Goal: Task Accomplishment & Management: Manage account settings

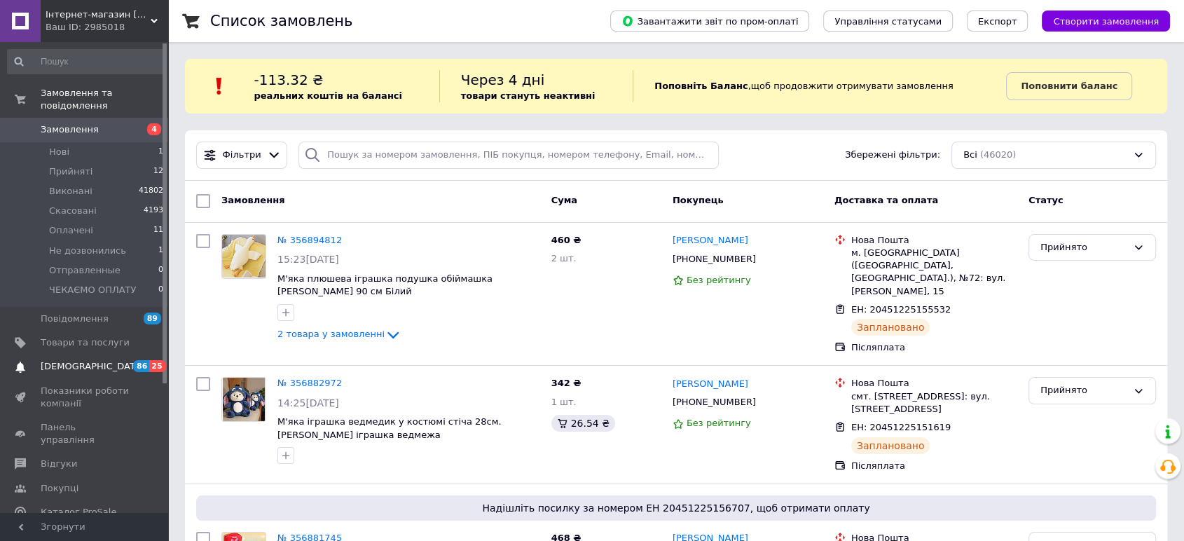
click at [58, 360] on span "[DEMOGRAPHIC_DATA]" at bounding box center [93, 366] width 104 height 13
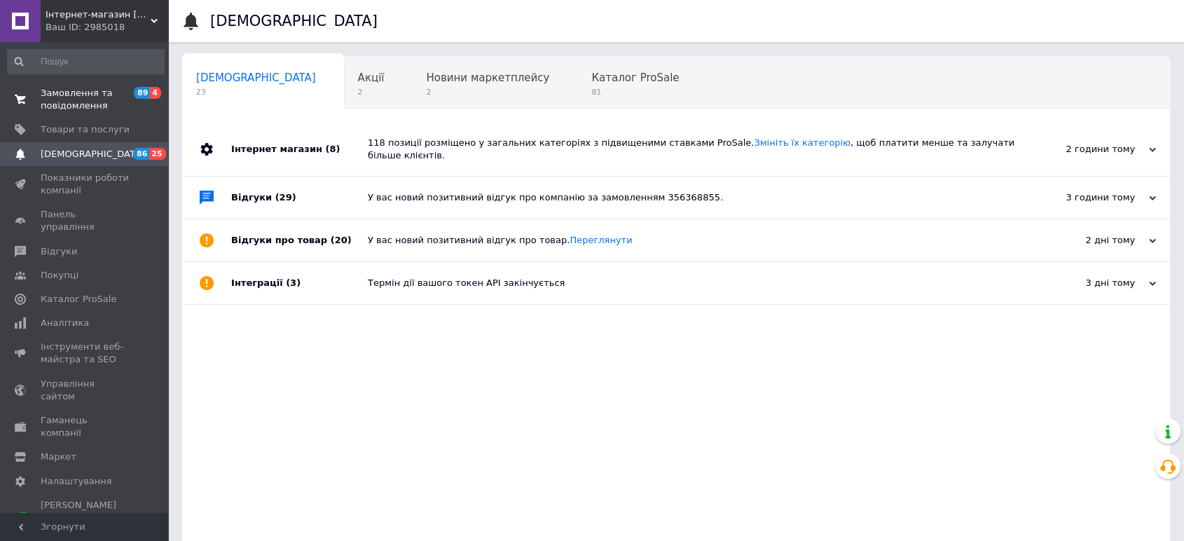
click at [90, 97] on span "Замовлення та повідомлення" at bounding box center [85, 99] width 89 height 25
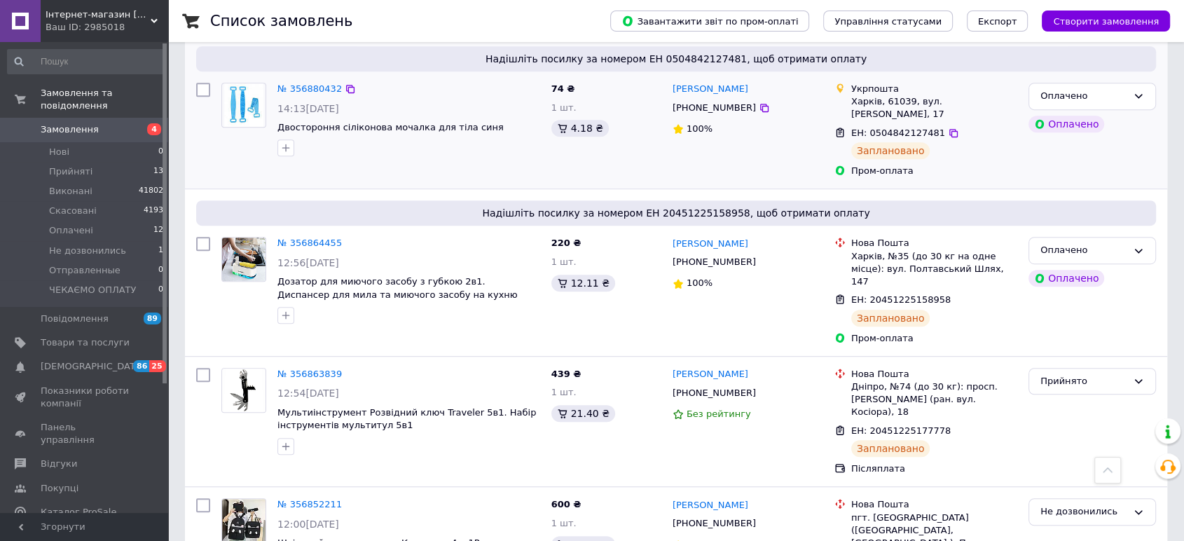
scroll to position [778, 0]
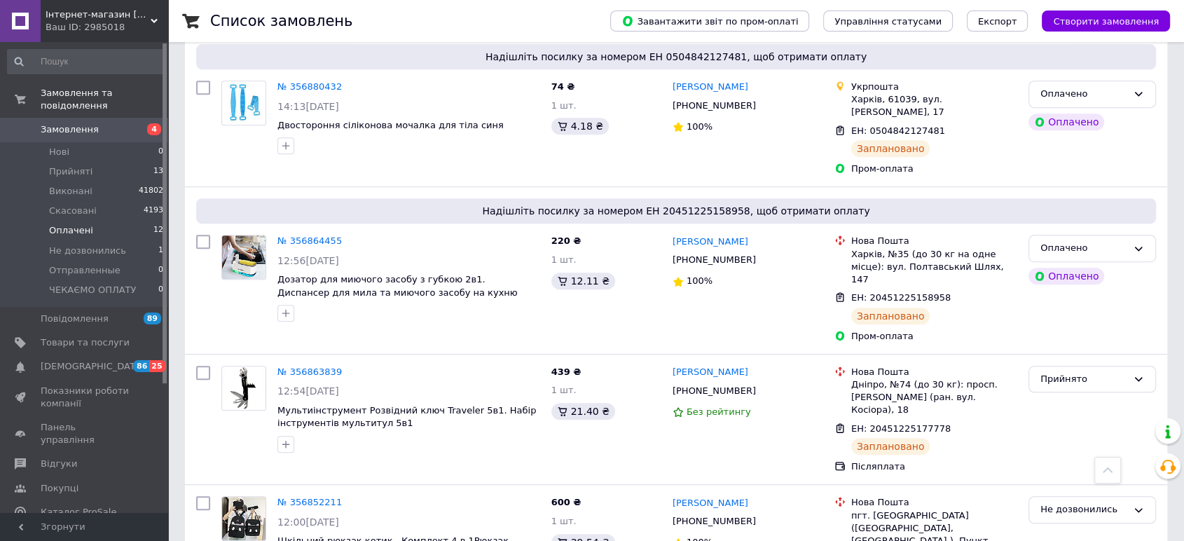
click at [78, 224] on span "Оплачені" at bounding box center [71, 230] width 44 height 13
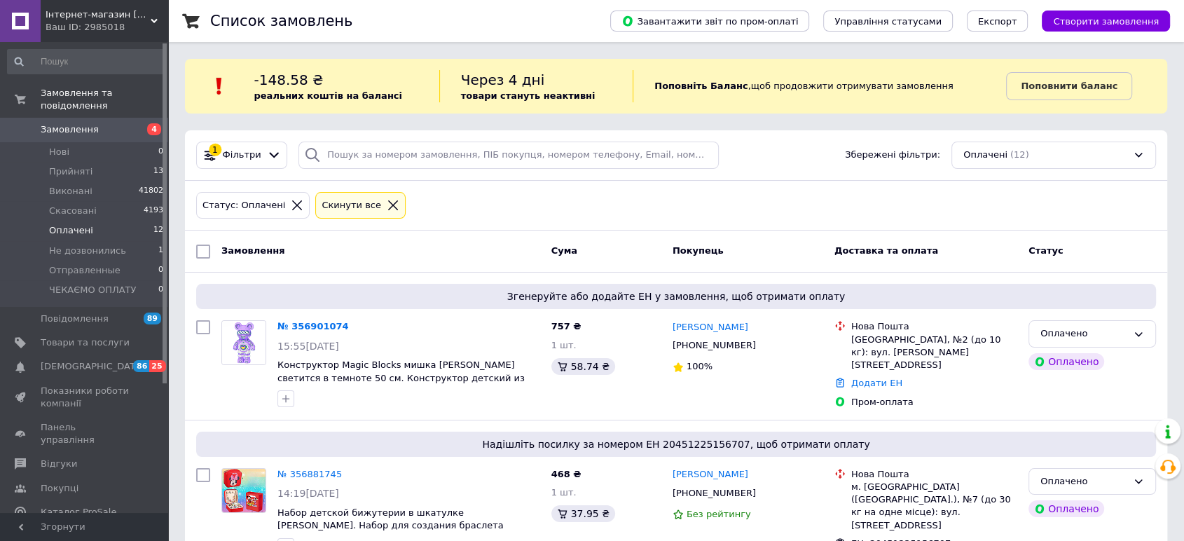
click at [78, 224] on span "Оплачені" at bounding box center [71, 230] width 44 height 13
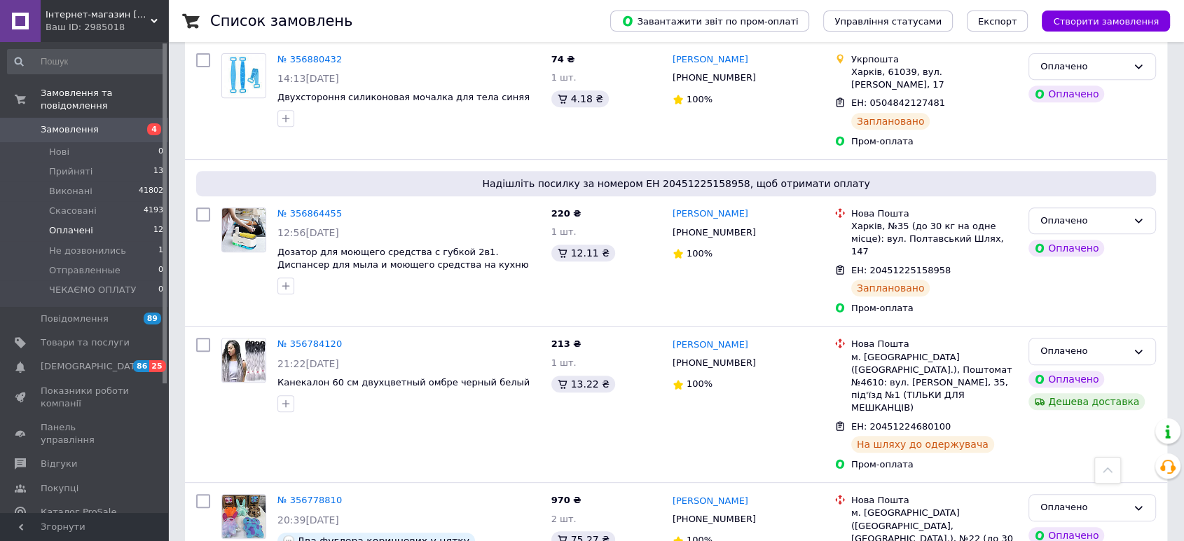
scroll to position [622, 0]
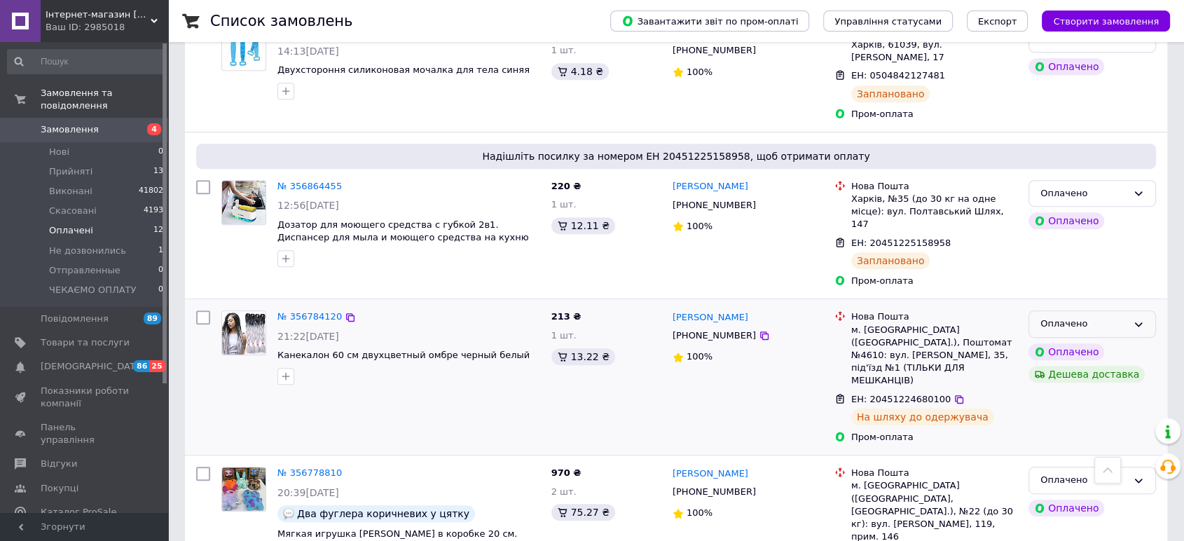
click at [1136, 319] on icon at bounding box center [1138, 324] width 11 height 11
click at [1085, 366] on li "Виконано" at bounding box center [1092, 379] width 126 height 26
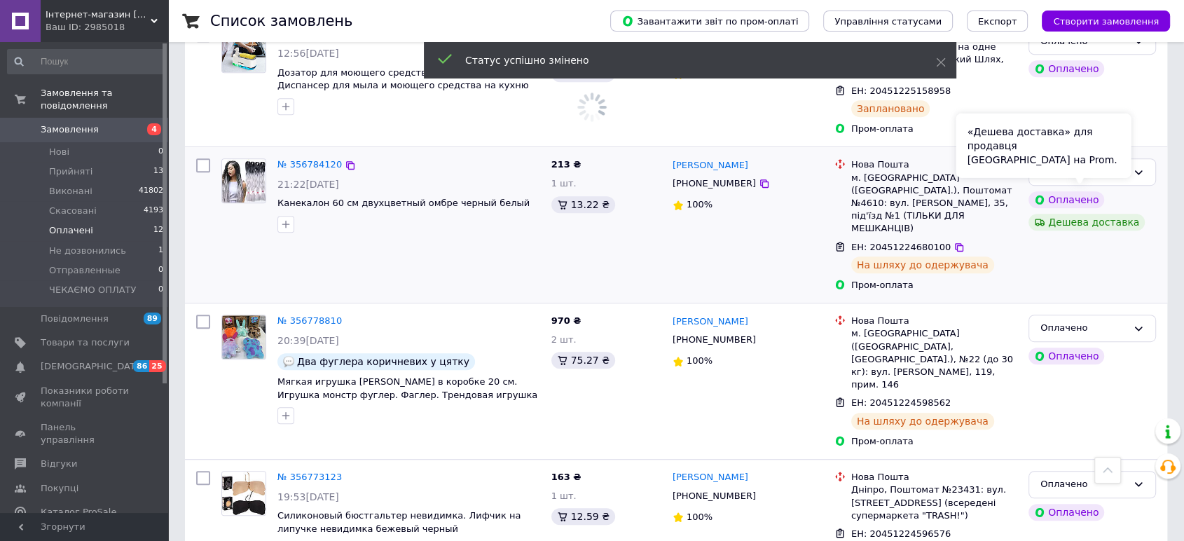
scroll to position [778, 0]
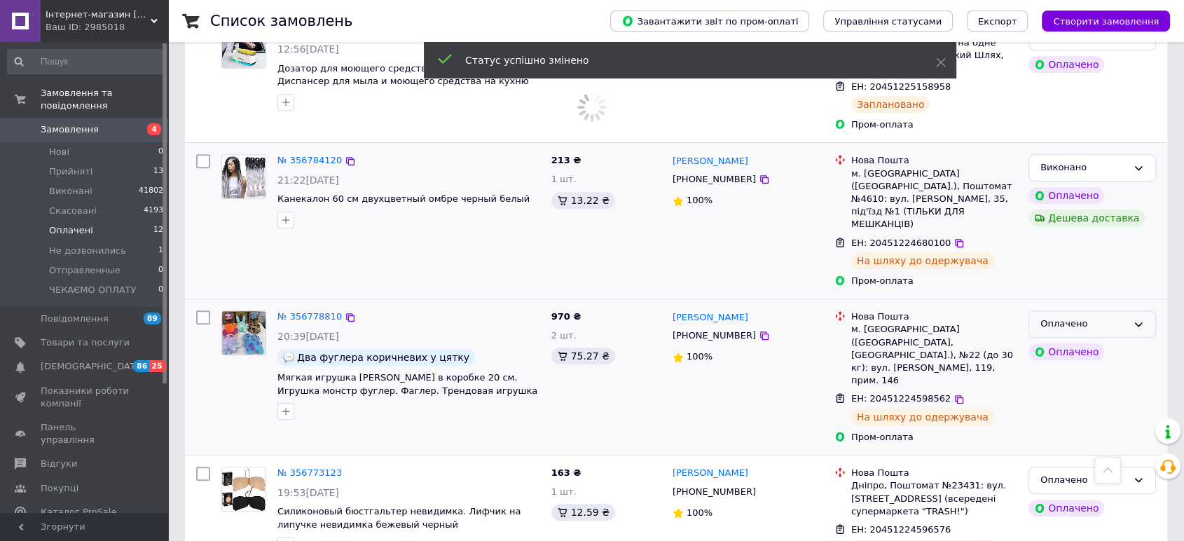
click at [1123, 317] on div "Оплачено" at bounding box center [1083, 324] width 87 height 15
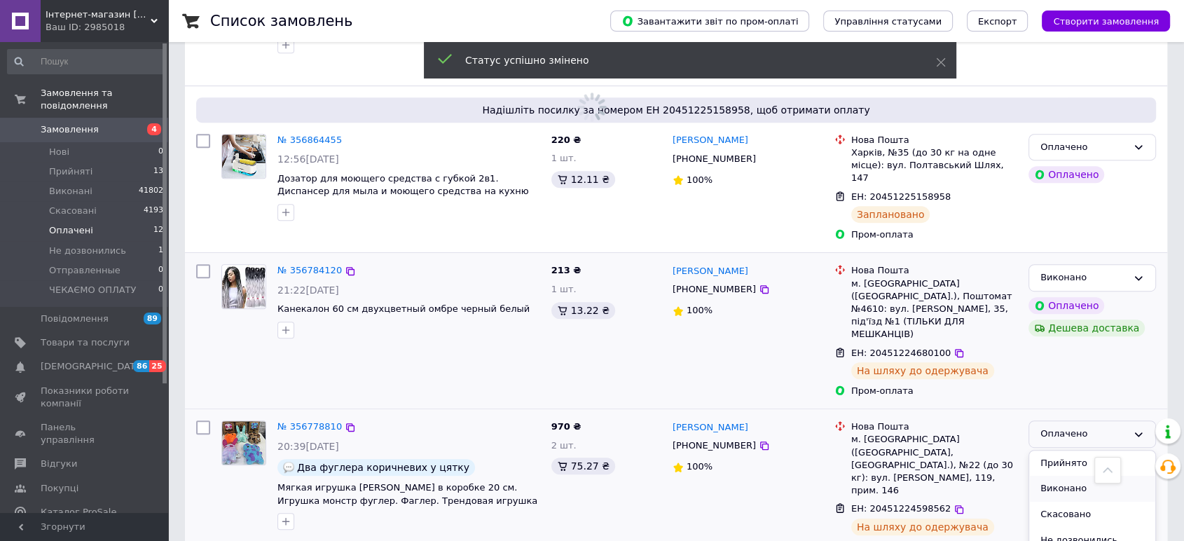
click at [1096, 476] on li "Виконано" at bounding box center [1092, 489] width 126 height 26
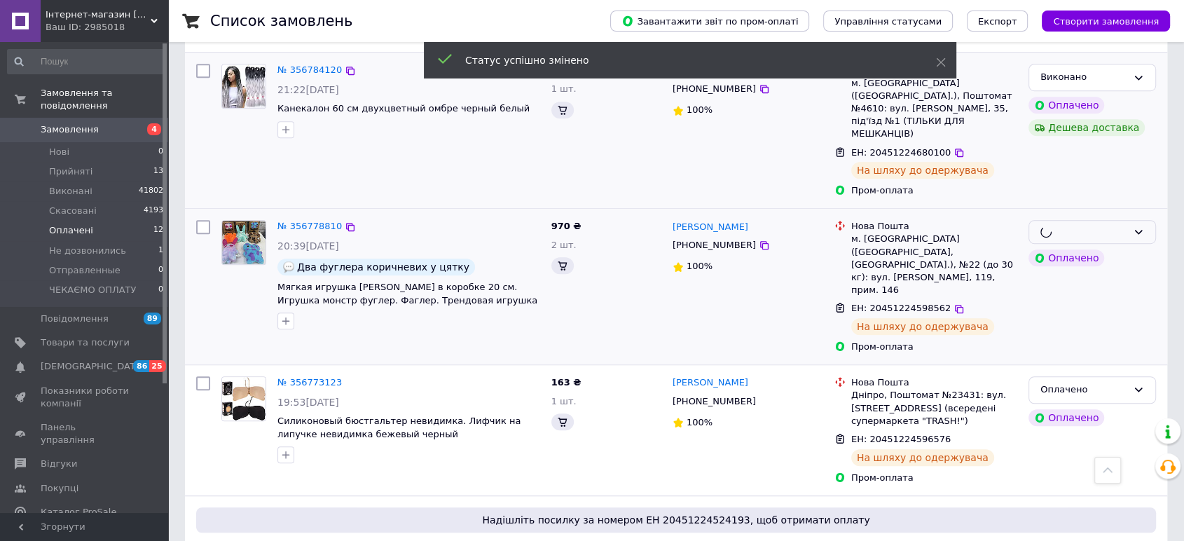
scroll to position [934, 0]
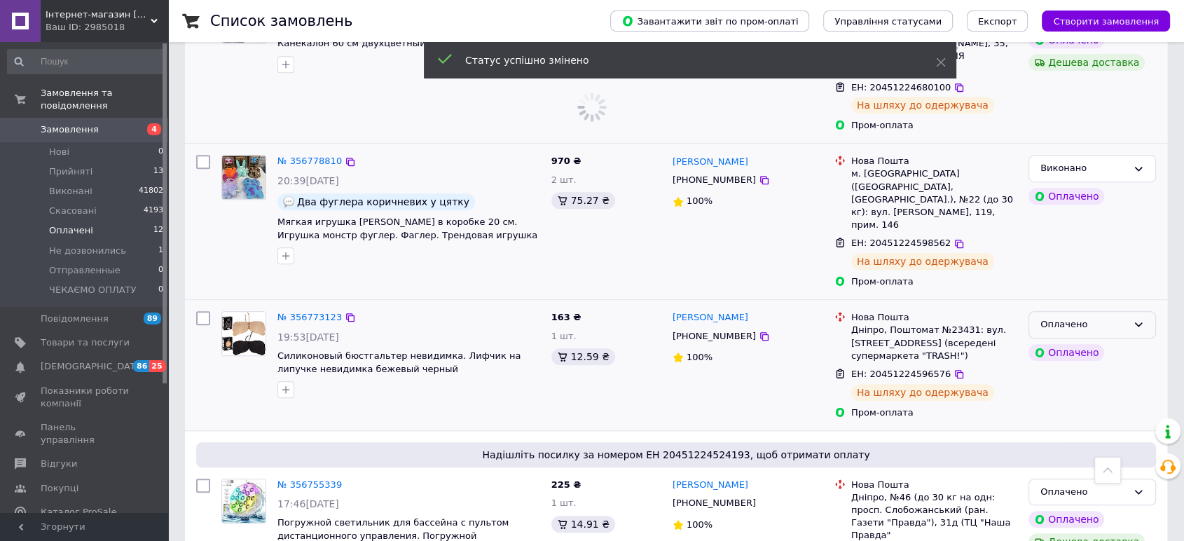
click at [1129, 311] on div "Оплачено" at bounding box center [1092, 324] width 128 height 27
click at [1077, 366] on li "Виконано" at bounding box center [1092, 379] width 126 height 26
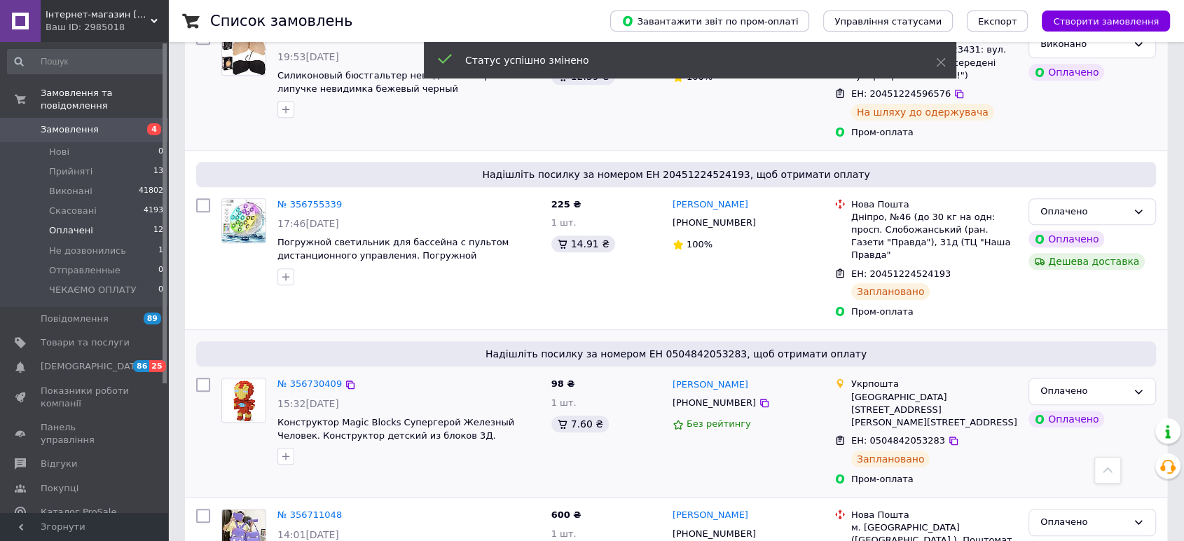
scroll to position [1245, 0]
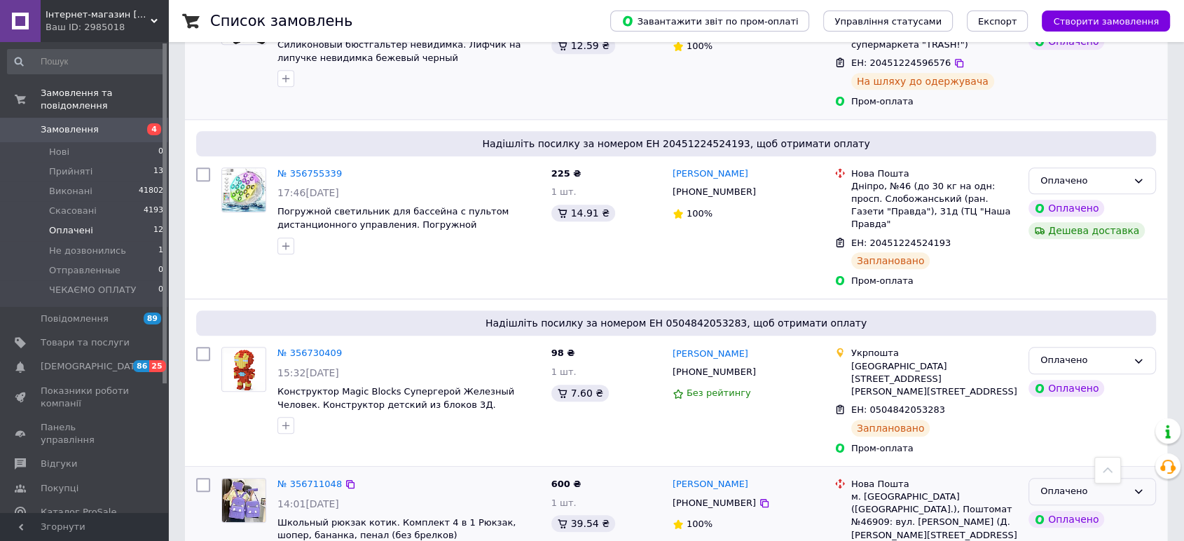
click at [1090, 484] on div "Оплачено" at bounding box center [1083, 491] width 87 height 15
click at [1053, 533] on li "Виконано" at bounding box center [1092, 546] width 126 height 26
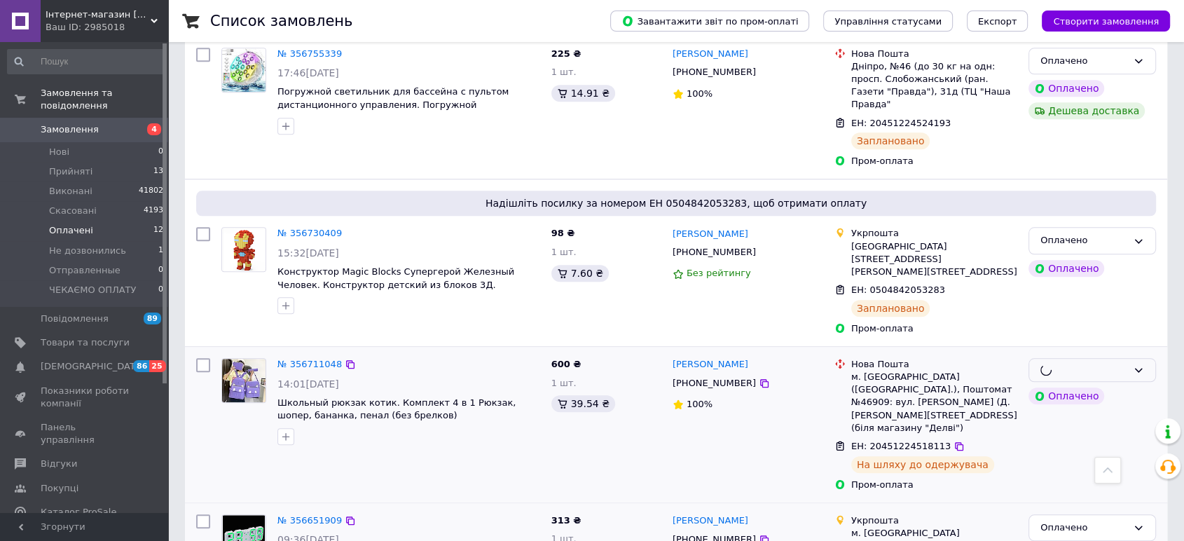
scroll to position [1401, 0]
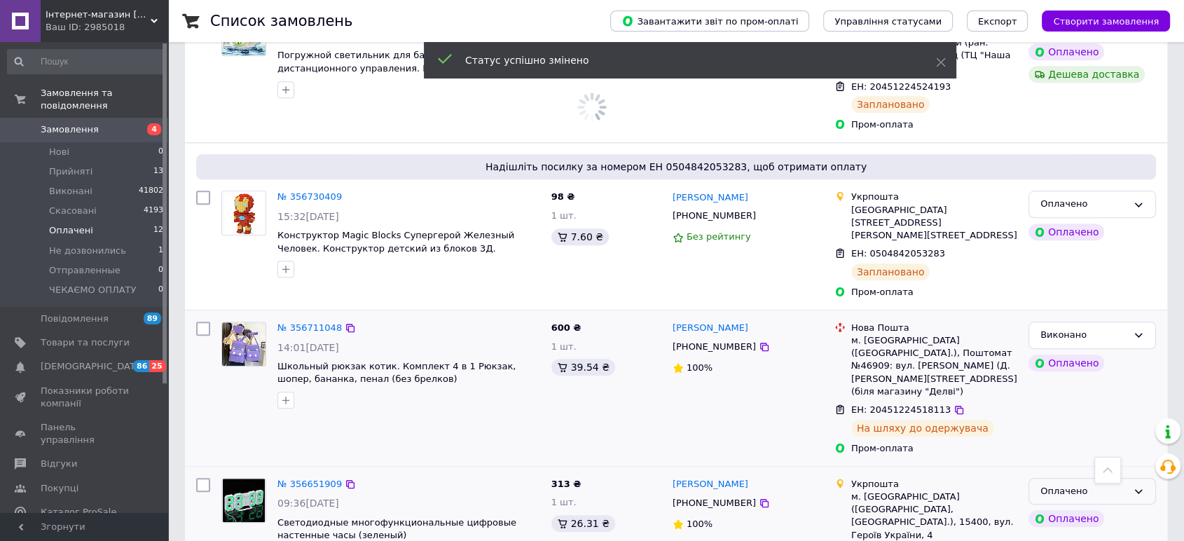
click at [1115, 484] on div "Оплачено" at bounding box center [1083, 491] width 87 height 15
click at [1066, 533] on li "Виконано" at bounding box center [1092, 546] width 126 height 26
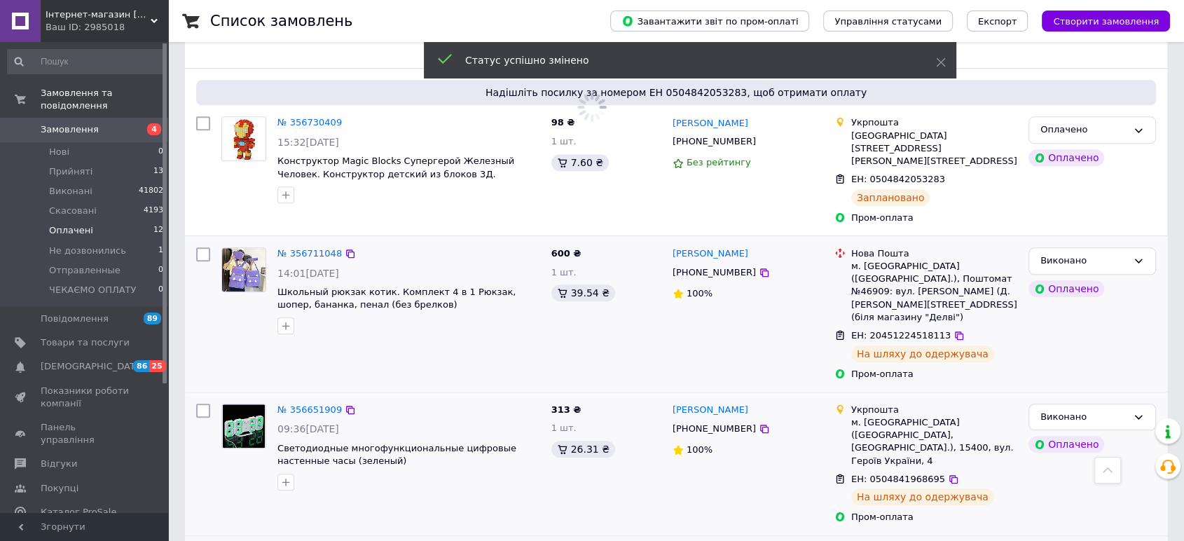
scroll to position [1475, 0]
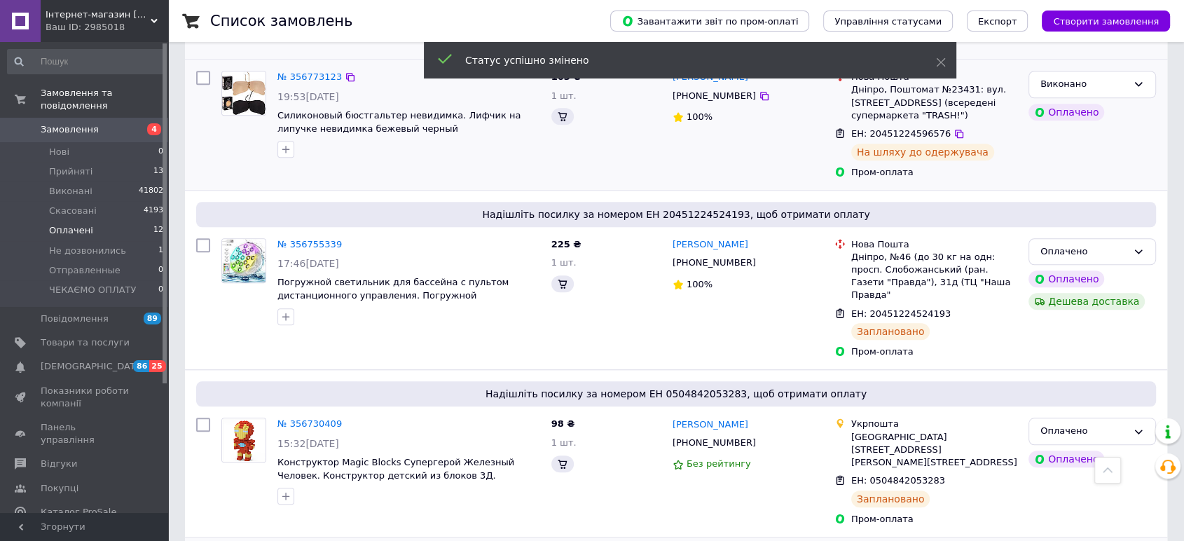
scroll to position [1320, 0]
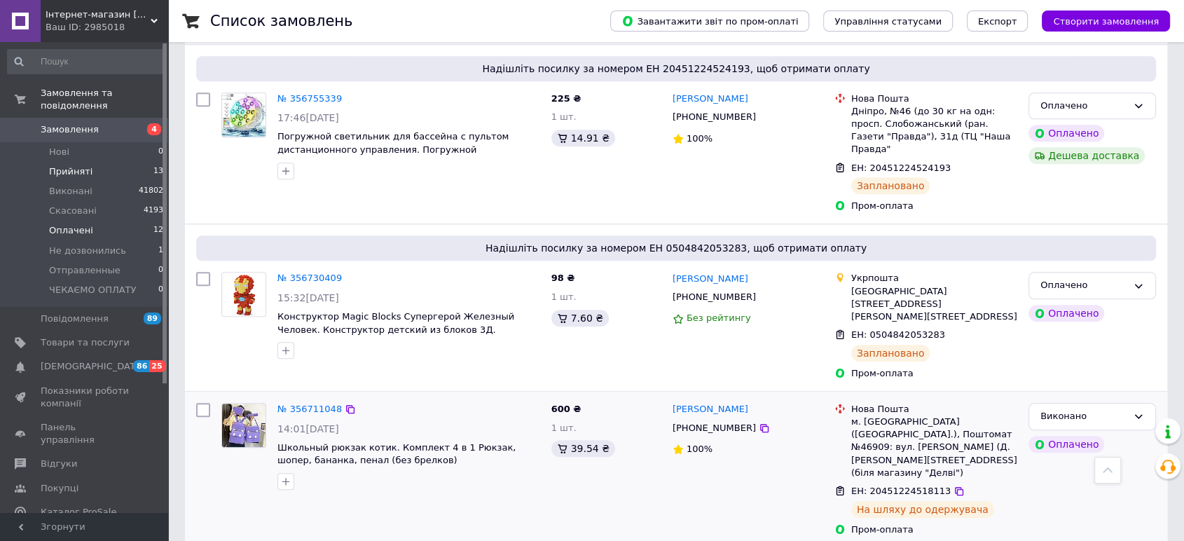
click at [65, 165] on span "Прийняті" at bounding box center [70, 171] width 43 height 13
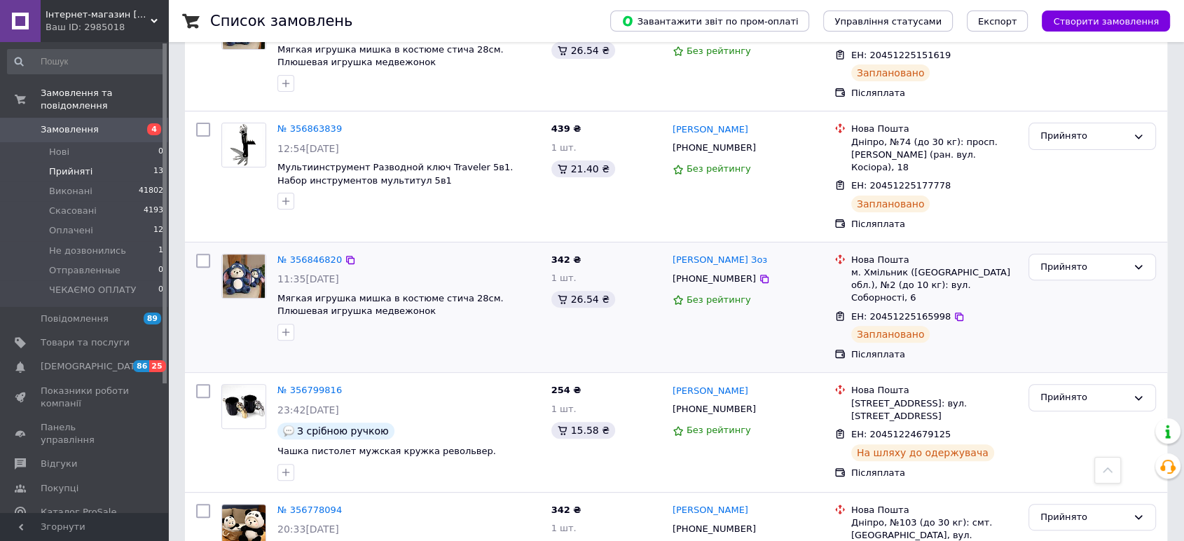
scroll to position [467, 0]
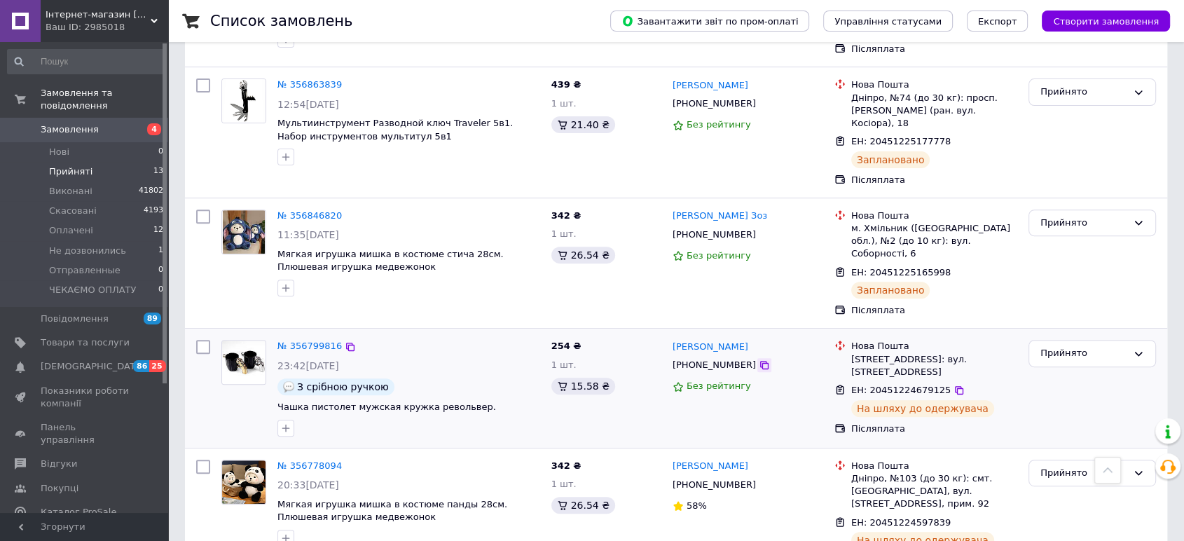
click at [759, 359] on icon at bounding box center [764, 364] width 11 height 11
click at [953, 385] on icon at bounding box center [958, 390] width 11 height 11
click at [1058, 346] on div "Прийнято" at bounding box center [1083, 353] width 87 height 15
click at [1049, 370] on li "Виконано" at bounding box center [1092, 383] width 126 height 26
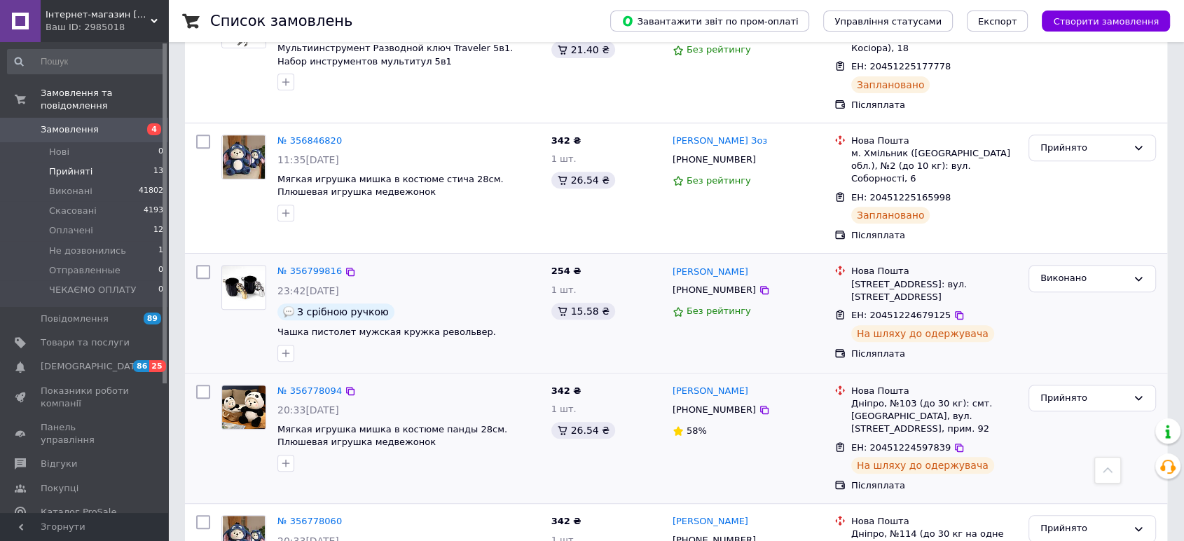
scroll to position [544, 0]
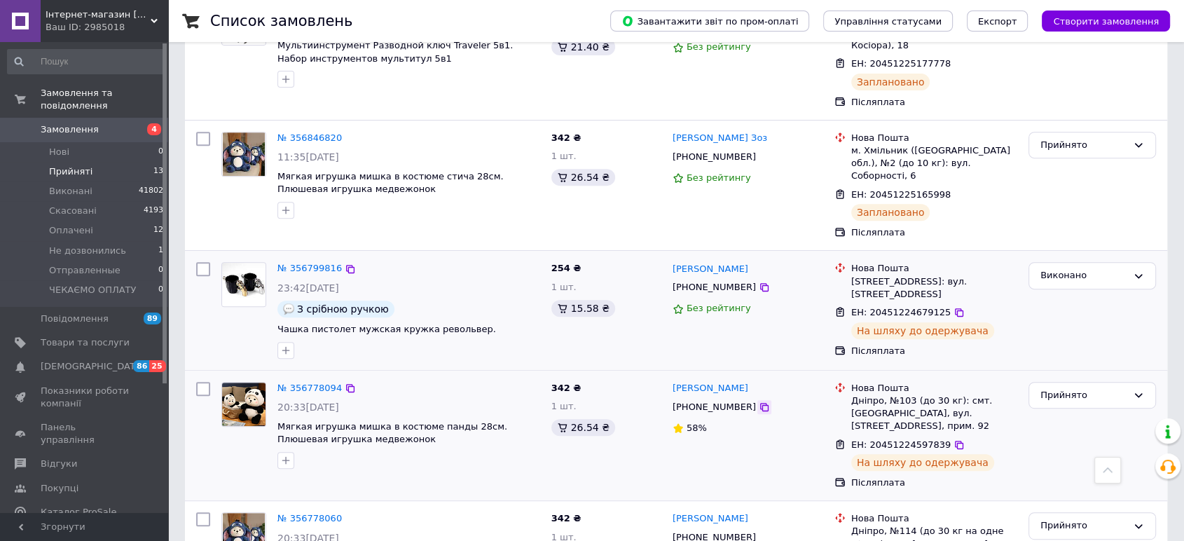
click at [759, 401] on icon at bounding box center [764, 406] width 11 height 11
click at [953, 439] on icon at bounding box center [958, 444] width 11 height 11
drag, startPoint x: 1124, startPoint y: 343, endPoint x: 1107, endPoint y: 363, distance: 26.3
click at [1124, 388] on div "Прийнято" at bounding box center [1083, 395] width 87 height 15
click at [1091, 411] on li "Виконано" at bounding box center [1092, 424] width 126 height 26
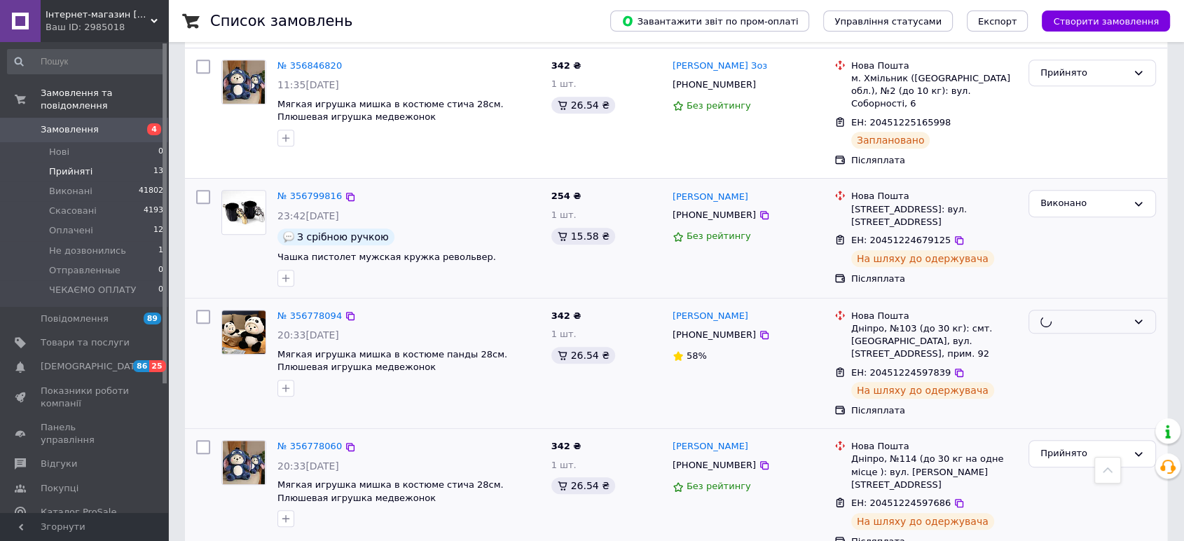
scroll to position [622, 0]
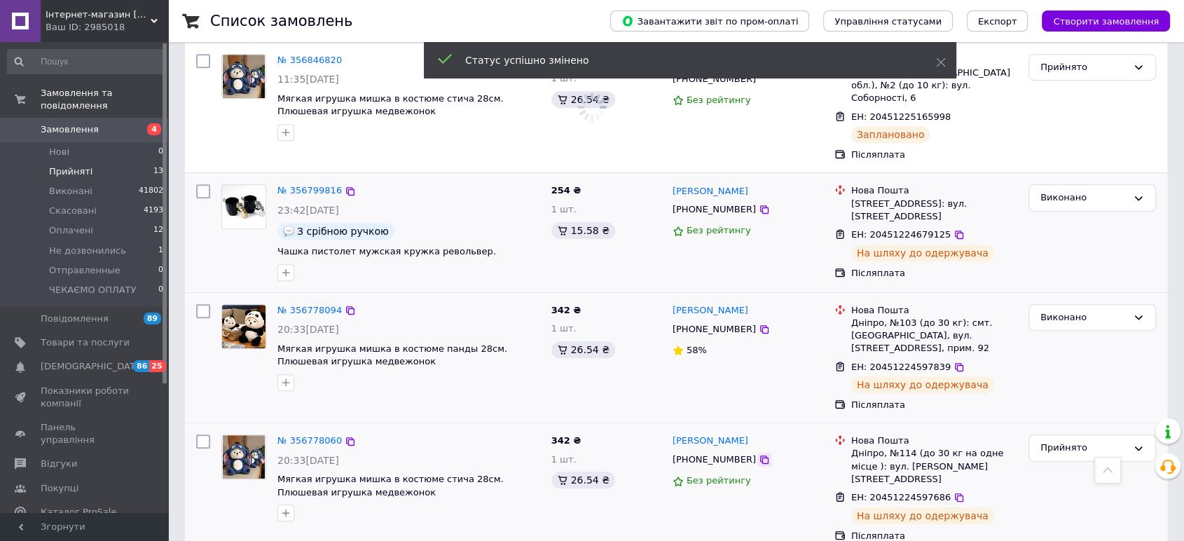
click at [760, 455] on icon at bounding box center [764, 459] width 8 height 8
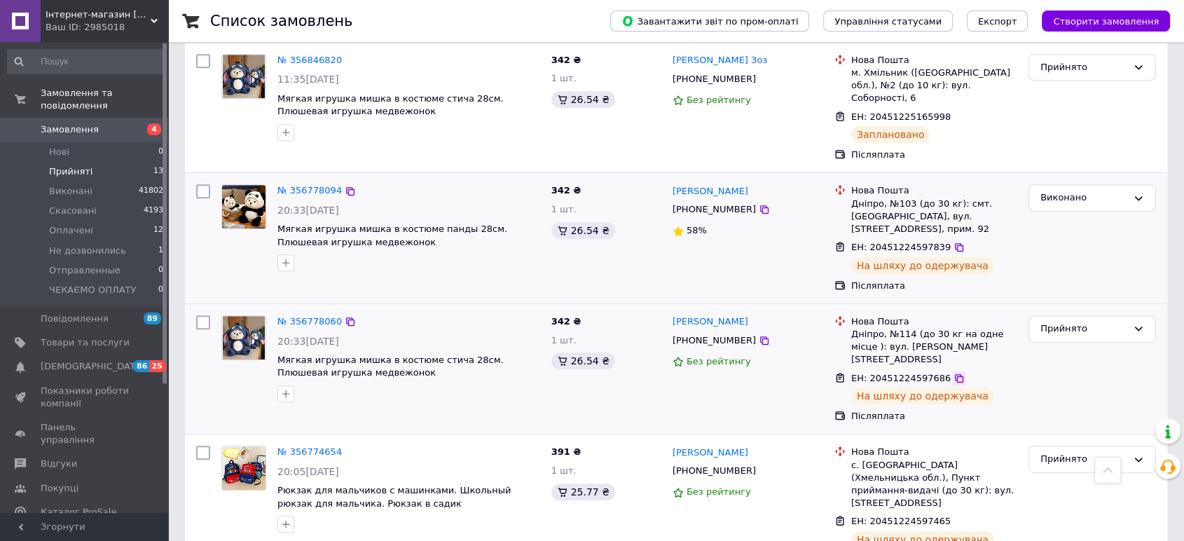
click at [955, 374] on icon at bounding box center [959, 378] width 8 height 8
click at [1095, 322] on div "Прийнято" at bounding box center [1083, 329] width 87 height 15
click at [1082, 345] on li "Виконано" at bounding box center [1092, 358] width 126 height 26
click at [759, 465] on icon at bounding box center [764, 470] width 11 height 11
click at [953, 516] on icon at bounding box center [958, 521] width 11 height 11
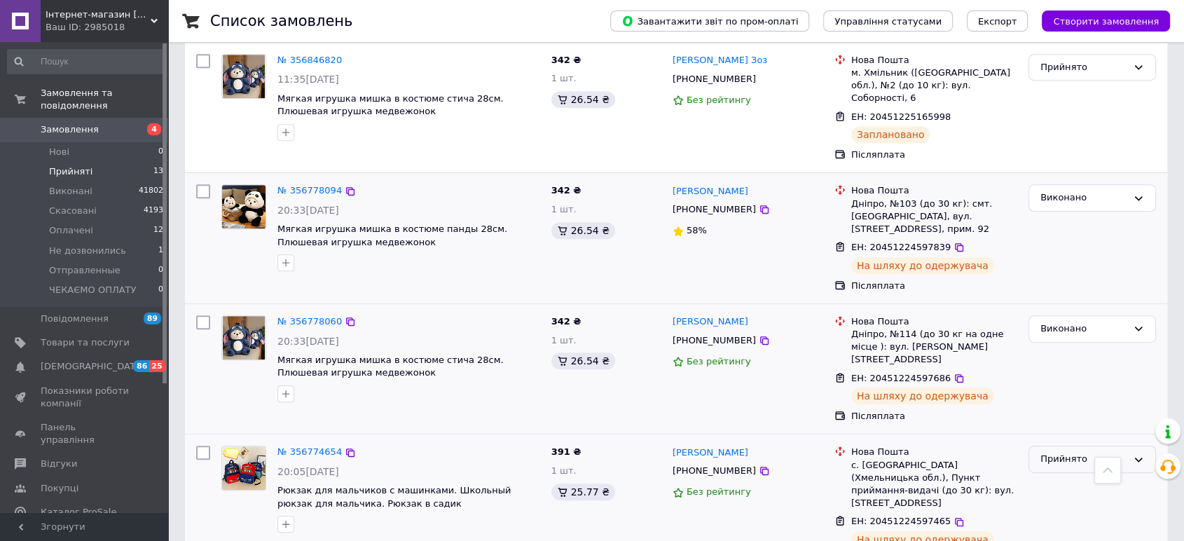
click at [1043, 452] on div "Прийнято" at bounding box center [1083, 459] width 87 height 15
click at [1044, 476] on li "Виконано" at bounding box center [1092, 489] width 126 height 26
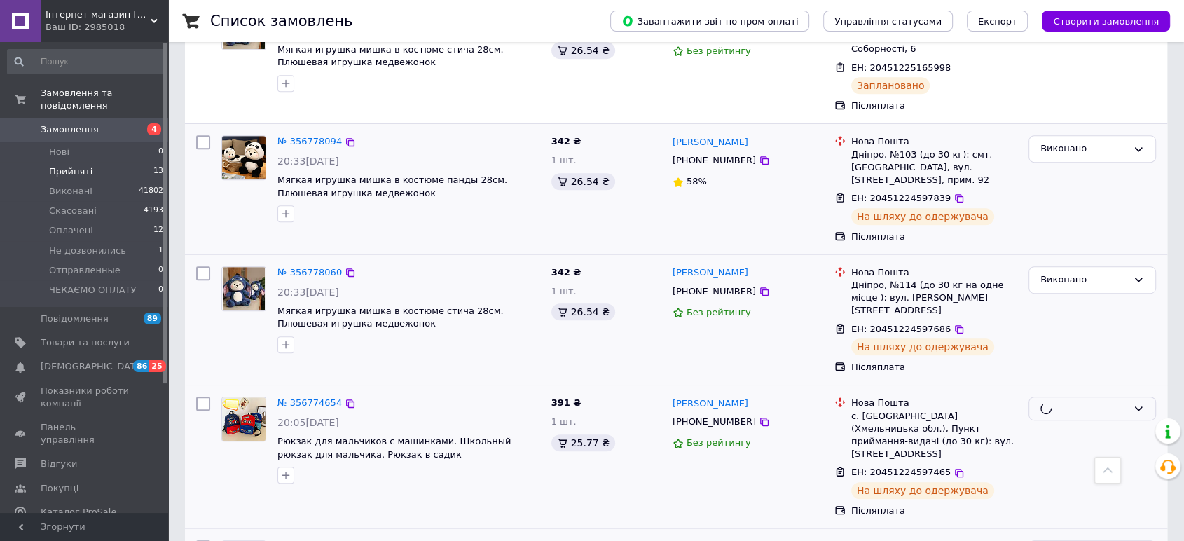
scroll to position [856, 0]
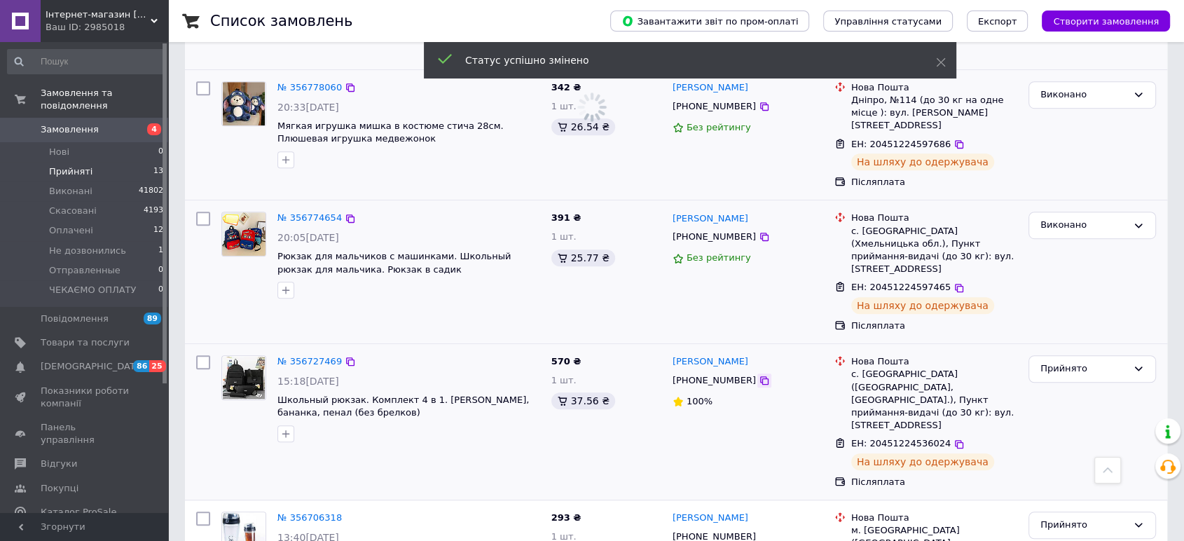
click at [759, 375] on icon at bounding box center [764, 380] width 11 height 11
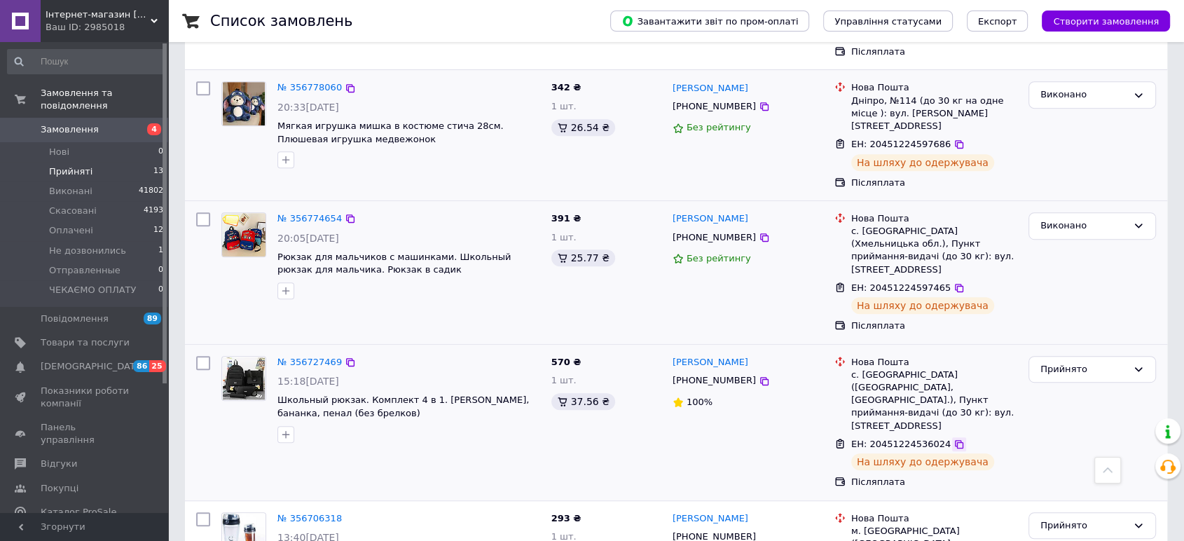
click at [955, 440] on icon at bounding box center [959, 444] width 8 height 8
click at [1067, 356] on div "Прийнято" at bounding box center [1092, 369] width 128 height 27
click at [1063, 385] on li "Виконано" at bounding box center [1092, 398] width 126 height 26
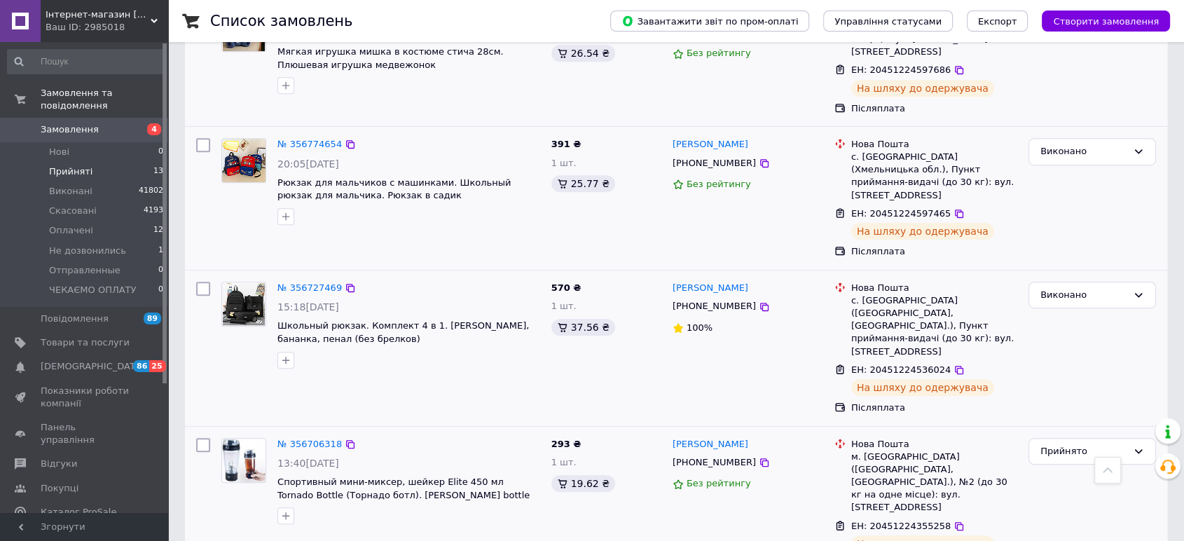
scroll to position [803, 0]
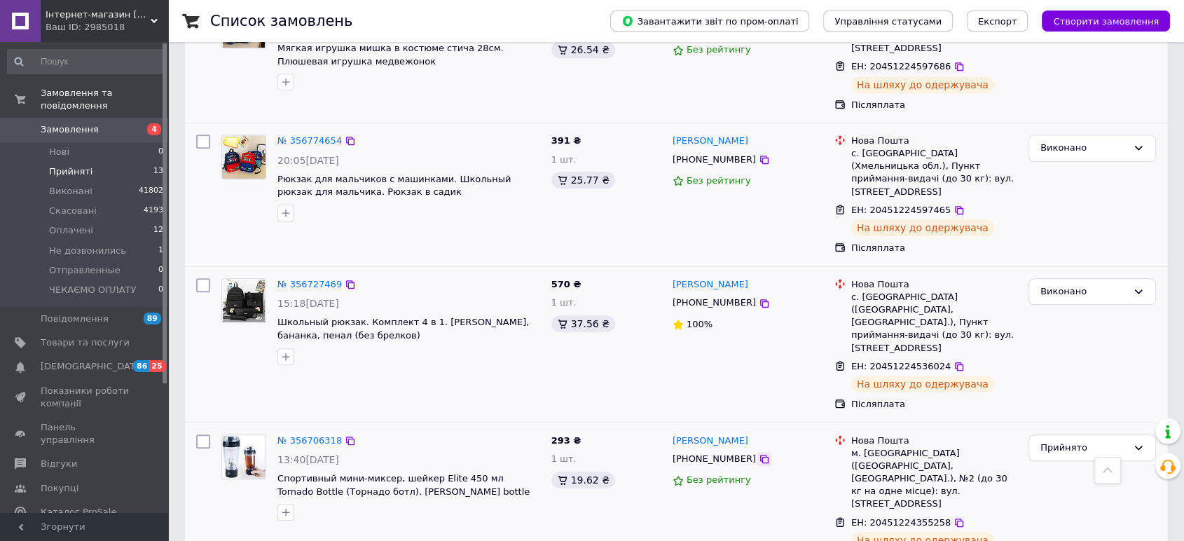
click at [759, 453] on icon at bounding box center [764, 458] width 11 height 11
click at [953, 517] on icon at bounding box center [958, 522] width 11 height 11
drag, startPoint x: 1062, startPoint y: 349, endPoint x: 1053, endPoint y: 359, distance: 13.4
click at [1062, 441] on div "Прийнято" at bounding box center [1083, 448] width 87 height 15
click at [1049, 464] on li "Виконано" at bounding box center [1092, 477] width 126 height 26
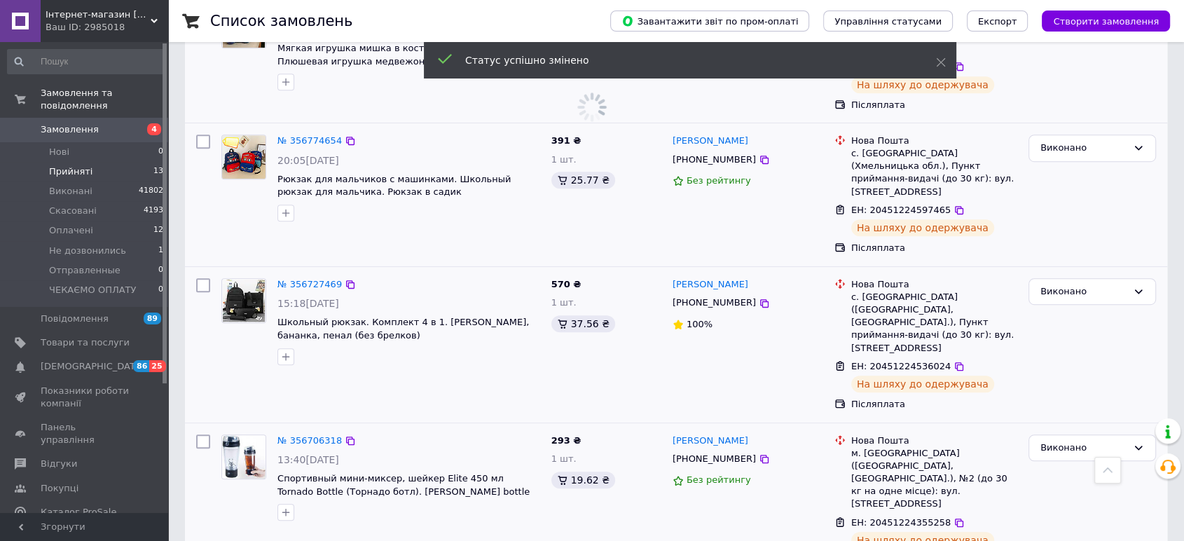
scroll to position [424, 0]
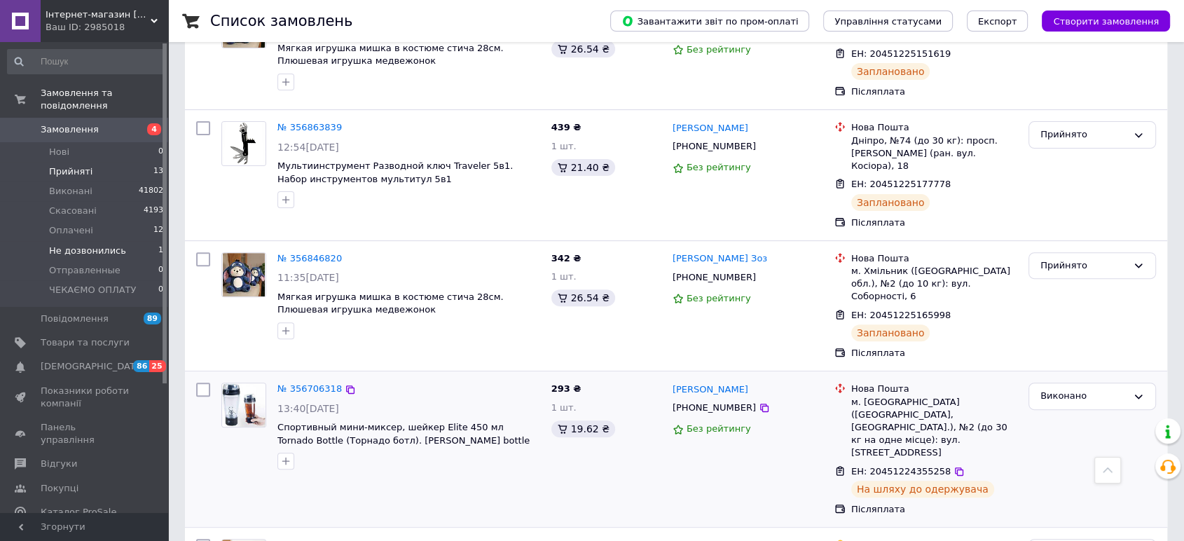
click at [81, 245] on span "Не дозвонились" at bounding box center [87, 251] width 77 height 13
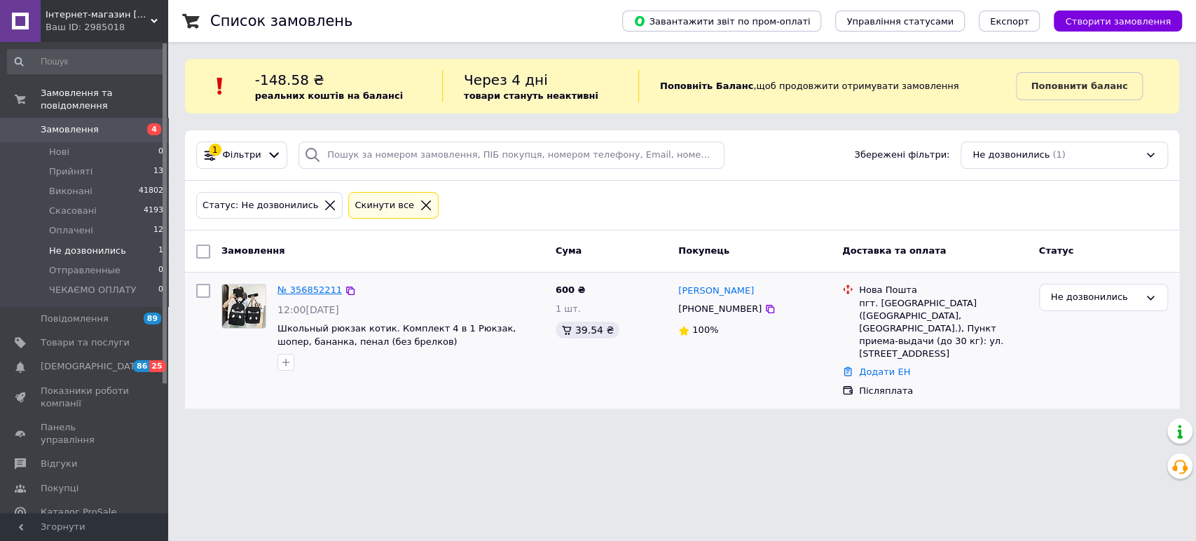
click at [293, 291] on link "№ 356852211" at bounding box center [309, 289] width 64 height 11
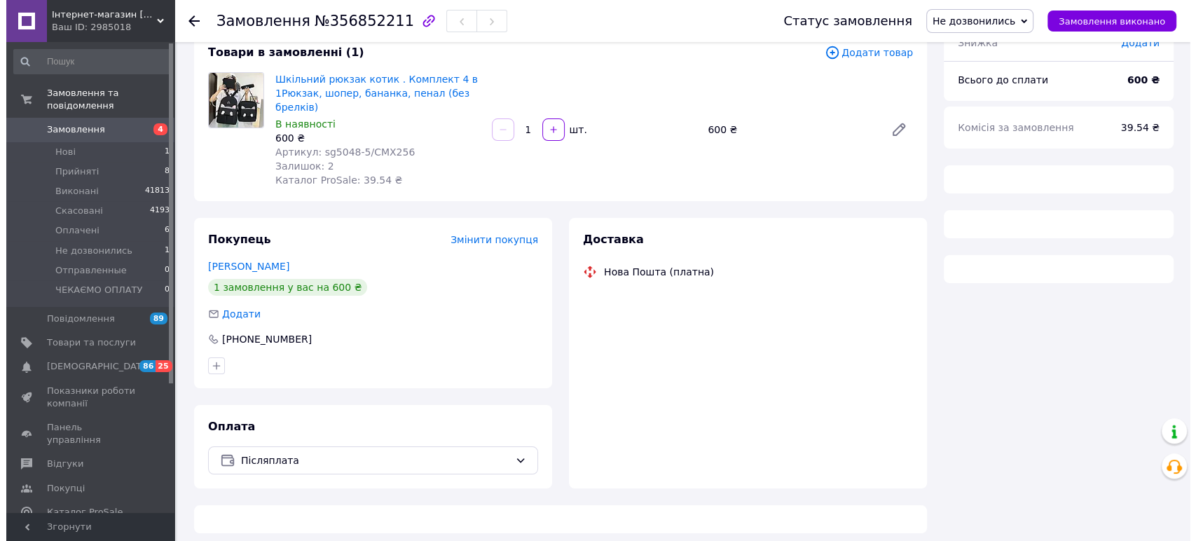
scroll to position [97, 0]
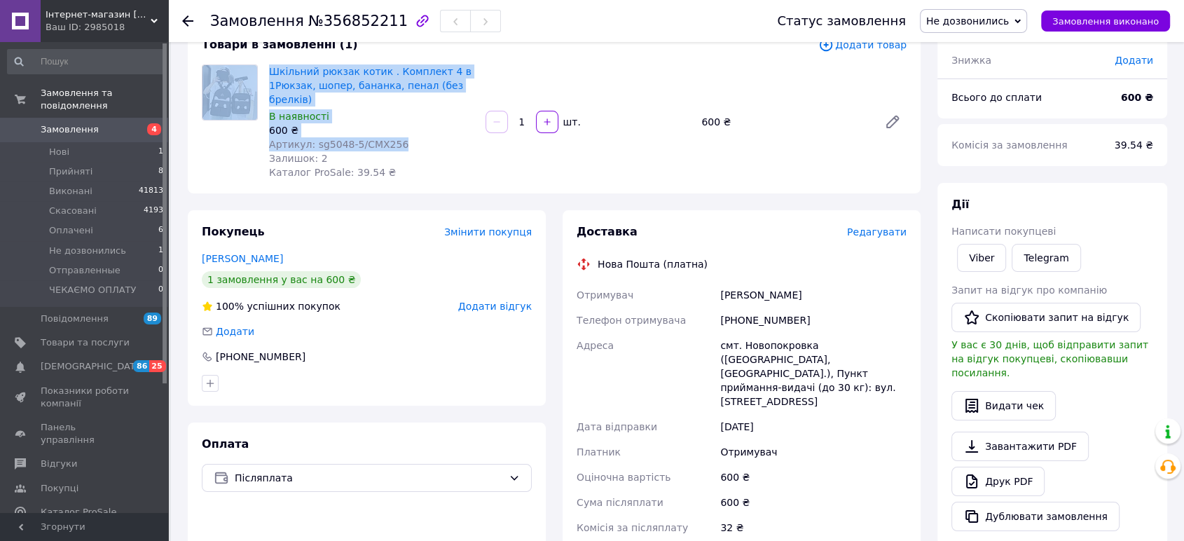
drag, startPoint x: 399, startPoint y: 139, endPoint x: 245, endPoint y: 69, distance: 170.2
click at [245, 69] on div "Шкільний рюкзак котик . Комплект 4 в 1Рюкзак, шопер, бананка, пенал (без брелкі…" at bounding box center [554, 121] width 716 height 115
copy div "Шкільний рюкзак котик . Комплект 4 в 1Рюкзак, шопер, бананка, пенал (без брелкі…"
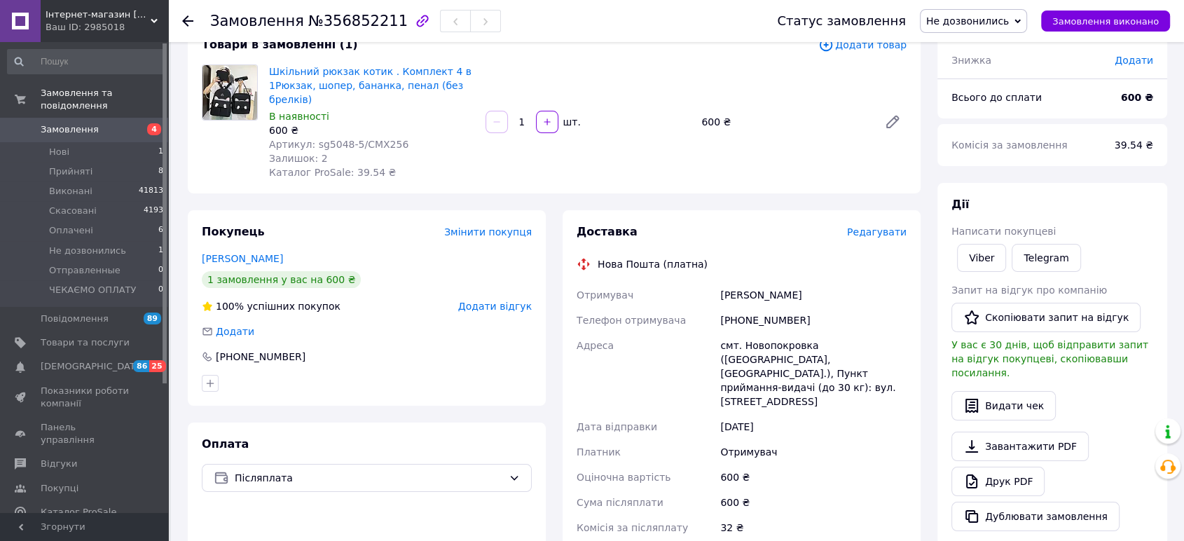
click at [859, 229] on span "Редагувати" at bounding box center [877, 231] width 60 height 11
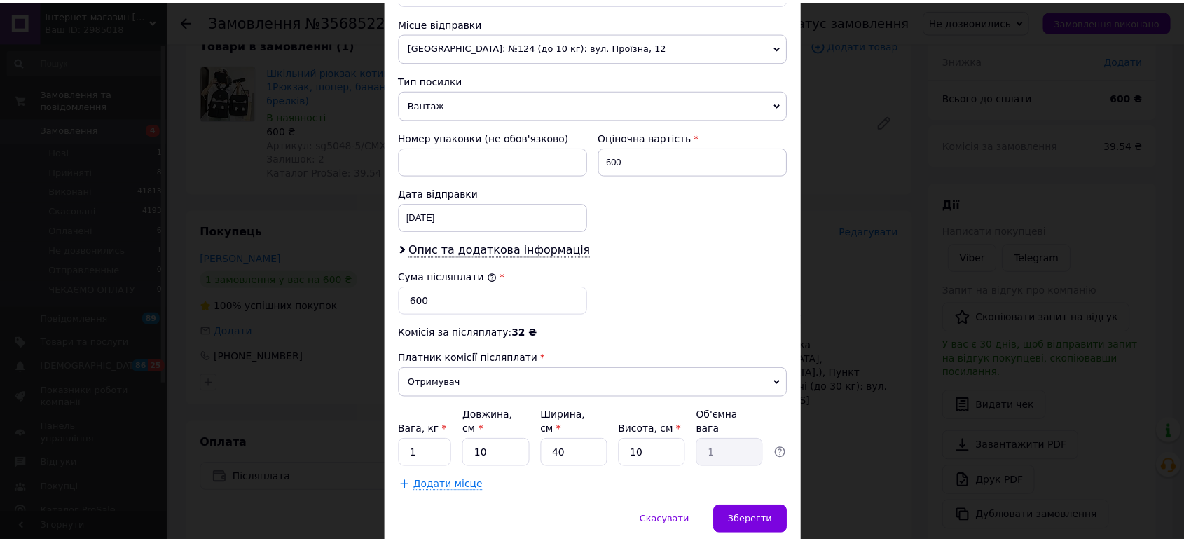
scroll to position [525, 0]
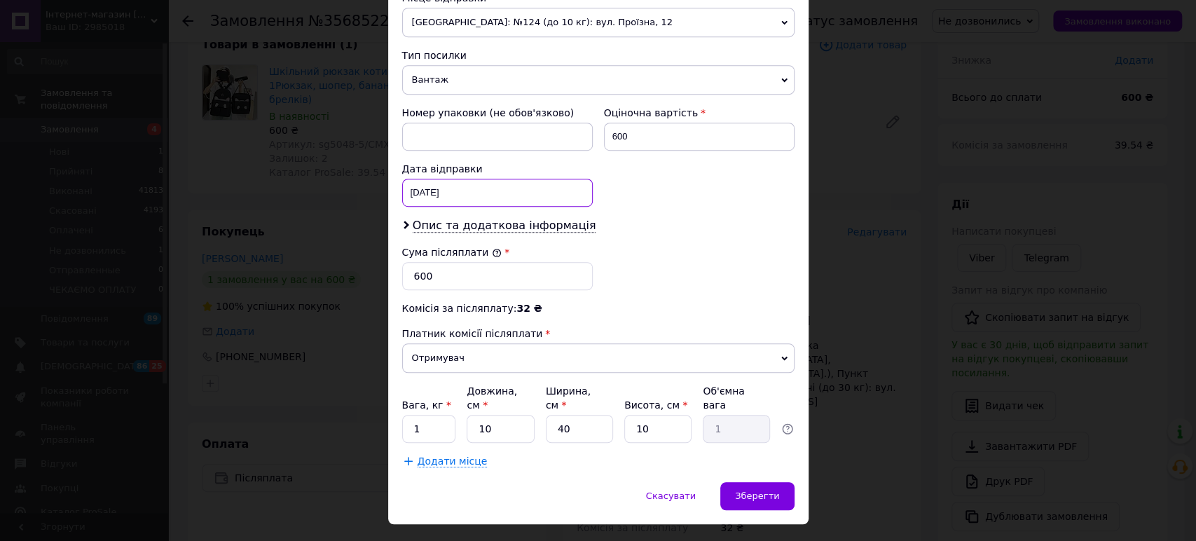
click at [450, 179] on div "[DATE] < 2025 > < Август > Пн Вт Ср Чт Пт Сб Вс 28 29 30 31 1 2 3 4 5 6 7 8 9 1…" at bounding box center [497, 193] width 191 height 28
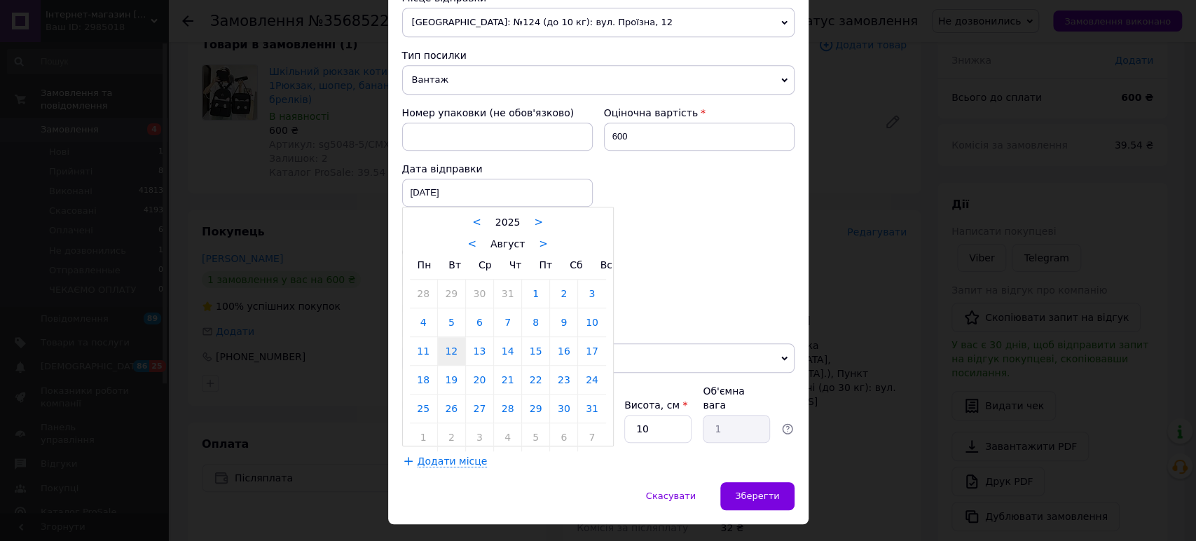
drag, startPoint x: 483, startPoint y: 336, endPoint x: 490, endPoint y: 338, distance: 8.0
click at [483, 337] on link "13" at bounding box center [479, 351] width 27 height 28
type input "[DATE]"
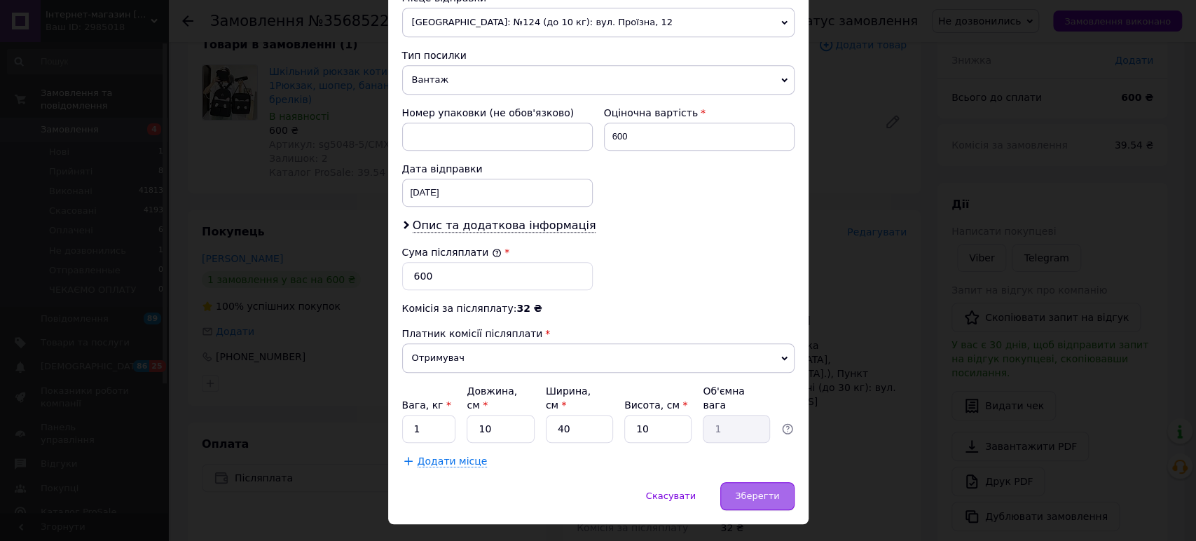
click at [750, 490] on span "Зберегти" at bounding box center [757, 495] width 44 height 11
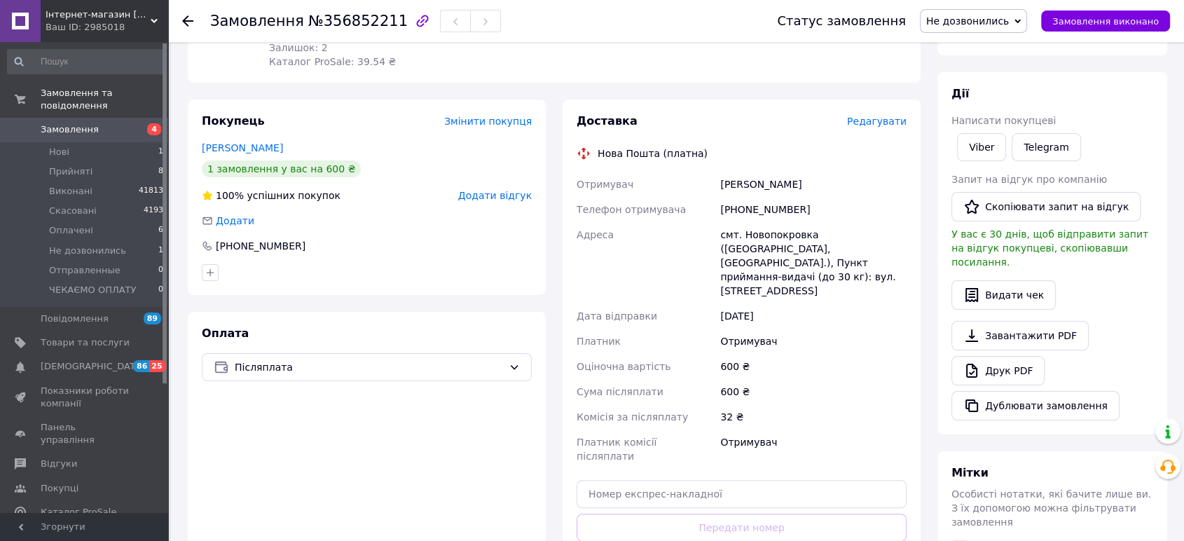
scroll to position [253, 0]
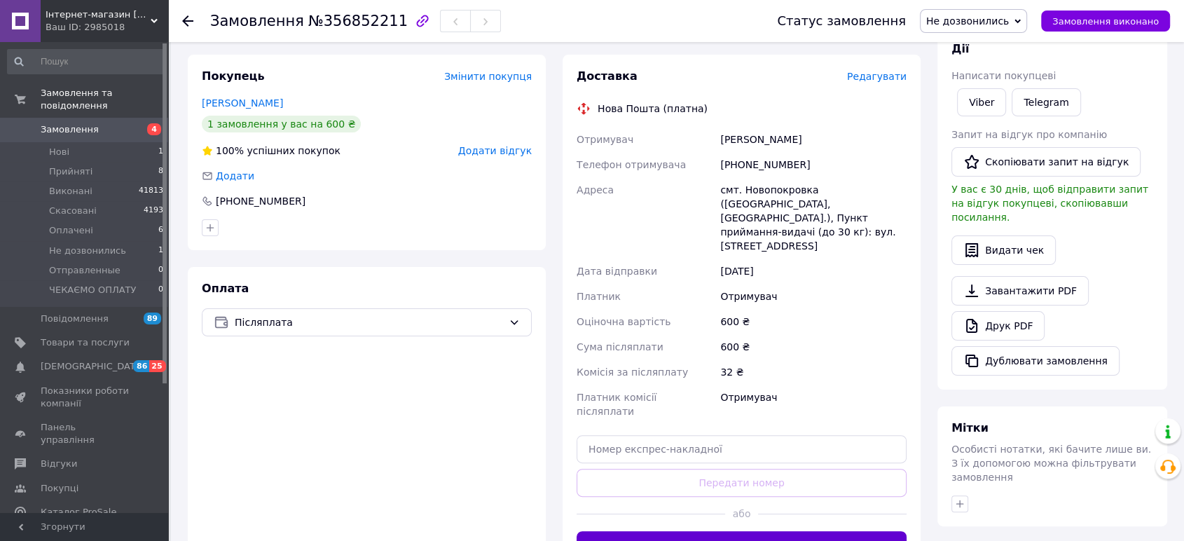
click at [768, 531] on button "Згенерувати ЕН" at bounding box center [742, 545] width 330 height 28
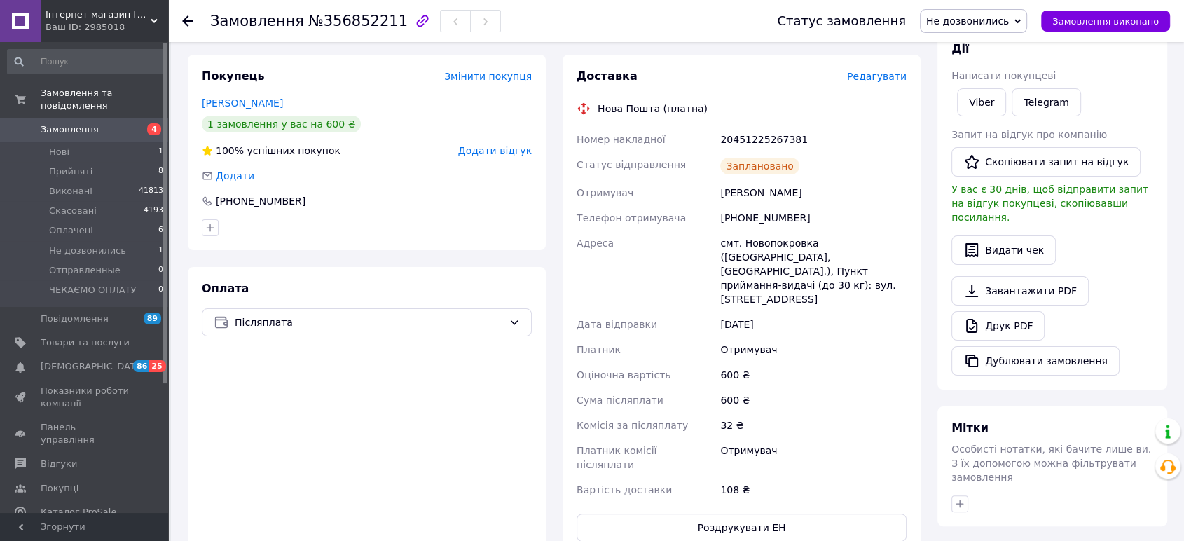
click at [780, 135] on div "20451225267381" at bounding box center [813, 139] width 192 height 25
copy div "20451225267381"
click at [990, 20] on span "Не дозвонились" at bounding box center [967, 20] width 83 height 11
click at [984, 46] on li "Прийнято" at bounding box center [974, 49] width 106 height 21
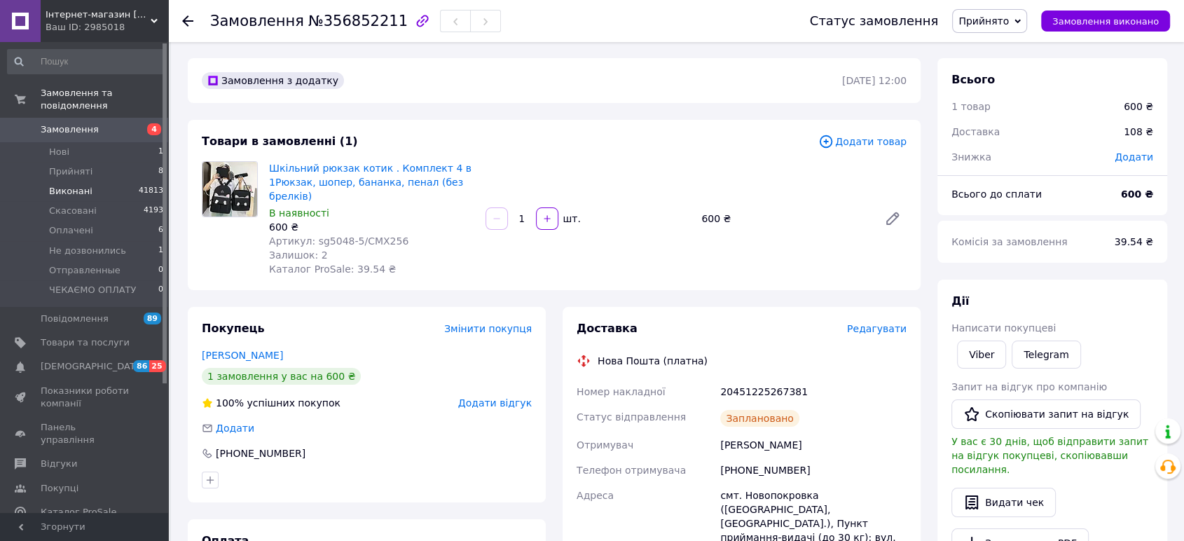
scroll to position [0, 0]
click at [188, 15] on icon at bounding box center [187, 20] width 11 height 11
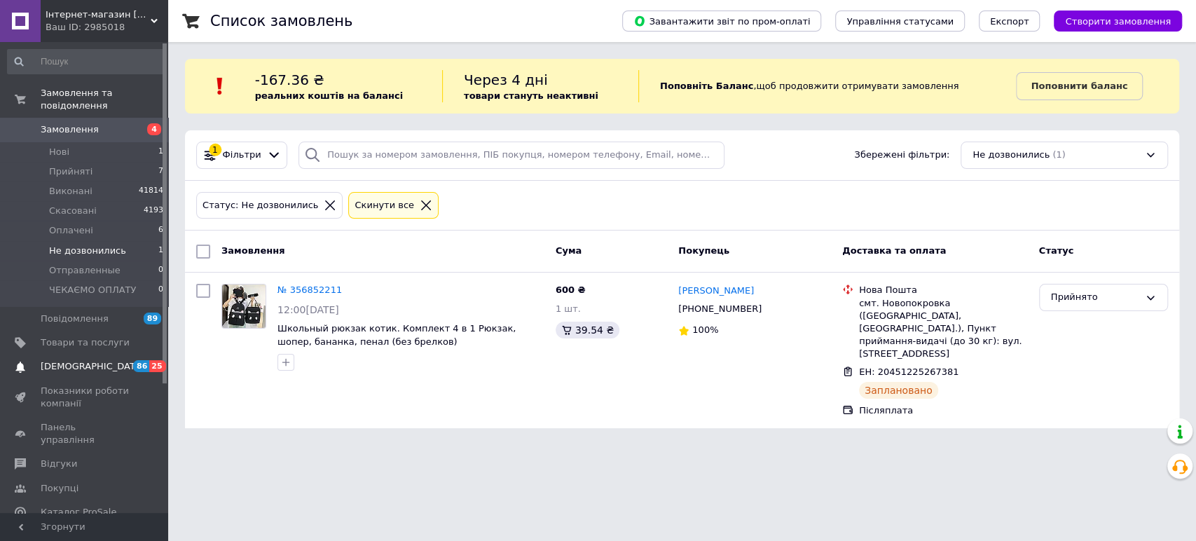
click at [61, 360] on span "[DEMOGRAPHIC_DATA]" at bounding box center [93, 366] width 104 height 13
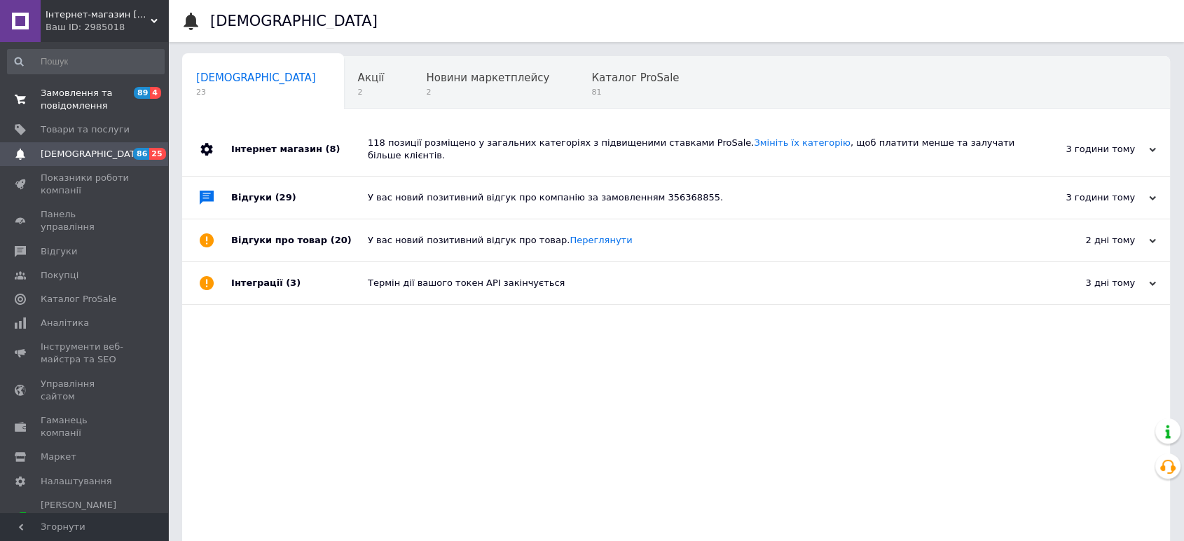
click at [87, 96] on span "Замовлення та повідомлення" at bounding box center [85, 99] width 89 height 25
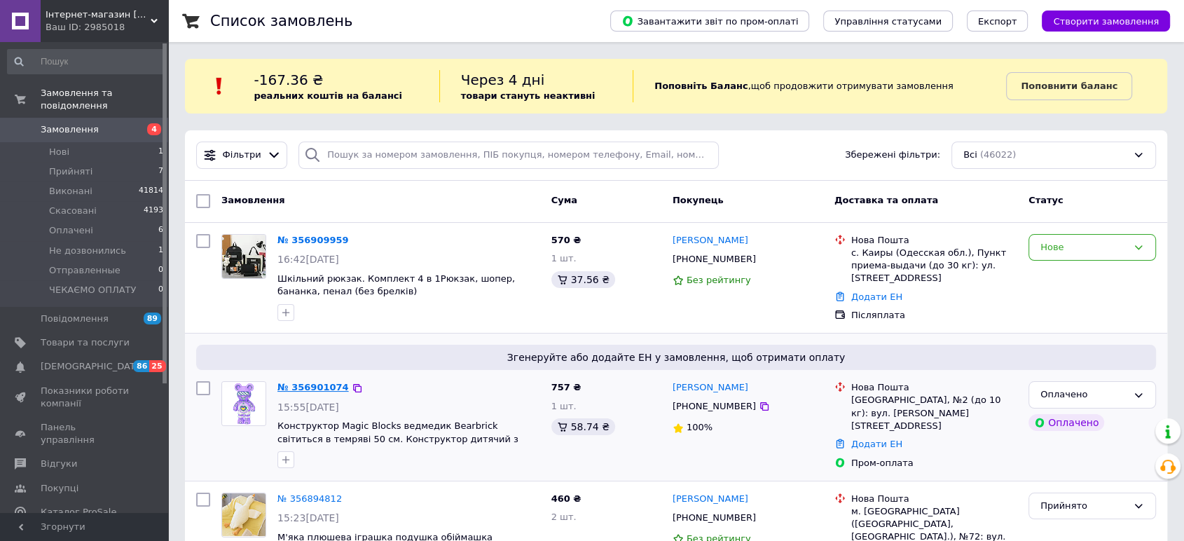
click at [303, 384] on link "№ 356901074" at bounding box center [312, 387] width 71 height 11
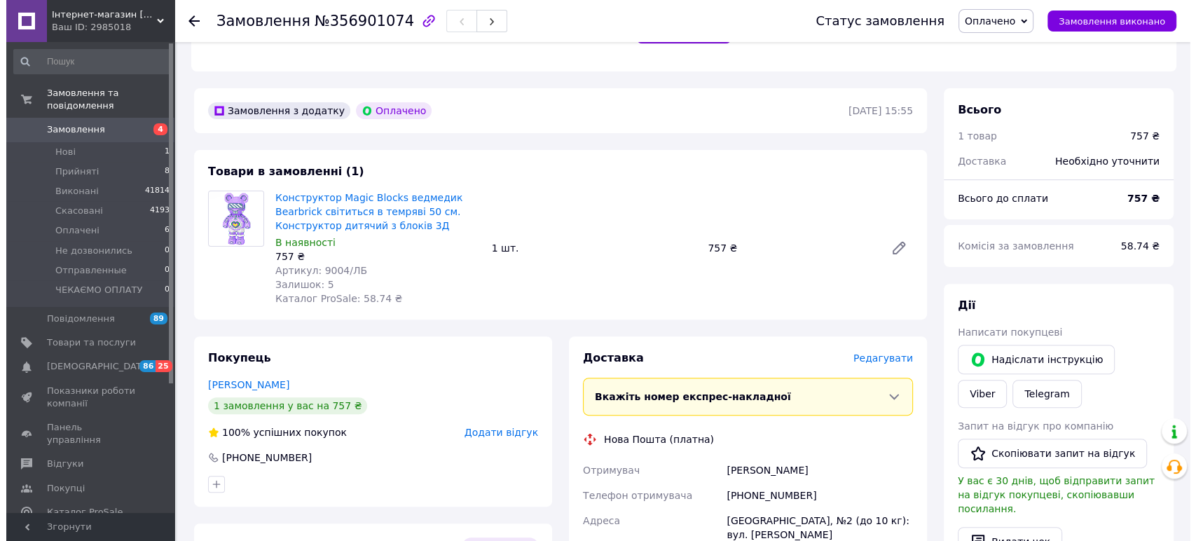
scroll to position [389, 0]
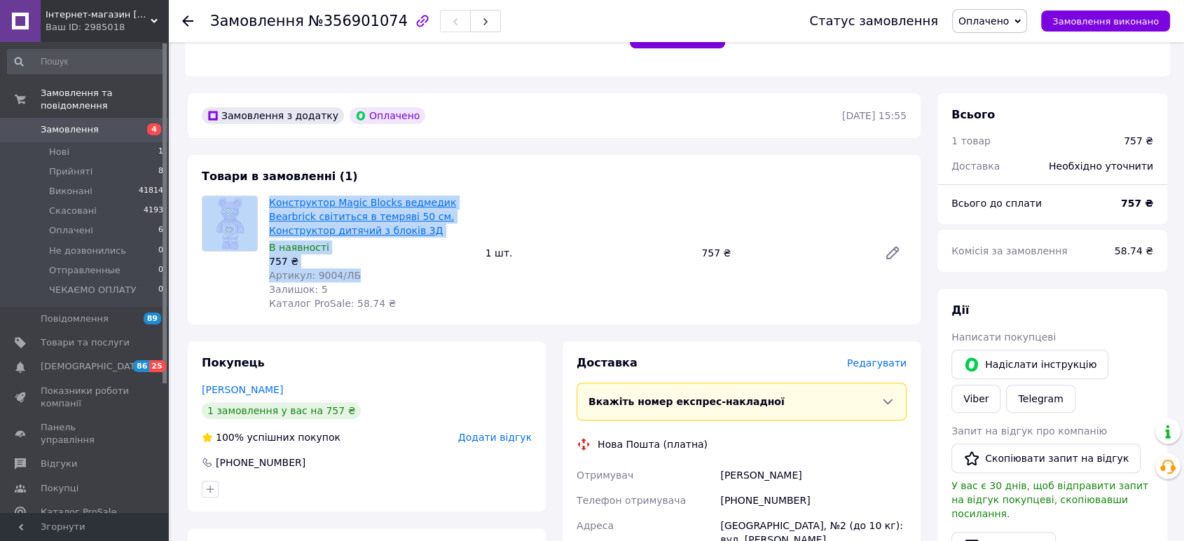
drag, startPoint x: 350, startPoint y: 246, endPoint x: 283, endPoint y: 181, distance: 93.6
click at [258, 195] on div "Конструктор Magic Blocks ведмедик Bearbrick світиться в темряві 50 см. Конструк…" at bounding box center [554, 252] width 716 height 115
copy div "Конструктор Magic Blocks ведмедик Bearbrick світиться в темряві 50 см. Конструк…"
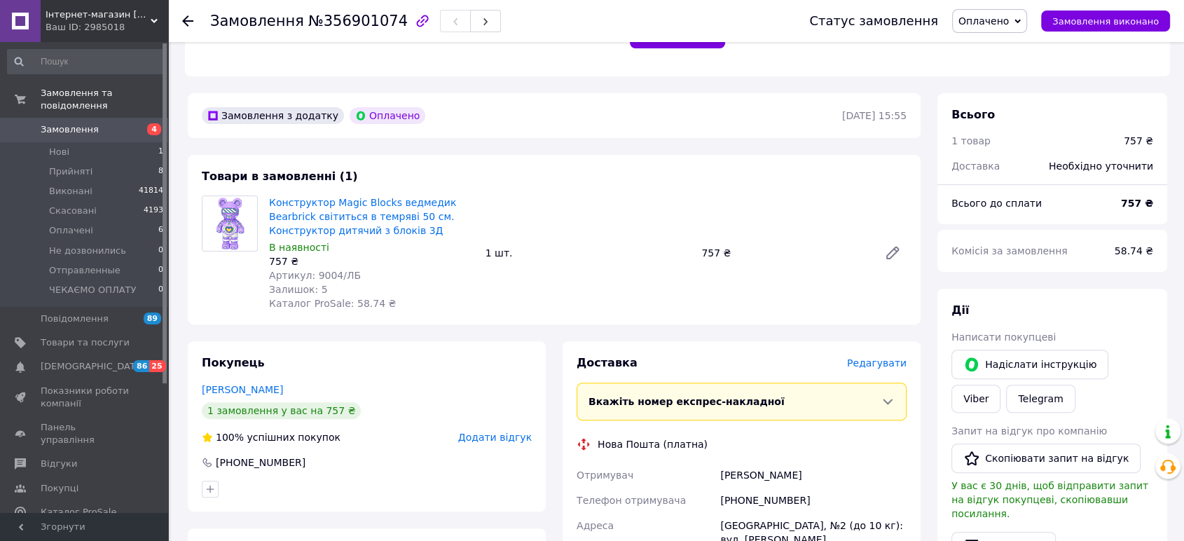
click at [893, 357] on span "Редагувати" at bounding box center [877, 362] width 60 height 11
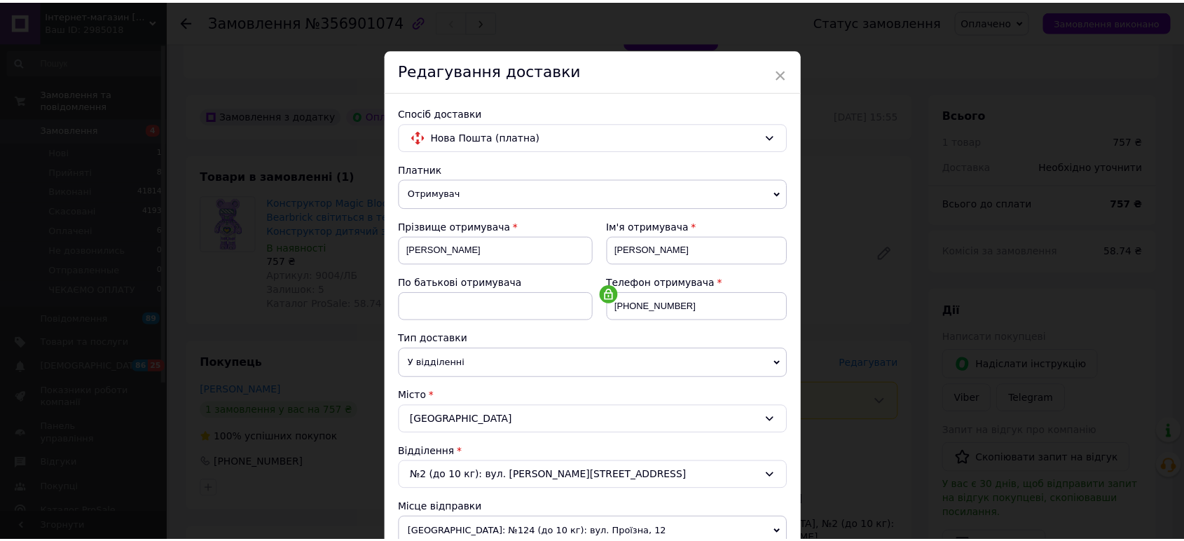
scroll to position [387, 0]
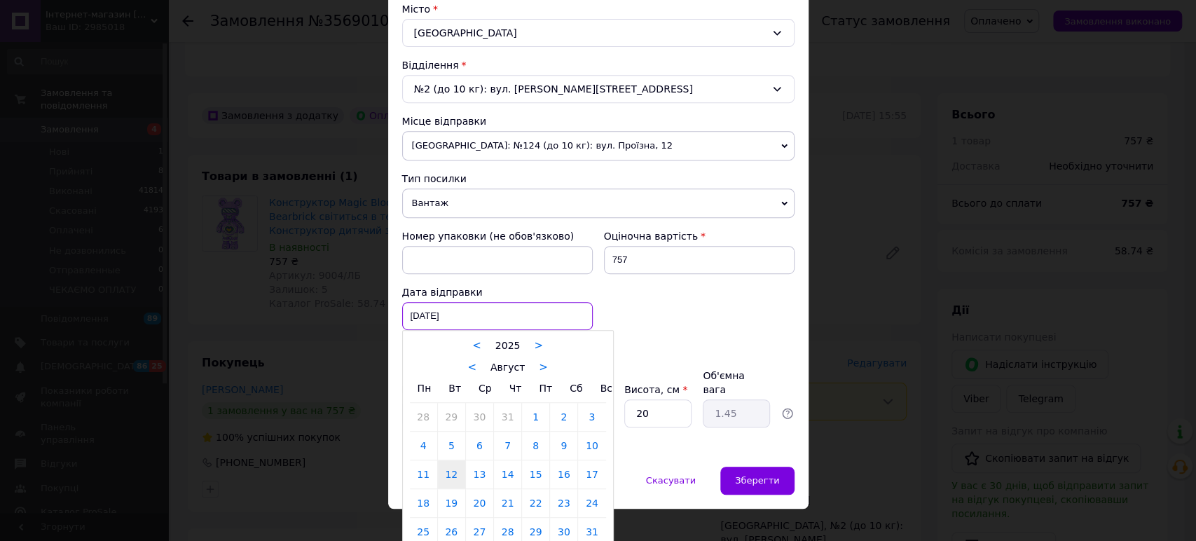
drag, startPoint x: 432, startPoint y: 318, endPoint x: 486, endPoint y: 365, distance: 71.5
click at [433, 318] on div "[DATE] < 2025 > < Август > Пн Вт Ср Чт Пт Сб Вс 28 29 30 31 1 2 3 4 5 6 7 8 9 1…" at bounding box center [497, 316] width 191 height 28
click at [478, 471] on link "13" at bounding box center [479, 474] width 27 height 28
type input "[DATE]"
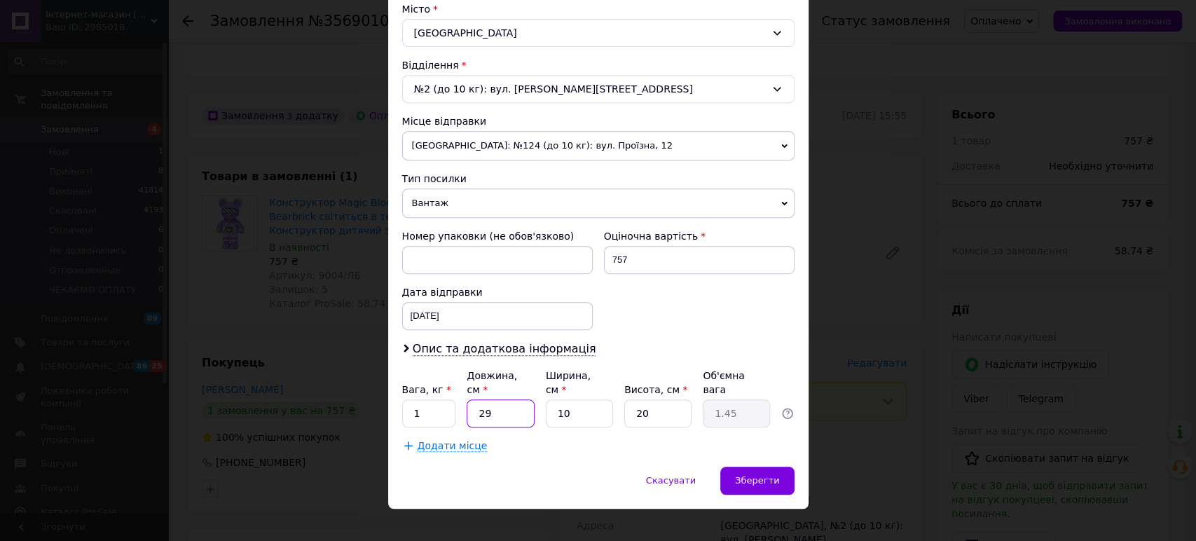
click at [503, 399] on input "29" at bounding box center [500, 413] width 67 height 28
type input "2"
type input "0.1"
type input "20"
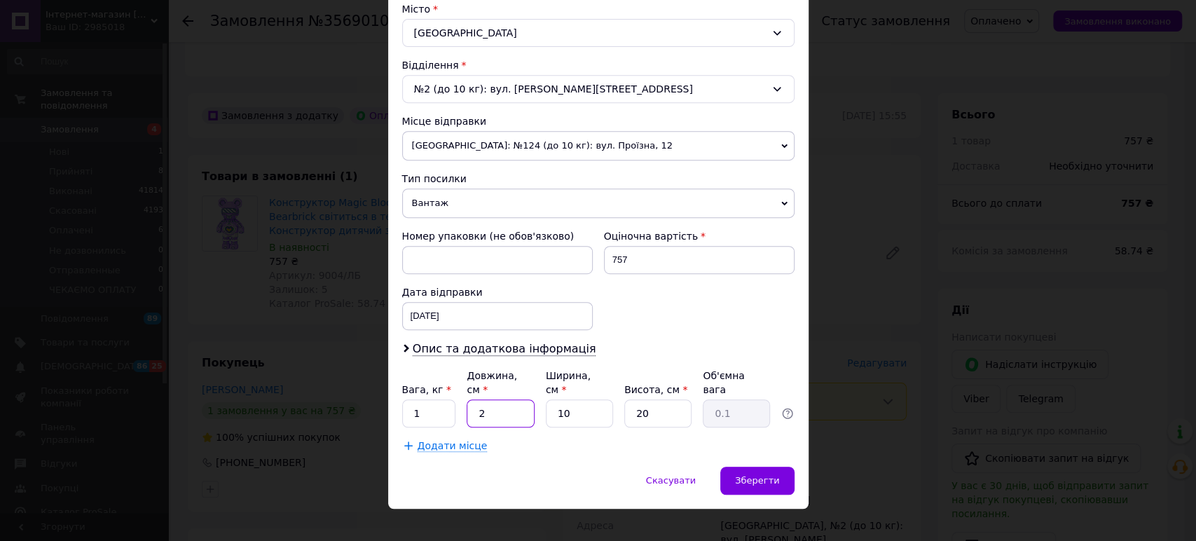
type input "1"
type input "20"
click at [765, 475] on span "Зберегти" at bounding box center [757, 480] width 44 height 11
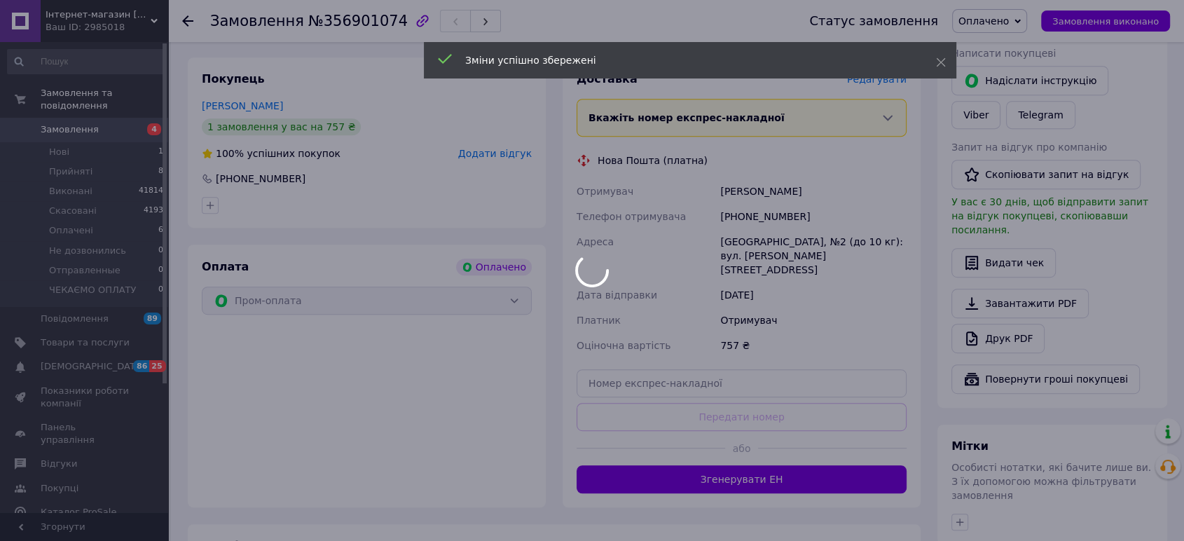
scroll to position [701, 0]
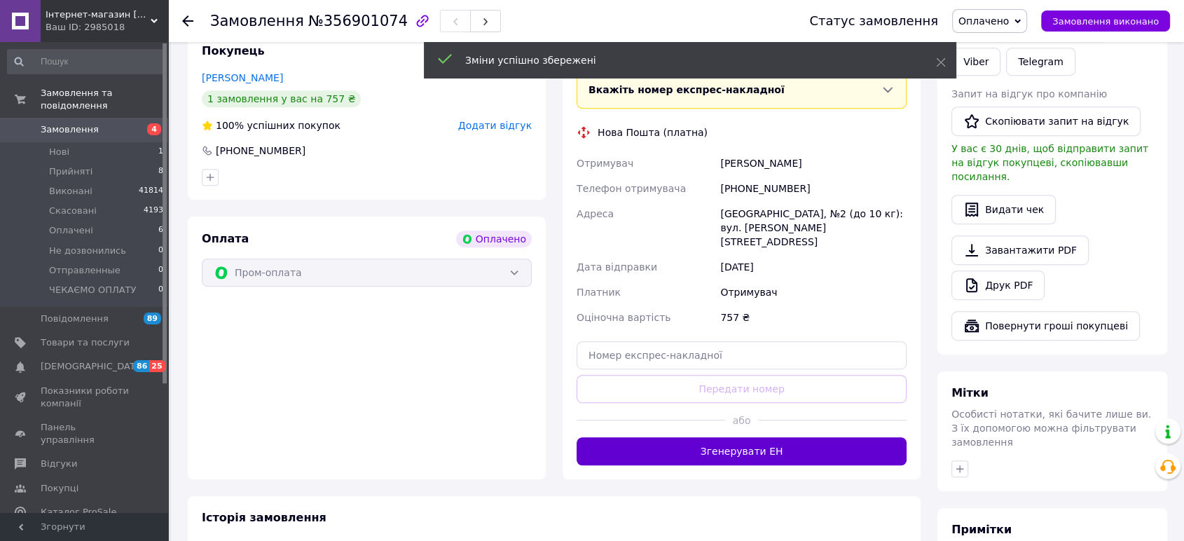
click at [745, 437] on button "Згенерувати ЕН" at bounding box center [742, 451] width 330 height 28
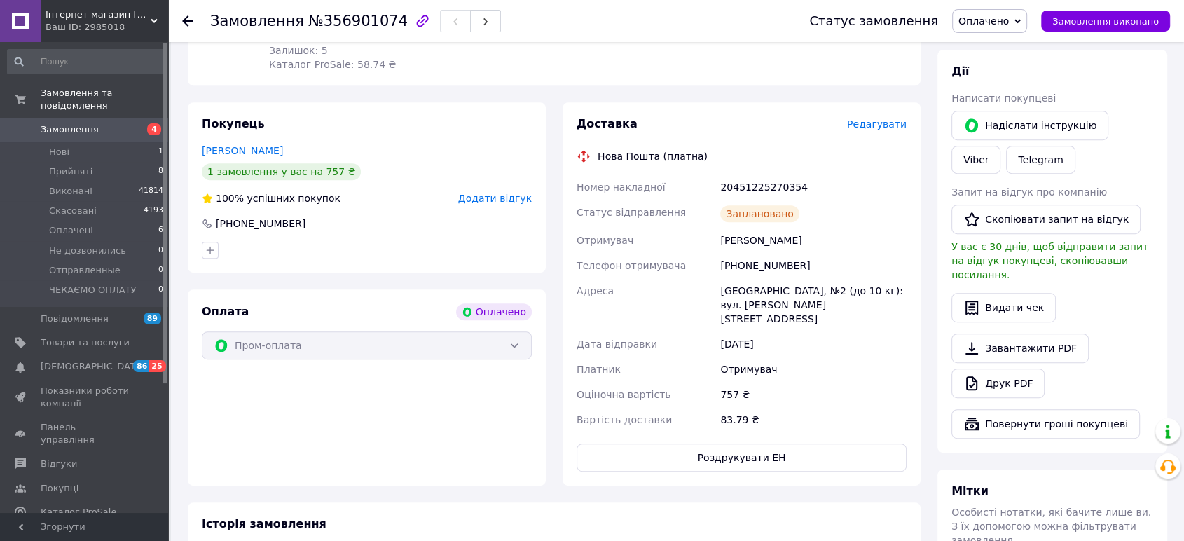
scroll to position [622, 0]
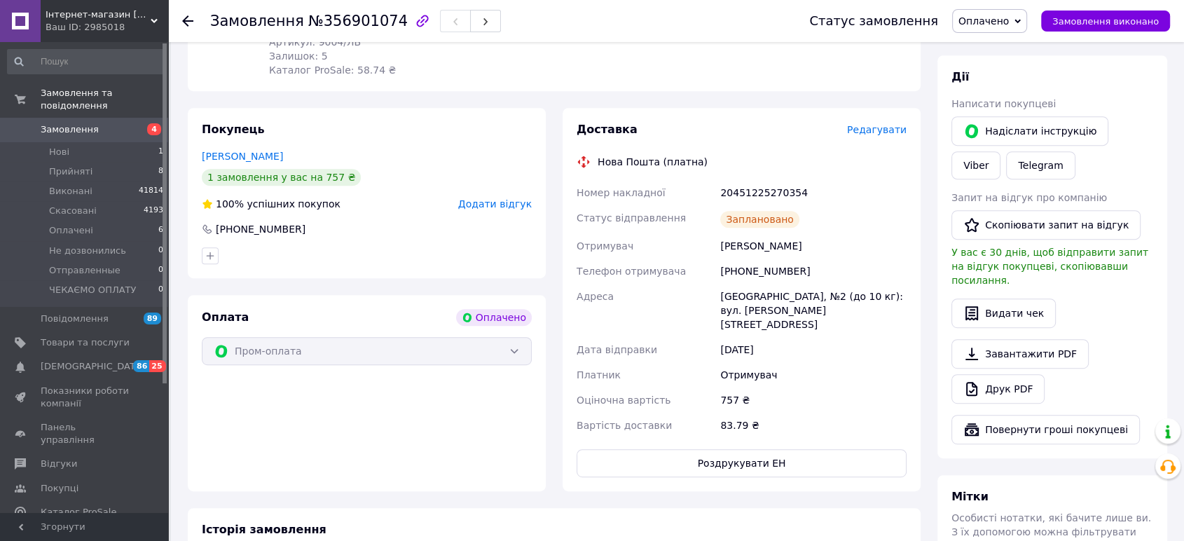
click at [755, 180] on div "20451225270354" at bounding box center [813, 192] width 192 height 25
copy div "20451225270354"
click at [184, 21] on use at bounding box center [187, 20] width 11 height 11
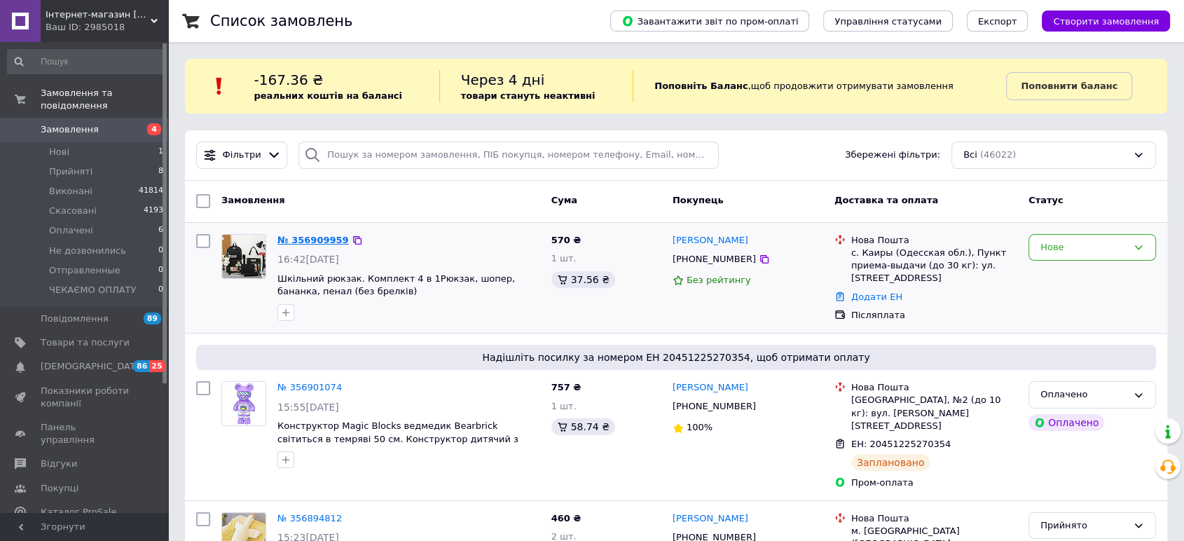
click at [305, 236] on link "№ 356909959" at bounding box center [312, 240] width 71 height 11
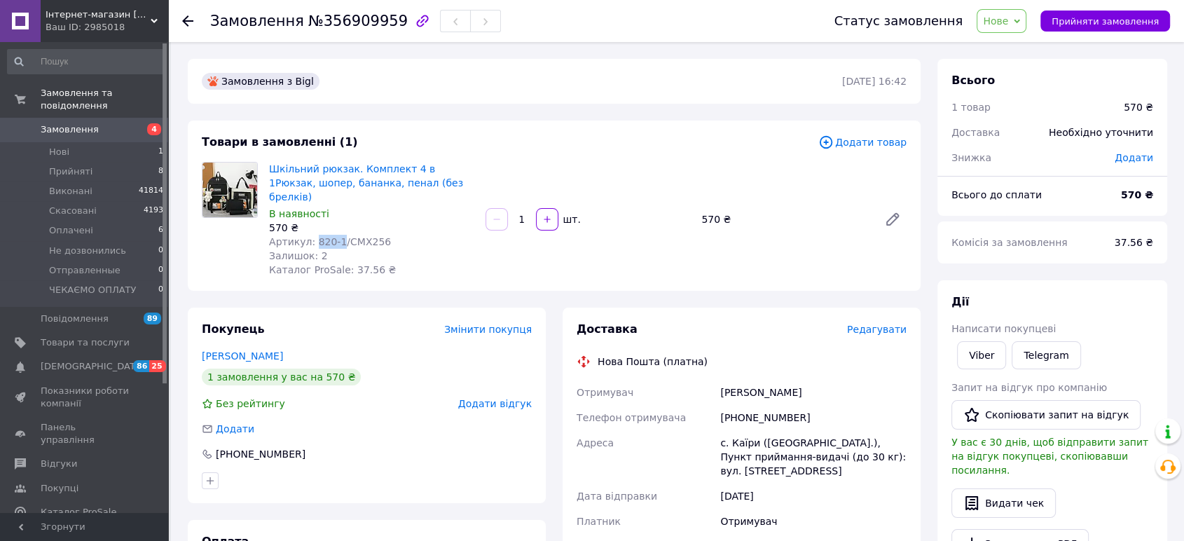
drag, startPoint x: 335, startPoint y: 227, endPoint x: 310, endPoint y: 232, distance: 25.7
click at [310, 236] on span "Артикул: 820-1/СМХ256" at bounding box center [330, 241] width 122 height 11
copy span "820-1"
click at [190, 22] on icon at bounding box center [187, 20] width 11 height 11
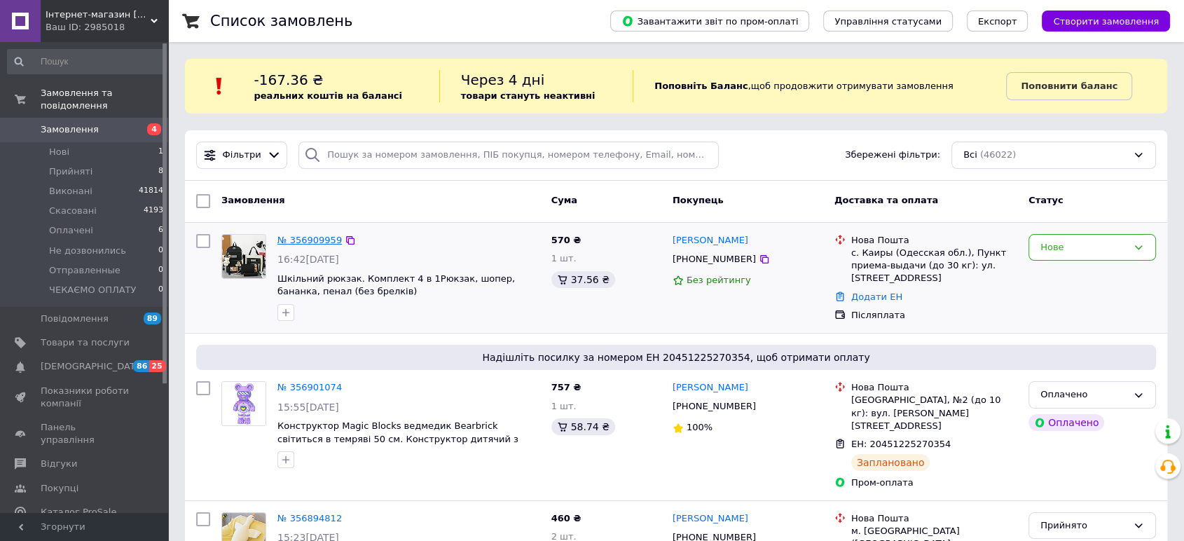
click at [297, 235] on link "№ 356909959" at bounding box center [309, 240] width 64 height 11
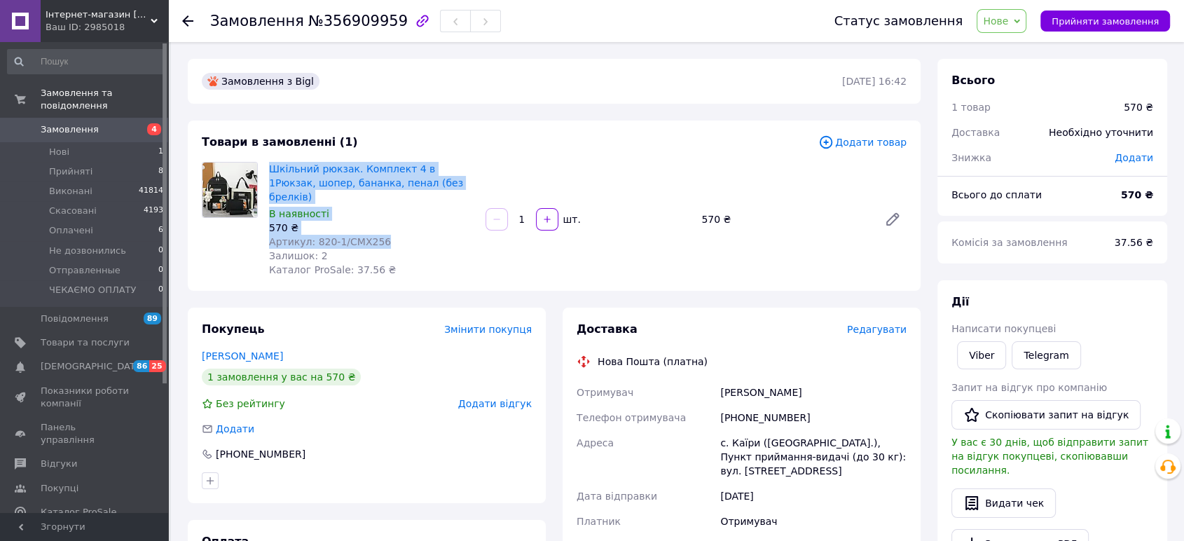
drag, startPoint x: 383, startPoint y: 227, endPoint x: 268, endPoint y: 165, distance: 130.4
click at [268, 165] on div "Шкільний рюкзак. Комплект 4 в 1Рюкзак, шопер, бананка, пенал (без брелків) В на…" at bounding box center [371, 219] width 216 height 120
copy div "Шкільний рюкзак. Комплект 4 в 1Рюкзак, шопер, бананка, пенал (без брелків) В на…"
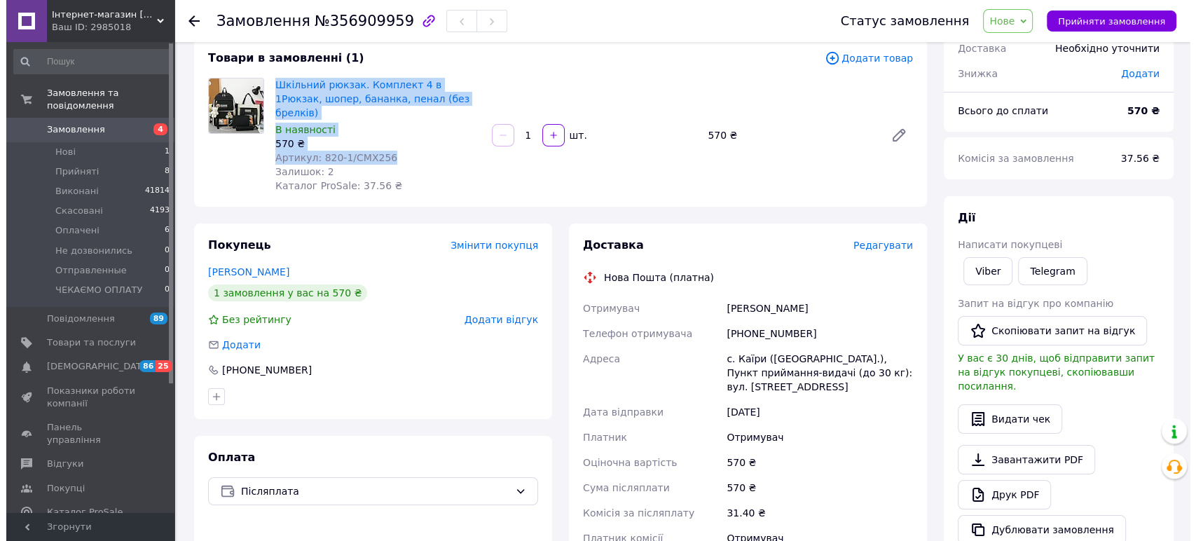
scroll to position [78, 0]
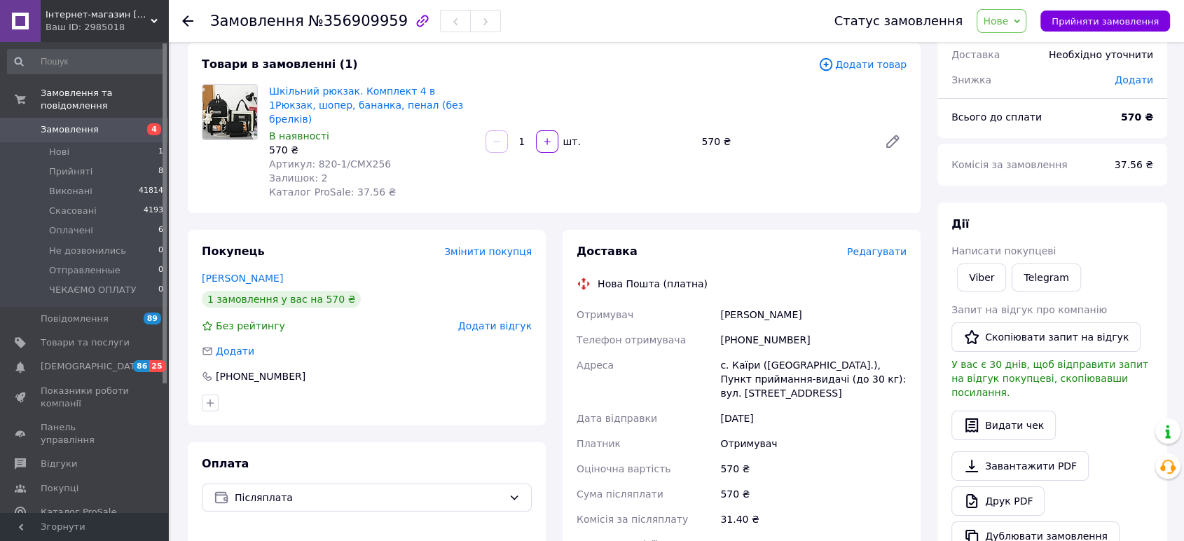
click at [883, 246] on span "Редагувати" at bounding box center [877, 251] width 60 height 11
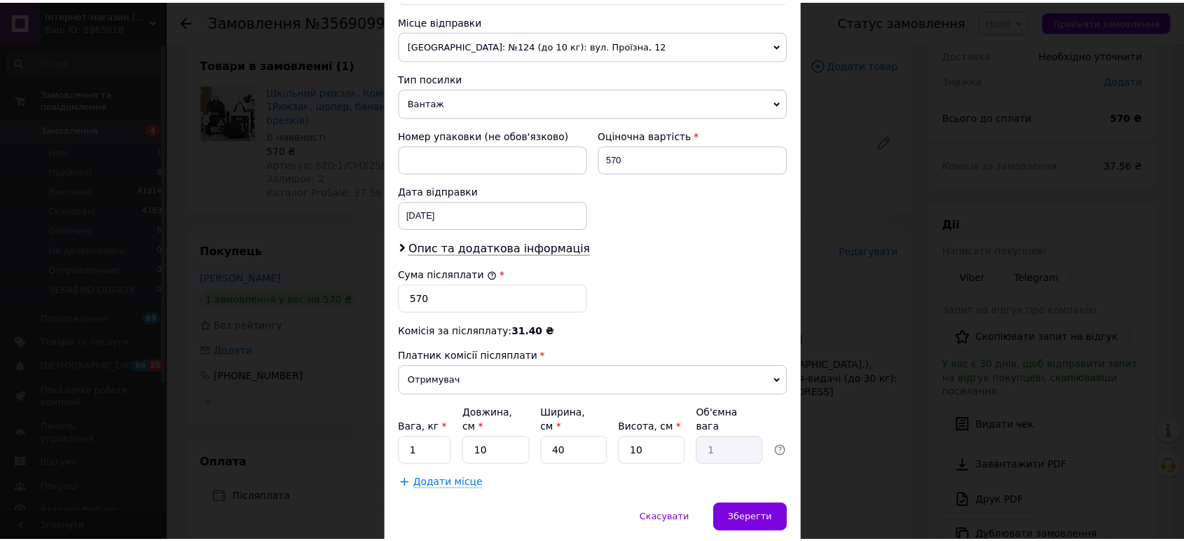
scroll to position [525, 0]
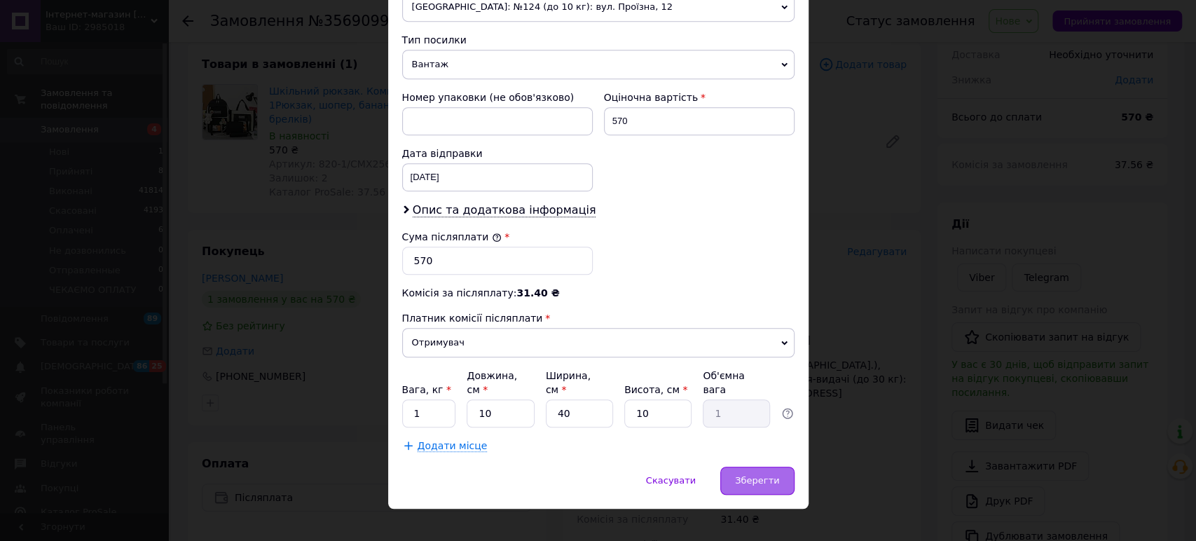
click at [752, 475] on span "Зберегти" at bounding box center [757, 480] width 44 height 11
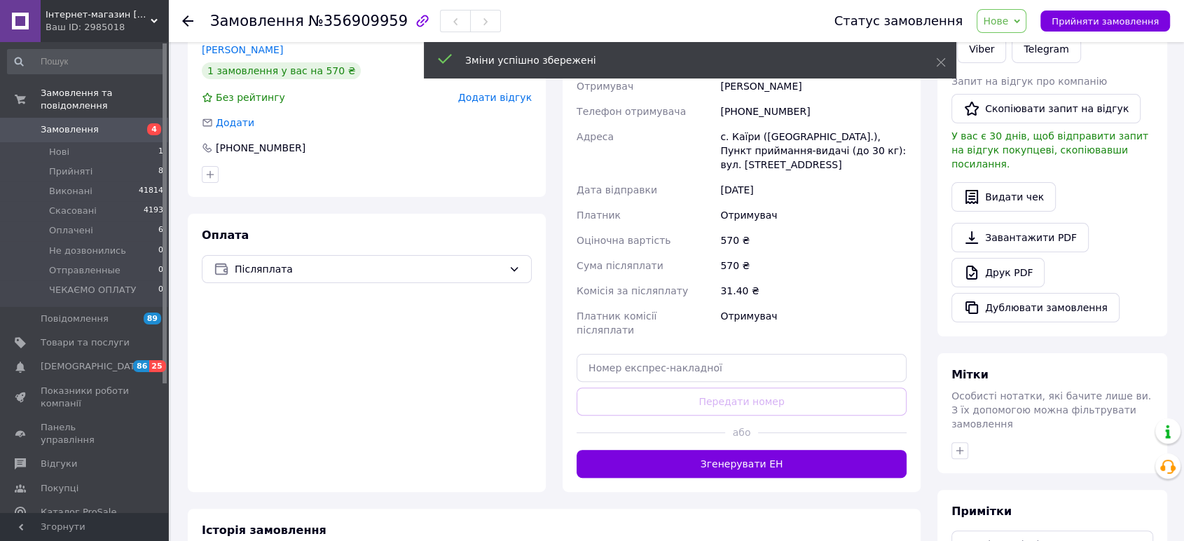
scroll to position [311, 0]
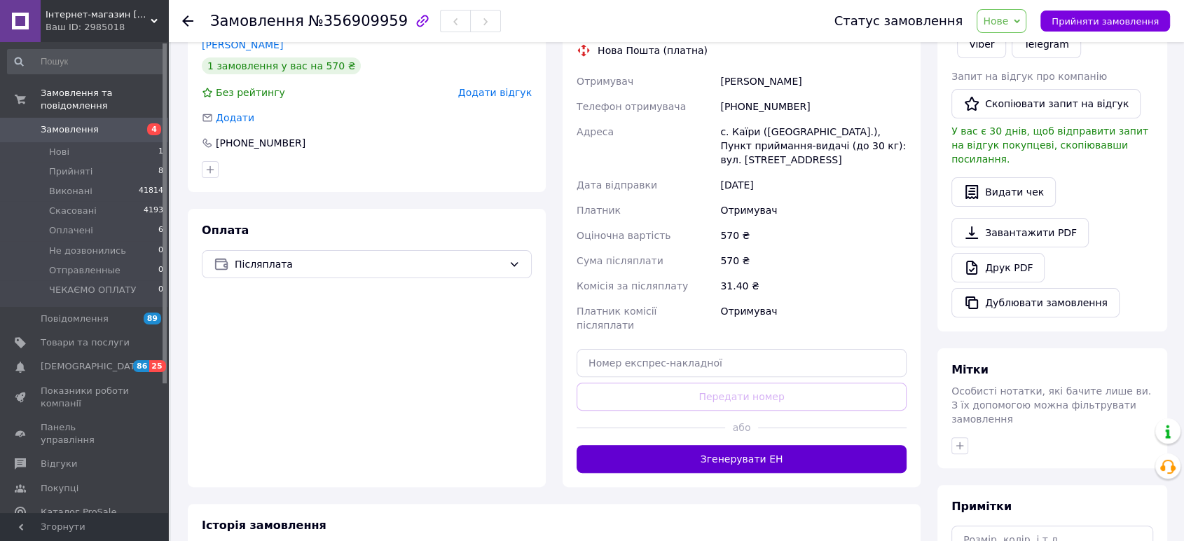
click at [778, 445] on button "Згенерувати ЕН" at bounding box center [742, 459] width 330 height 28
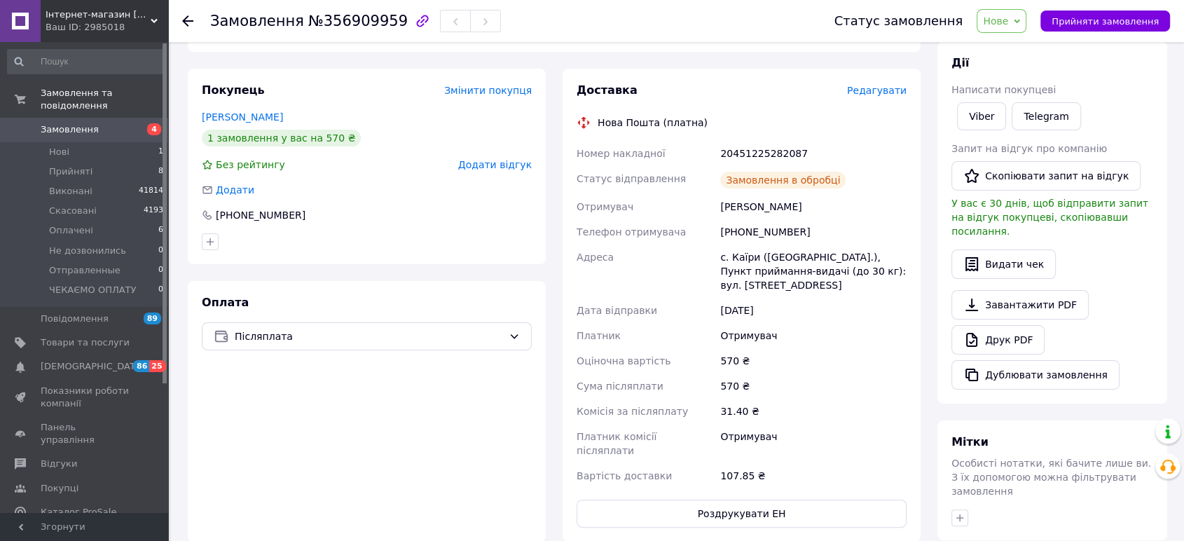
scroll to position [233, 0]
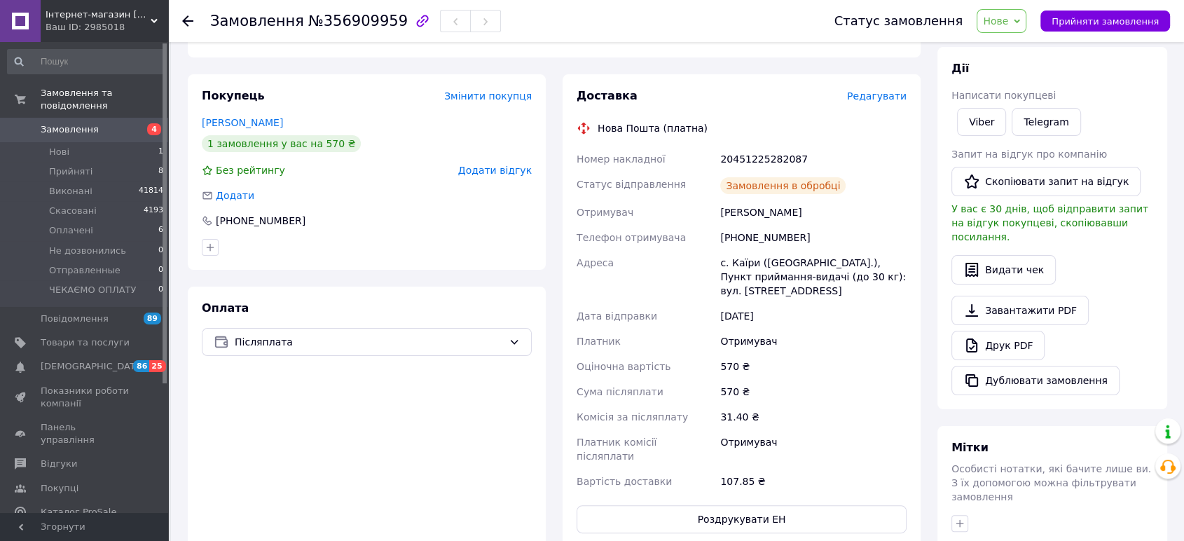
click at [769, 146] on div "20451225282087" at bounding box center [813, 158] width 192 height 25
copy div "20451225282087"
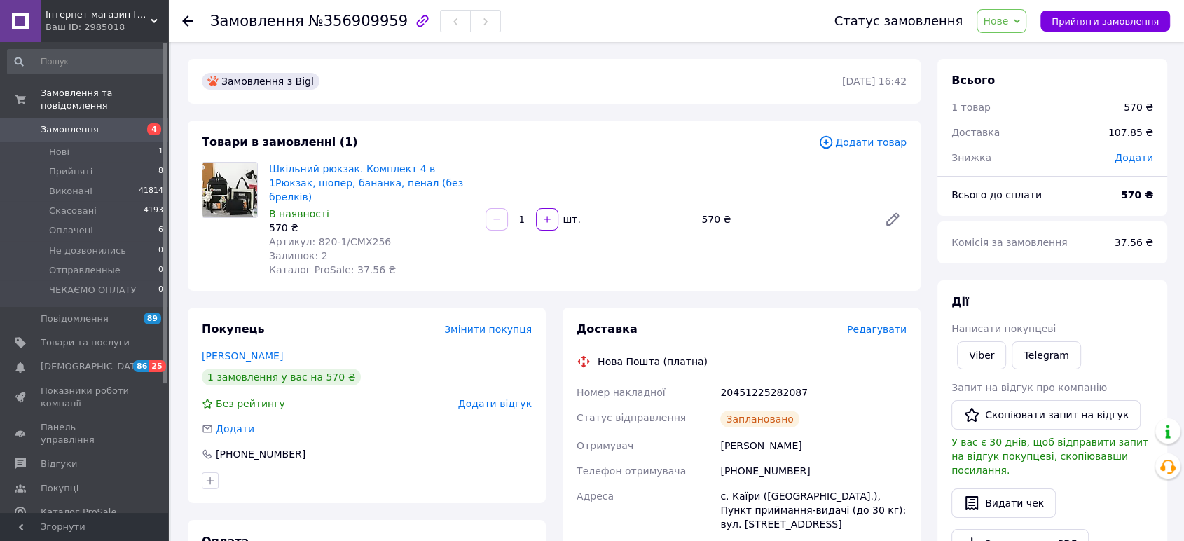
click at [186, 21] on icon at bounding box center [187, 20] width 11 height 11
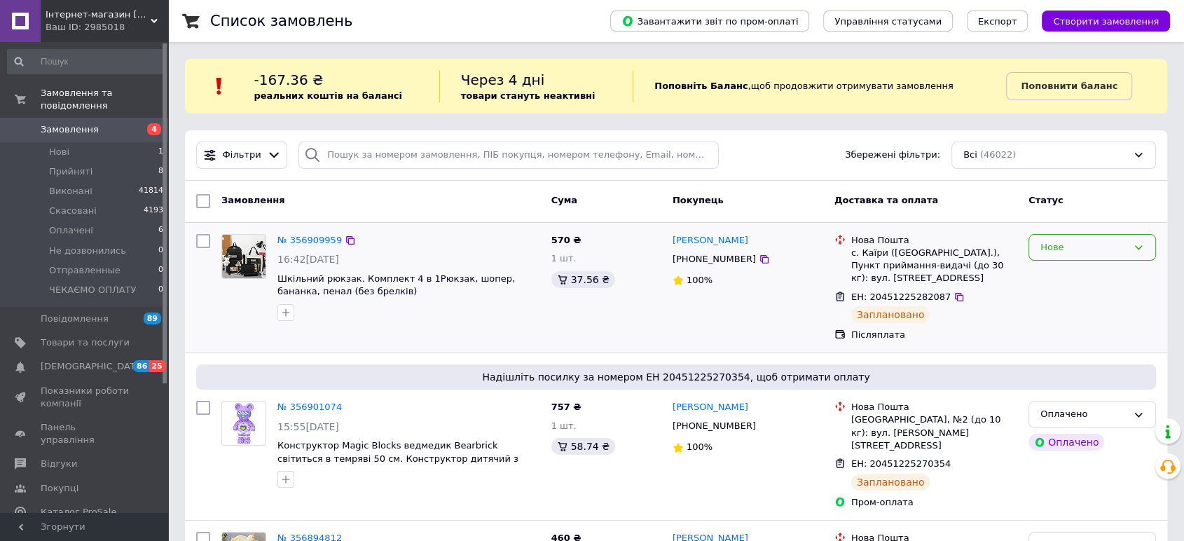
click at [1049, 249] on div "Нове" at bounding box center [1083, 247] width 87 height 15
click at [1059, 277] on li "Прийнято" at bounding box center [1092, 276] width 126 height 26
drag, startPoint x: 46, startPoint y: 348, endPoint x: 57, endPoint y: 318, distance: 32.4
click at [46, 360] on span "[DEMOGRAPHIC_DATA]" at bounding box center [93, 366] width 104 height 13
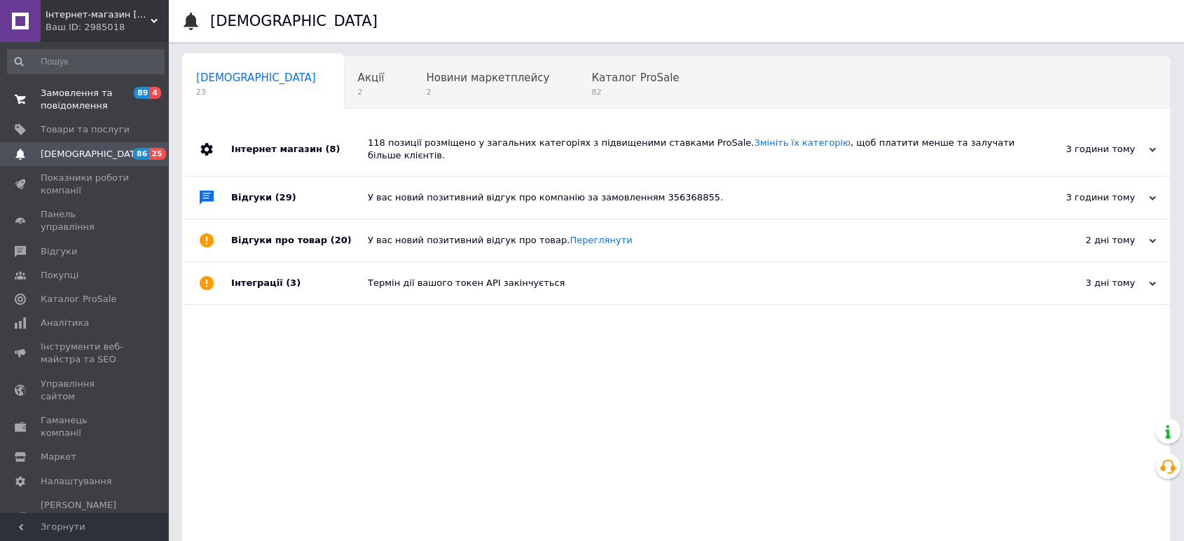
click at [85, 98] on span "Замовлення та повідомлення" at bounding box center [85, 99] width 89 height 25
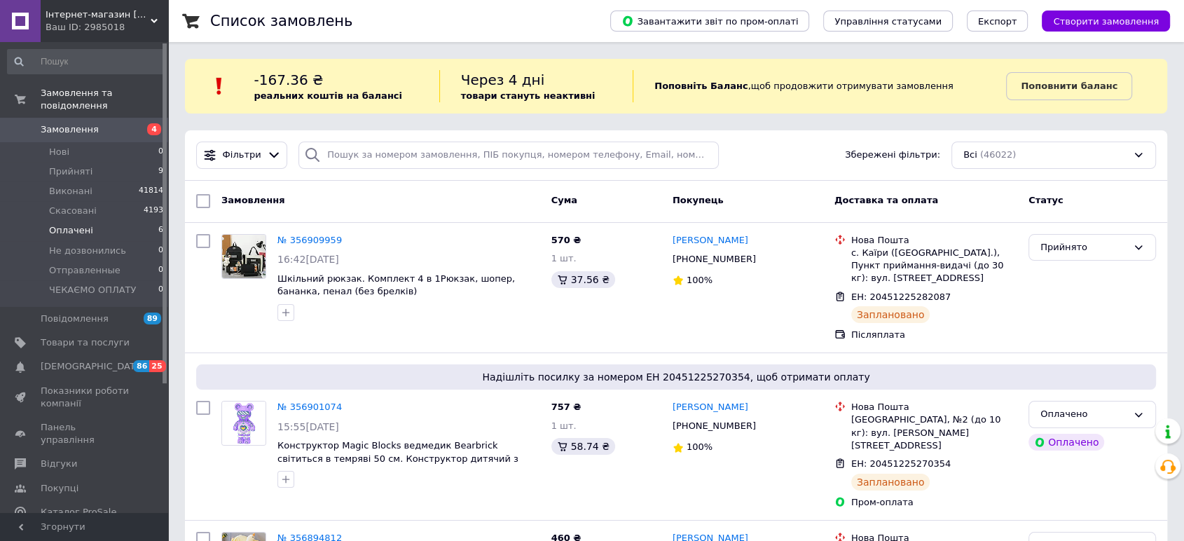
click at [67, 224] on span "Оплачені" at bounding box center [71, 230] width 44 height 13
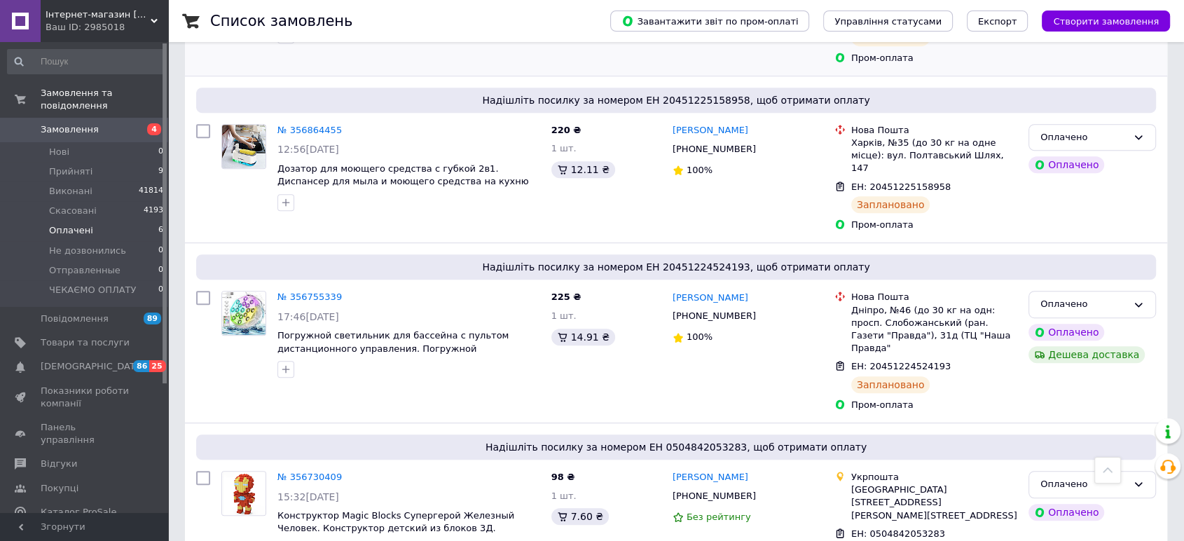
scroll to position [698, 0]
click at [71, 165] on span "Прийняті" at bounding box center [70, 171] width 43 height 13
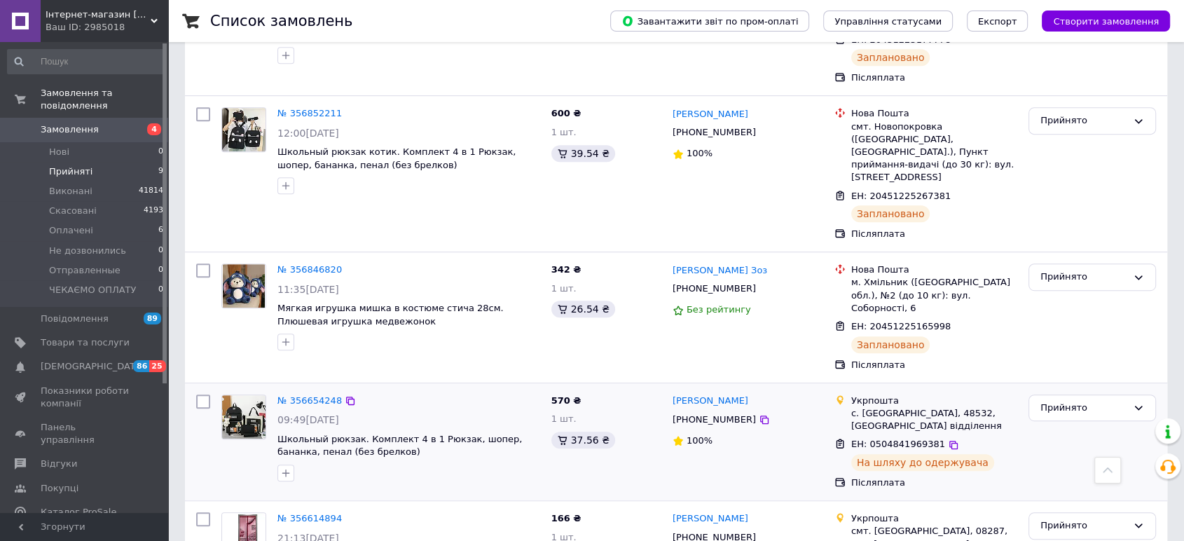
scroll to position [696, 0]
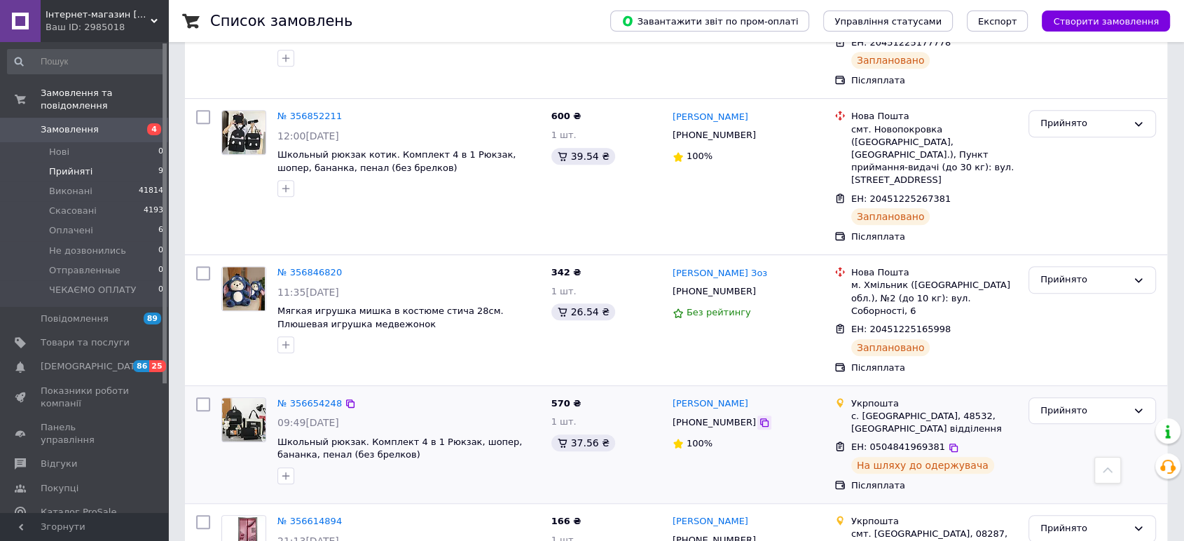
click at [760, 418] on icon at bounding box center [764, 422] width 8 height 8
click at [948, 442] on icon at bounding box center [953, 447] width 11 height 11
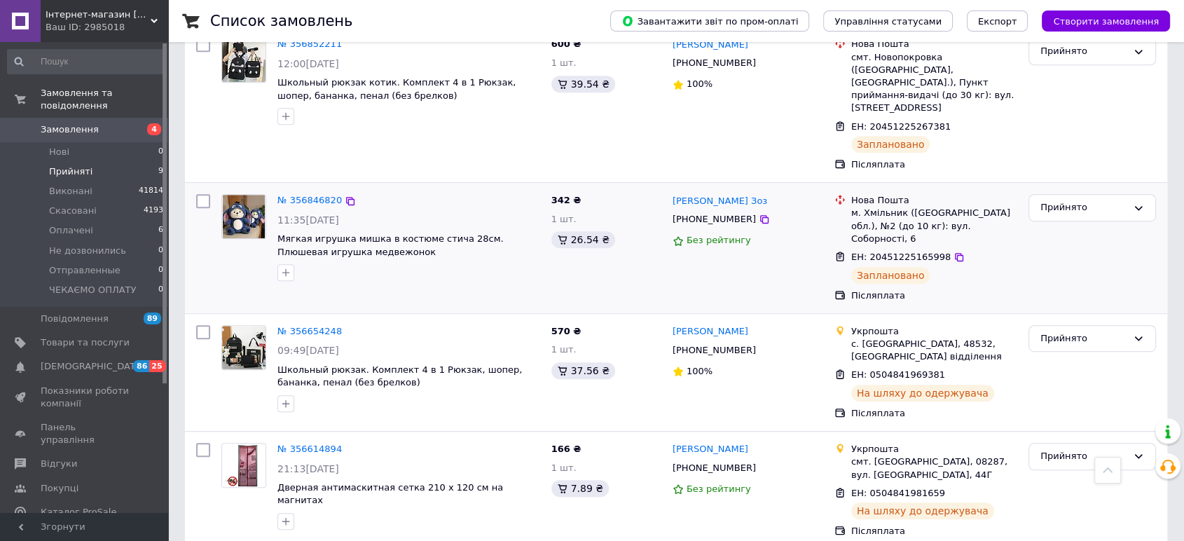
scroll to position [852, 0]
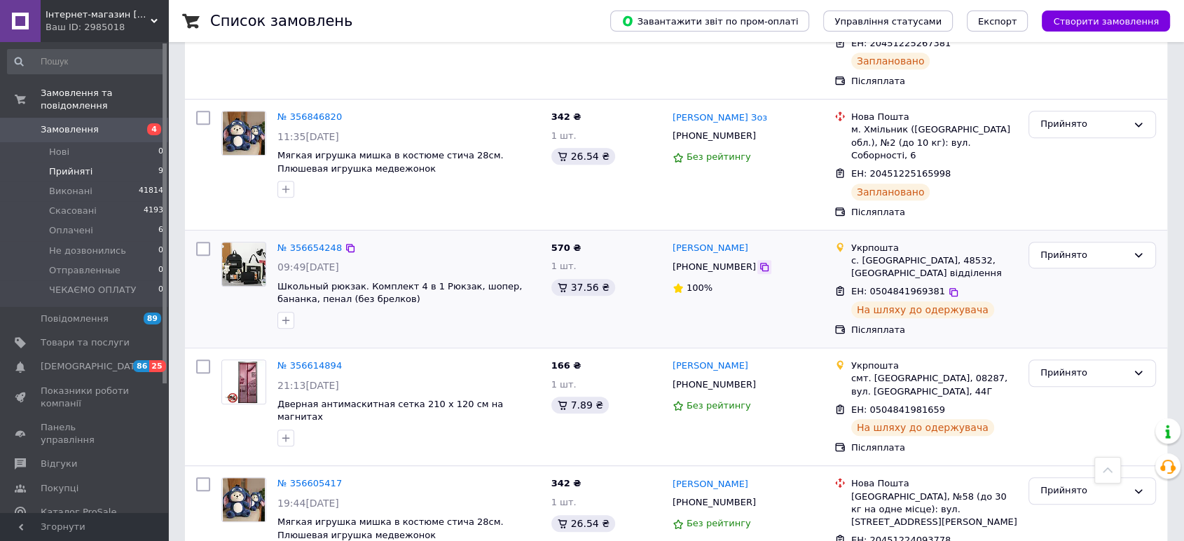
click at [759, 261] on icon at bounding box center [764, 266] width 11 height 11
click at [1047, 248] on div "Прийнято" at bounding box center [1083, 255] width 87 height 15
click at [1049, 271] on li "Виконано" at bounding box center [1092, 284] width 126 height 26
click at [759, 379] on icon at bounding box center [764, 384] width 11 height 11
click at [949, 406] on icon at bounding box center [953, 410] width 8 height 8
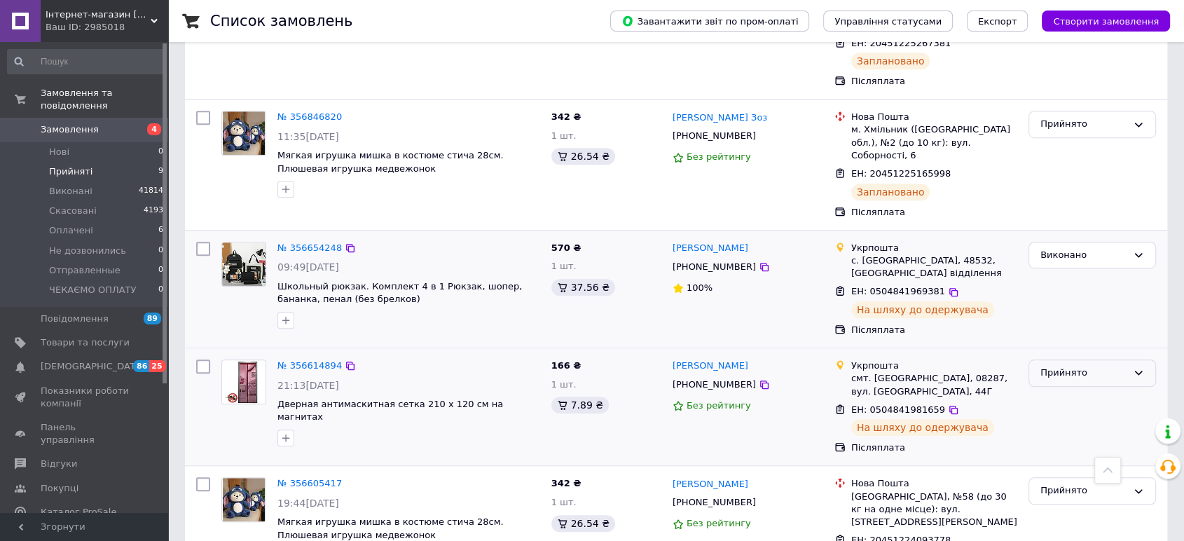
click at [1054, 366] on div "Прийнято" at bounding box center [1083, 373] width 87 height 15
click at [1054, 390] on li "Виконано" at bounding box center [1092, 403] width 126 height 26
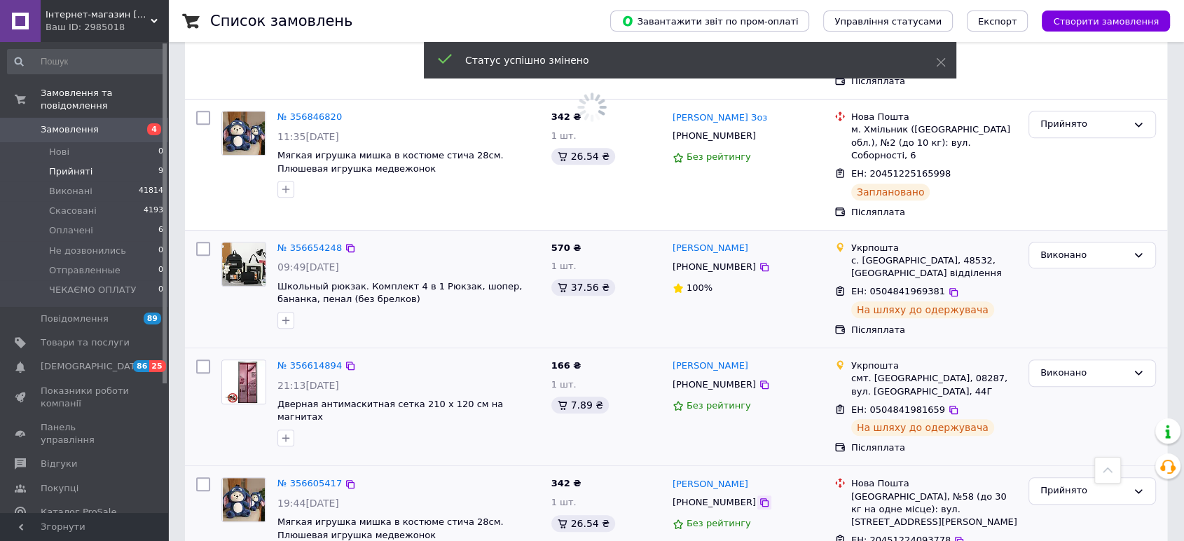
click at [759, 497] on icon at bounding box center [764, 502] width 11 height 11
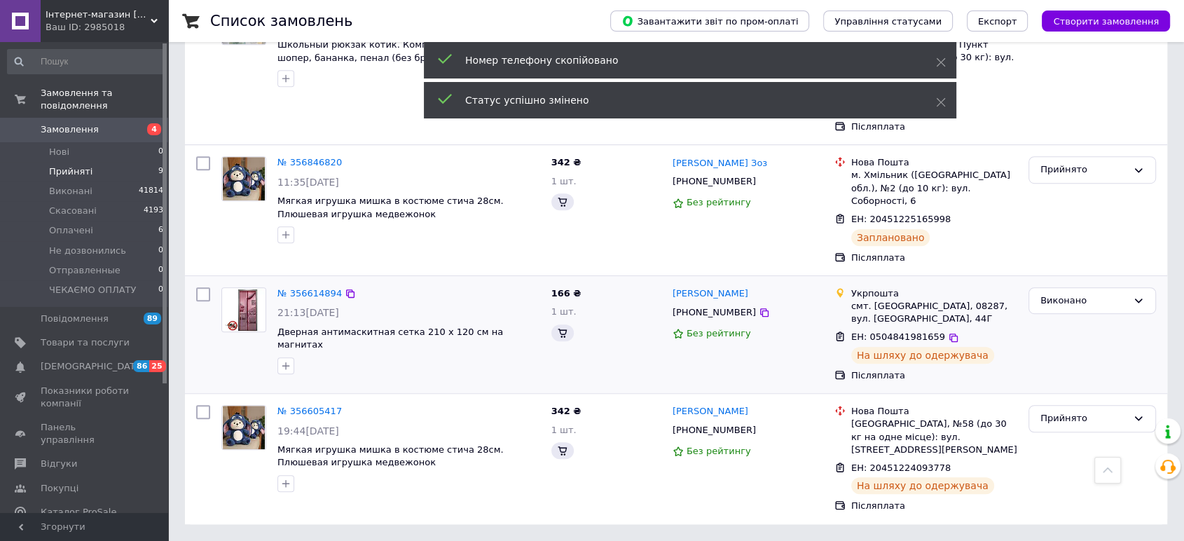
scroll to position [734, 0]
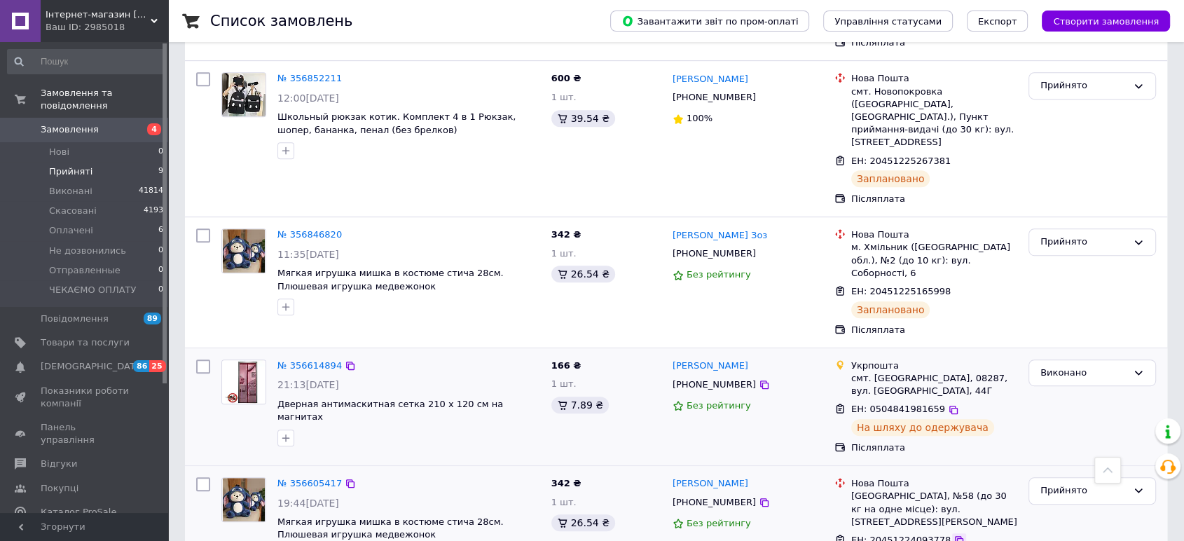
click at [955, 536] on icon at bounding box center [959, 540] width 8 height 8
drag, startPoint x: 1052, startPoint y: 437, endPoint x: 1048, endPoint y: 444, distance: 8.2
click at [1052, 483] on div "Прийнято" at bounding box center [1083, 490] width 87 height 15
click at [1046, 507] on li "Виконано" at bounding box center [1092, 520] width 126 height 26
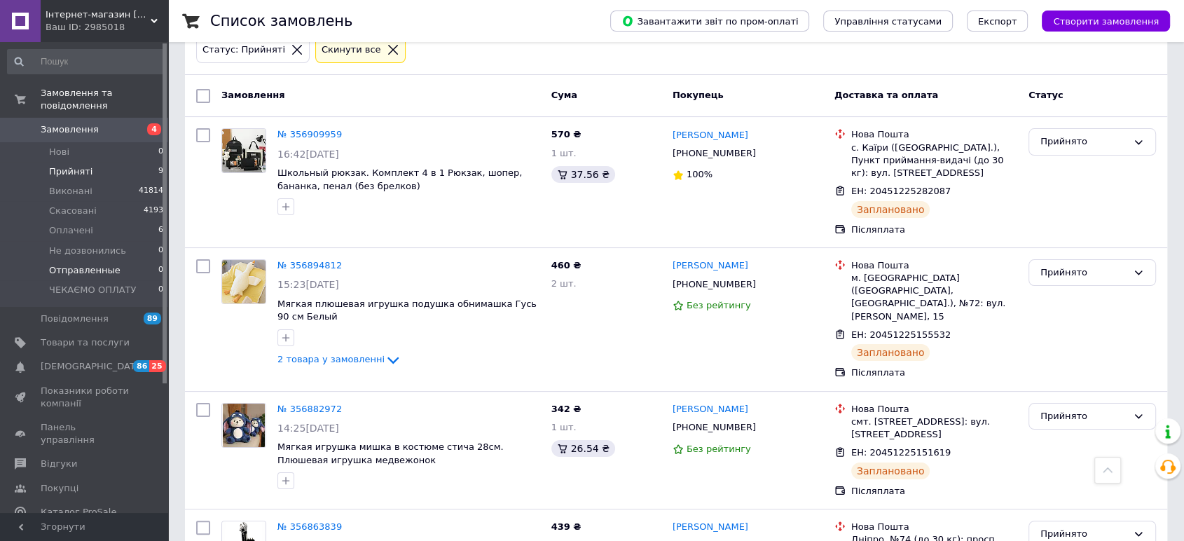
scroll to position [112, 0]
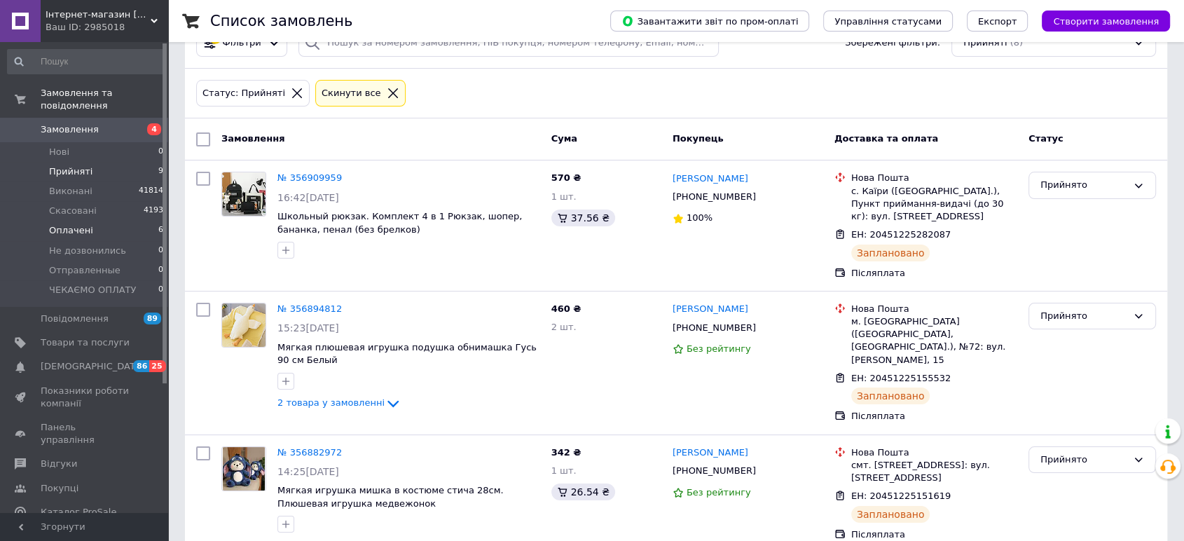
click at [76, 224] on span "Оплачені" at bounding box center [71, 230] width 44 height 13
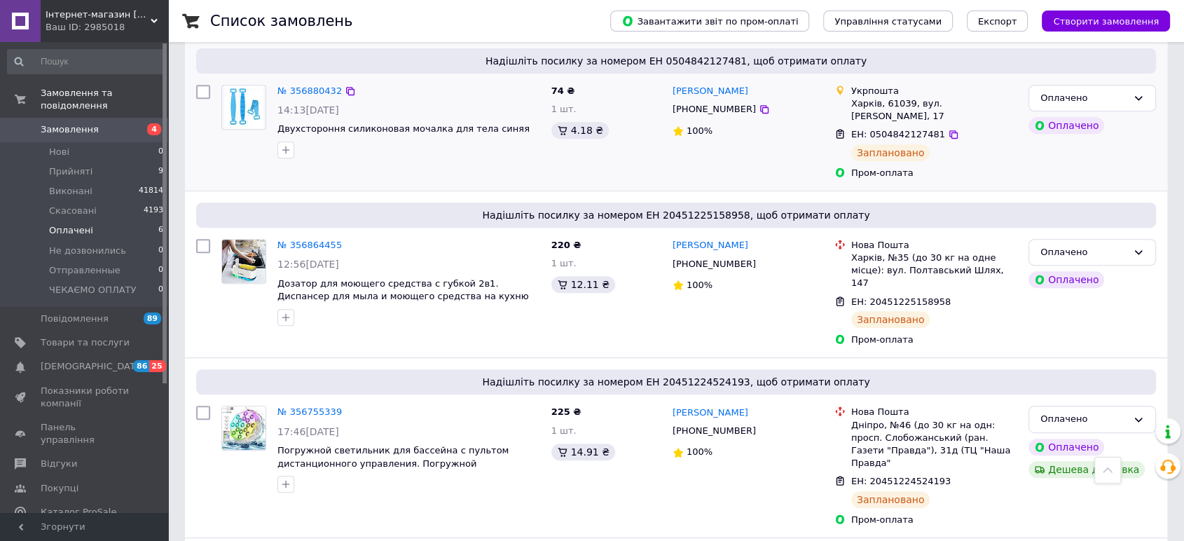
scroll to position [698, 0]
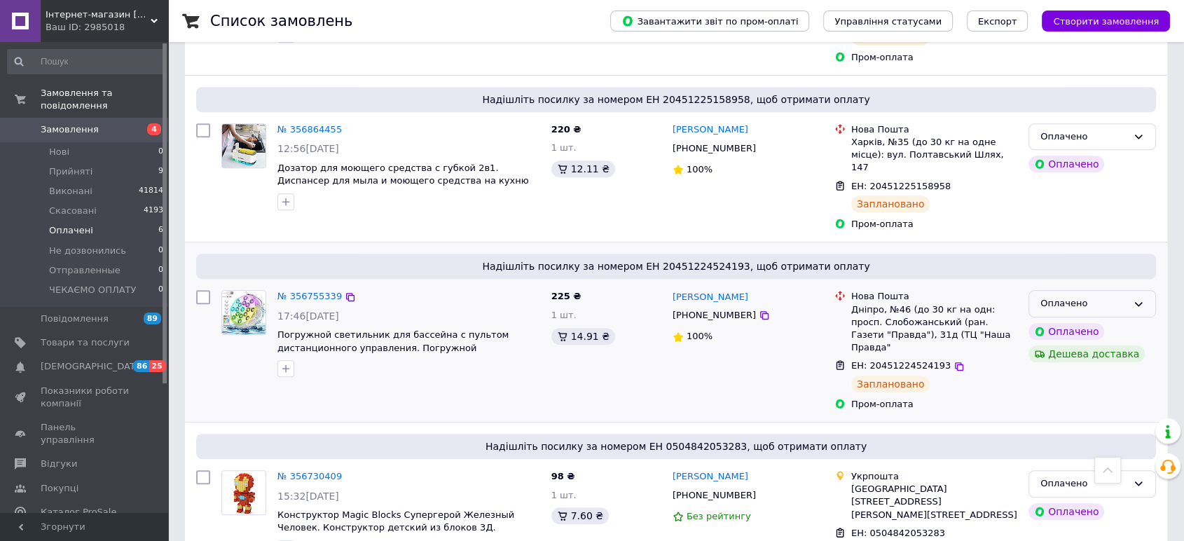
click at [1138, 298] on icon at bounding box center [1138, 303] width 11 height 11
click at [1076, 371] on li "Скасовано" at bounding box center [1092, 384] width 126 height 26
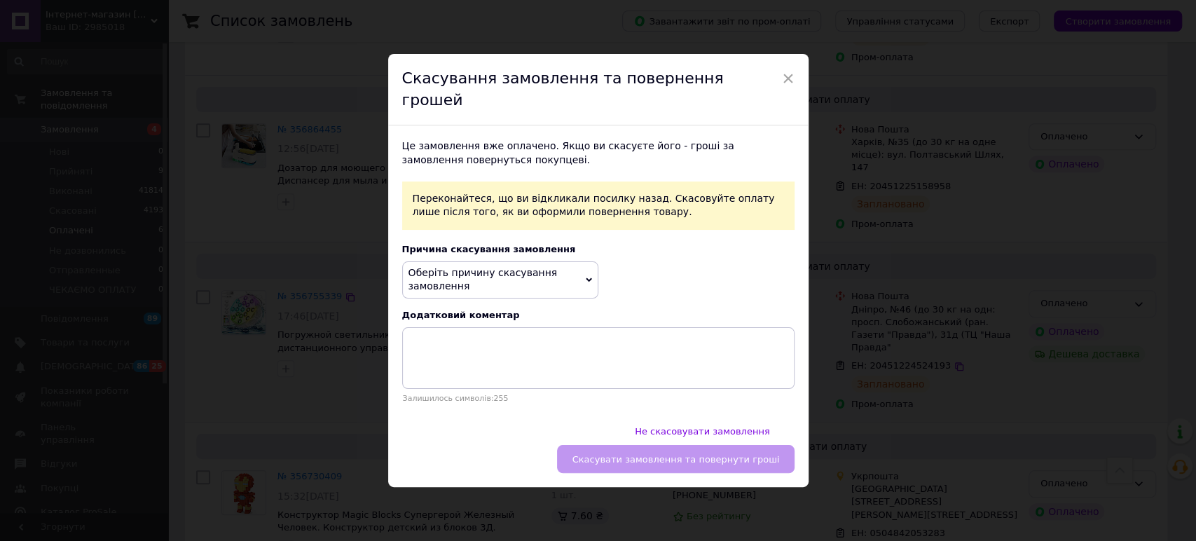
click at [566, 287] on span "Оберіть причину скасування замовлення" at bounding box center [500, 279] width 196 height 37
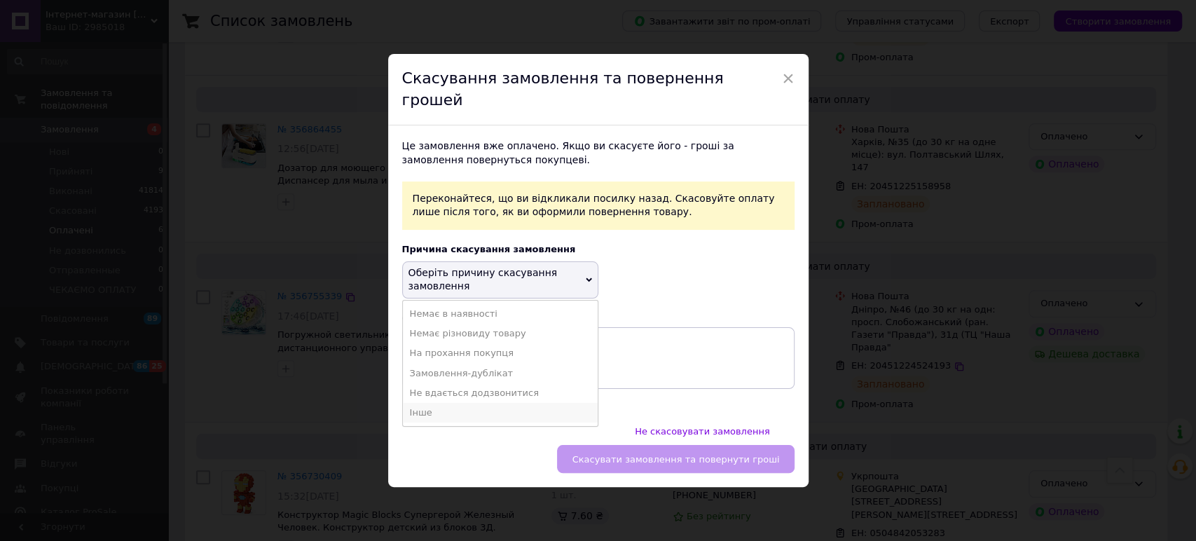
click at [445, 416] on li "Інше" at bounding box center [500, 413] width 195 height 20
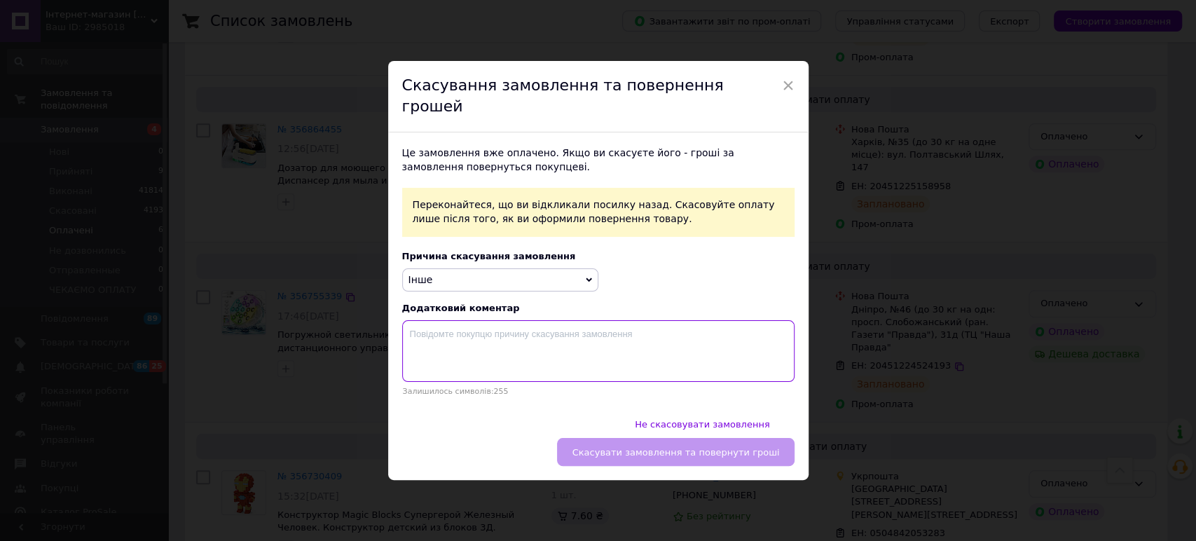
click at [474, 347] on textarea at bounding box center [598, 351] width 392 height 62
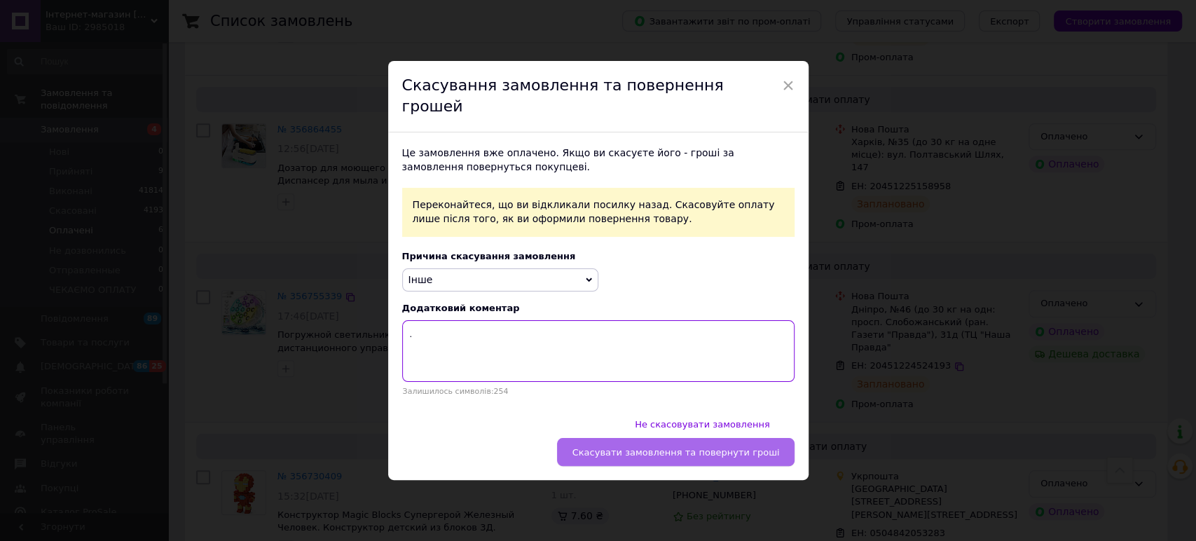
type textarea "."
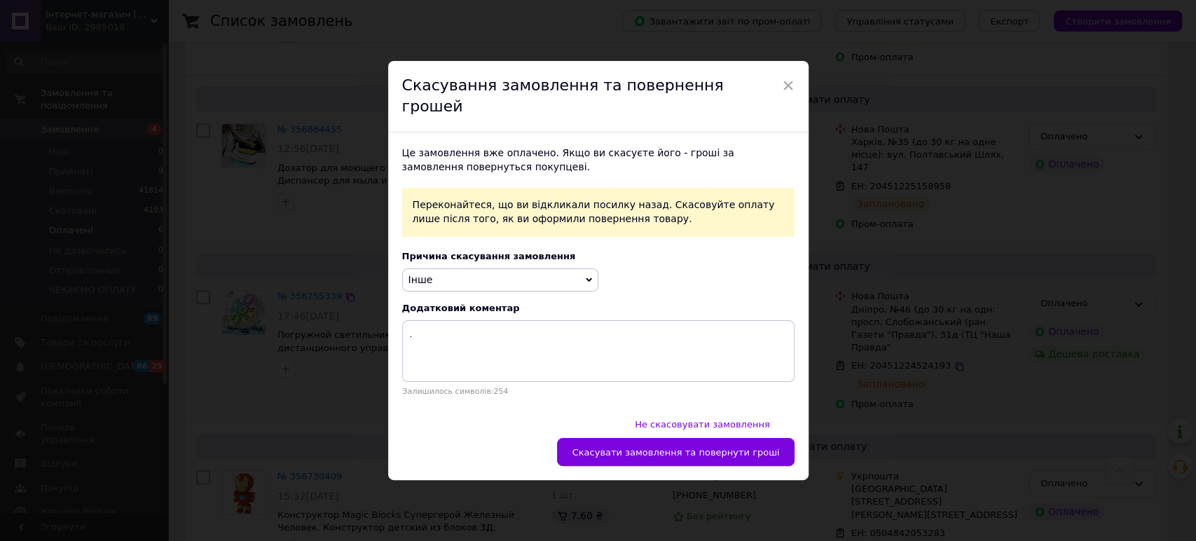
click at [625, 447] on span "Скасувати замовлення та повернути гроші" at bounding box center [675, 452] width 207 height 11
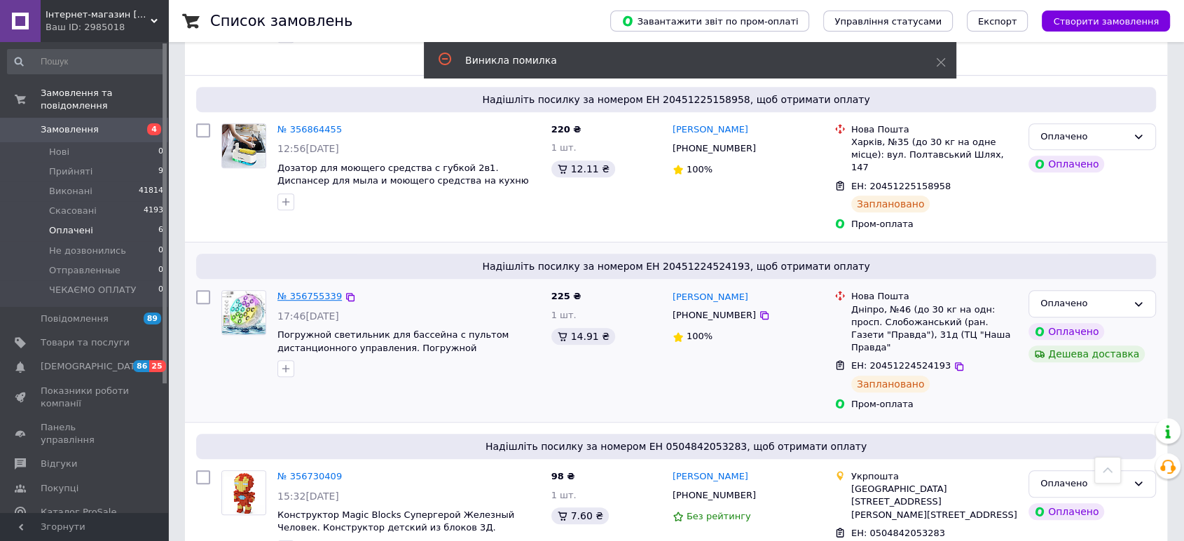
click at [325, 291] on link "№ 356755339" at bounding box center [309, 296] width 64 height 11
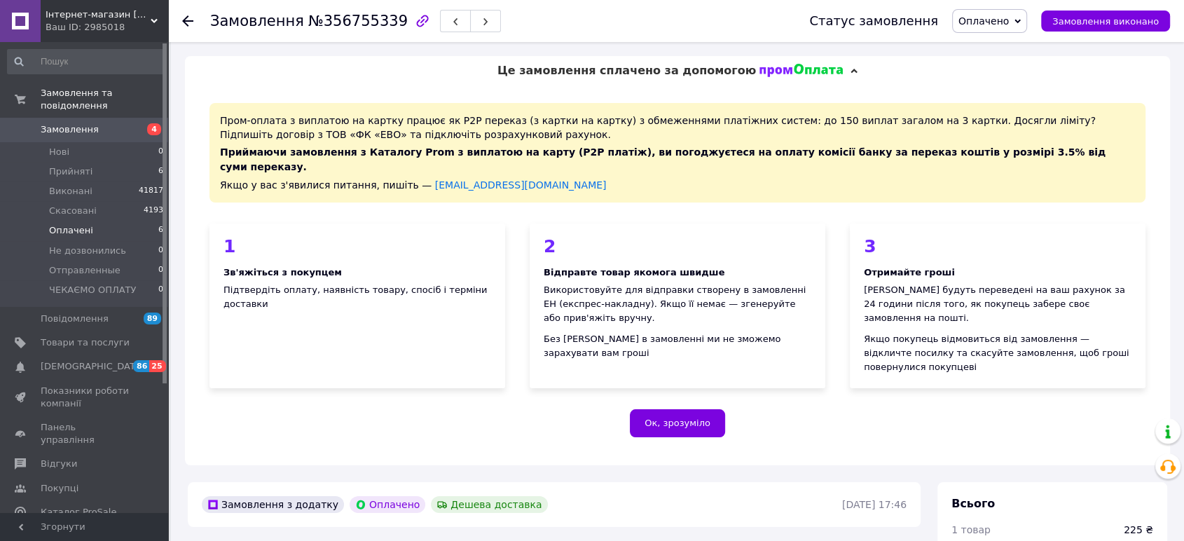
click at [72, 224] on span "Оплачені" at bounding box center [71, 230] width 44 height 13
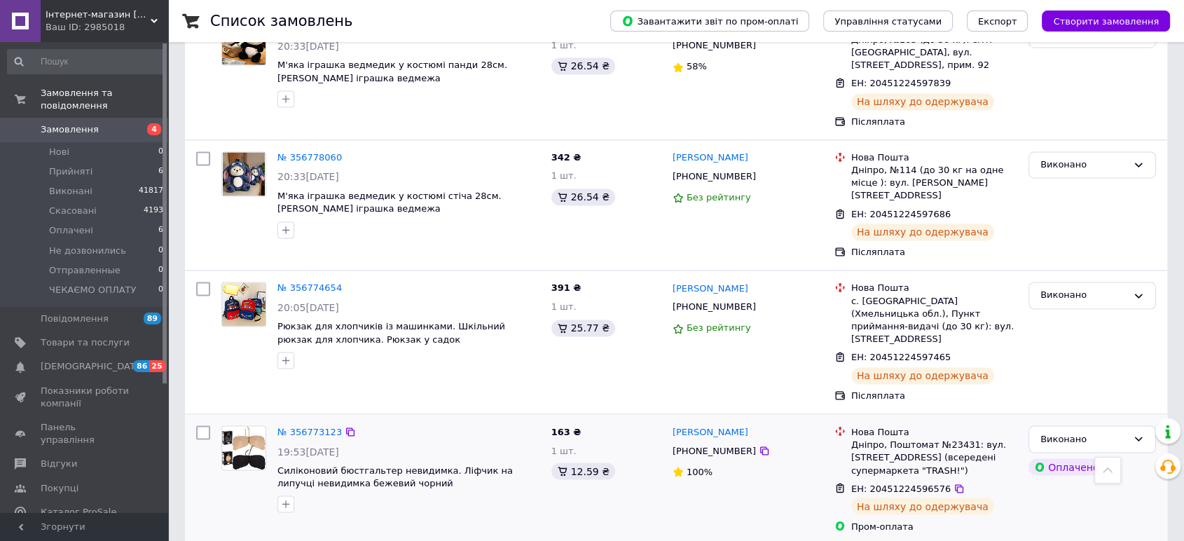
scroll to position [2257, 0]
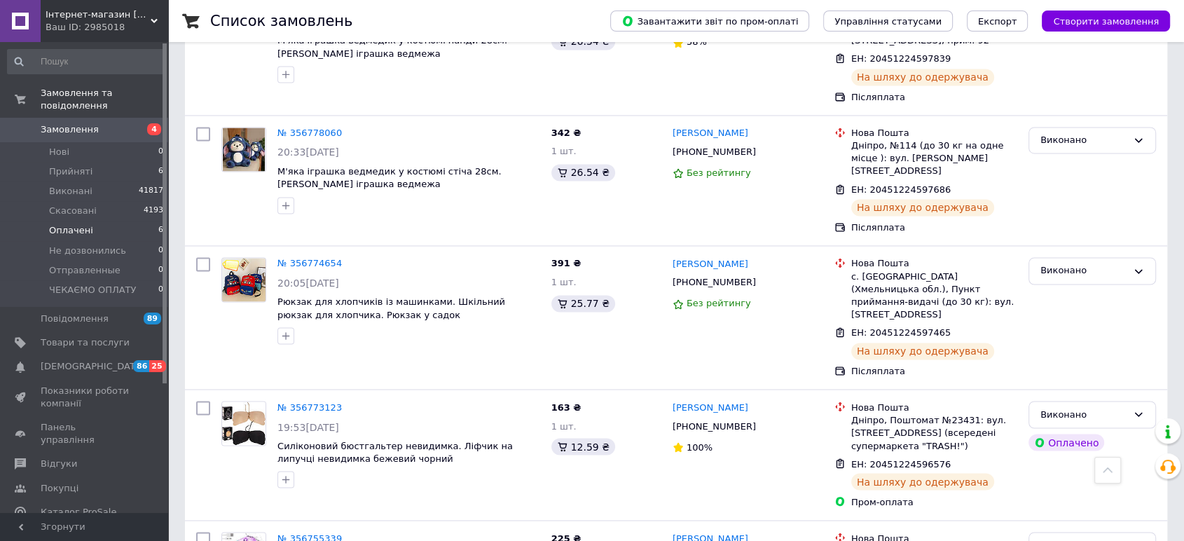
click at [59, 224] on span "Оплачені" at bounding box center [71, 230] width 44 height 13
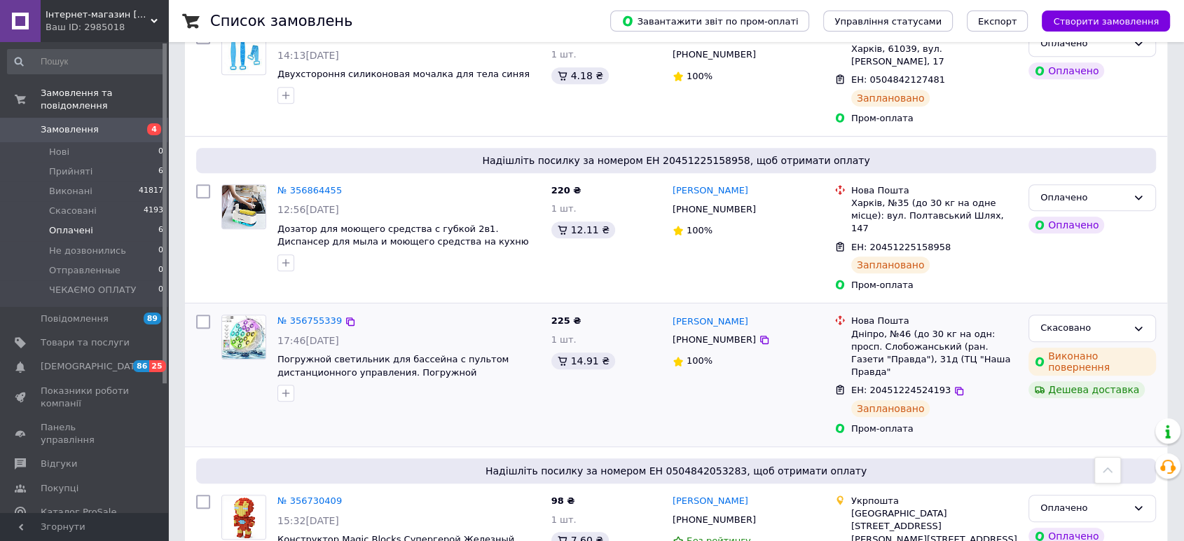
scroll to position [661, 0]
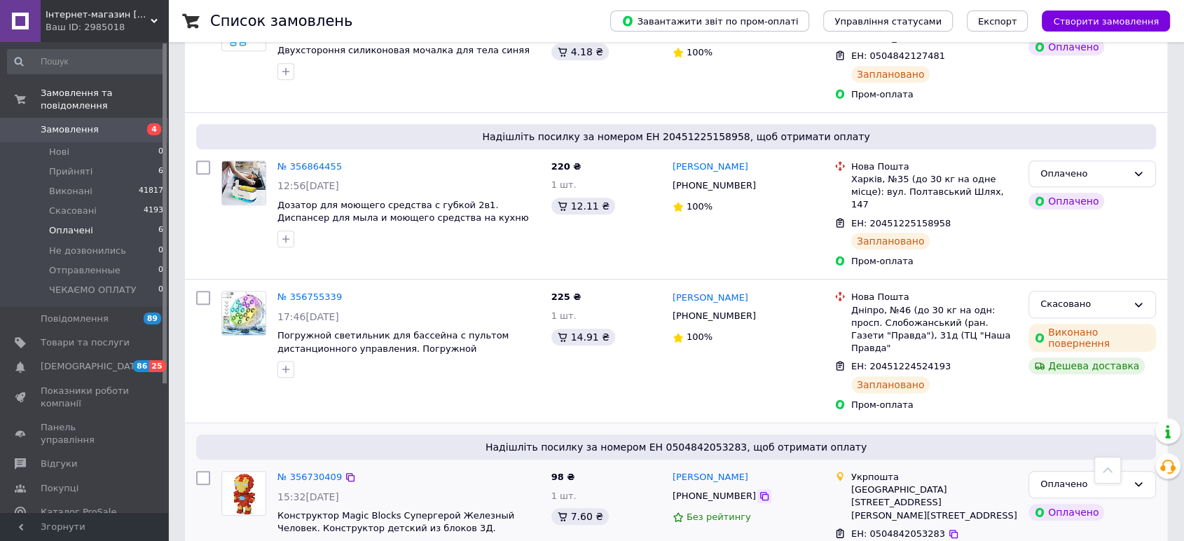
click at [760, 492] on icon at bounding box center [764, 496] width 8 height 8
click at [313, 471] on link "№ 356730409" at bounding box center [309, 476] width 64 height 11
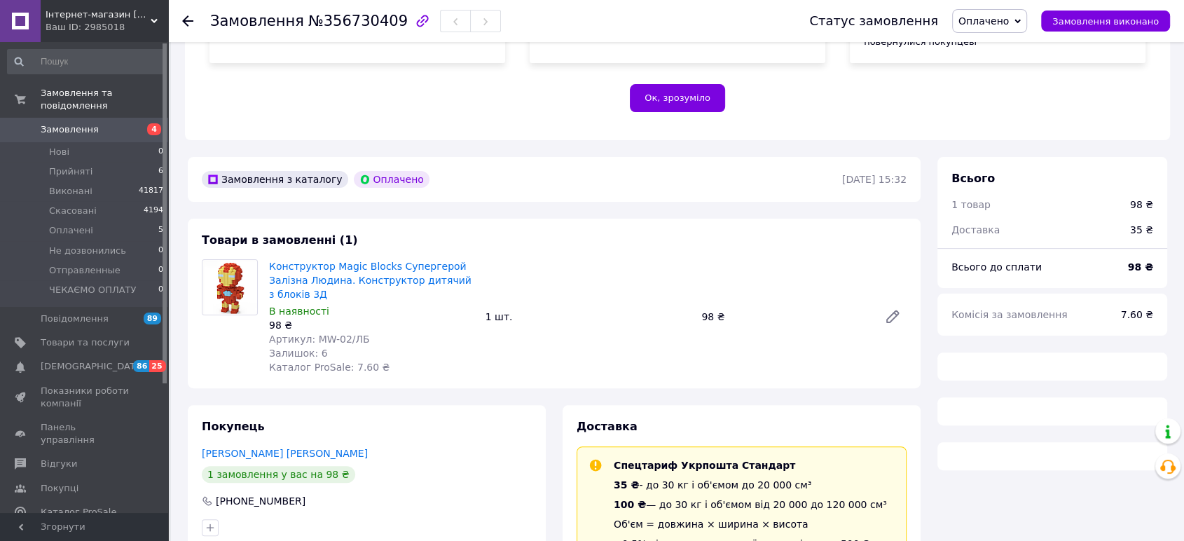
scroll to position [312, 0]
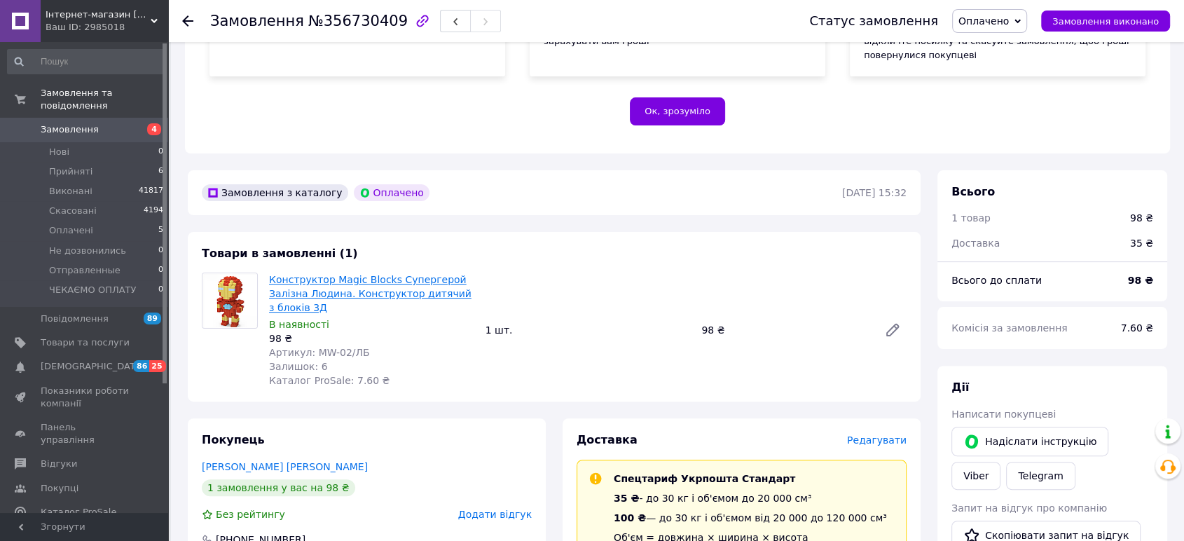
click at [404, 274] on link "Конструктор Magic Blocks Супергерой Залізна Людина. Конструктор дитячий з блокі…" at bounding box center [370, 293] width 202 height 39
